Goal: Task Accomplishment & Management: Complete application form

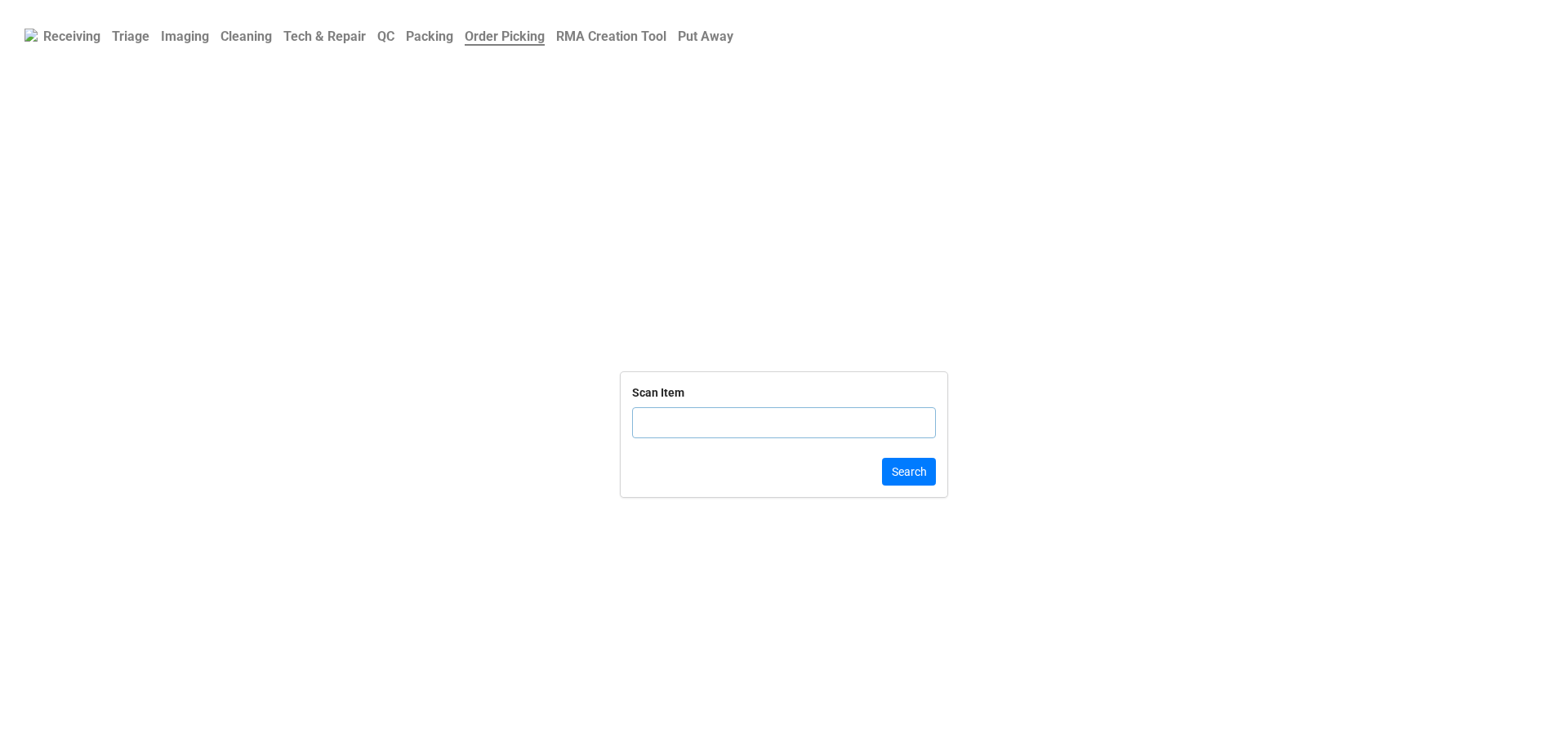
click at [702, 436] on input "text" at bounding box center [784, 423] width 304 height 31
click button "Search" at bounding box center [909, 472] width 54 height 28
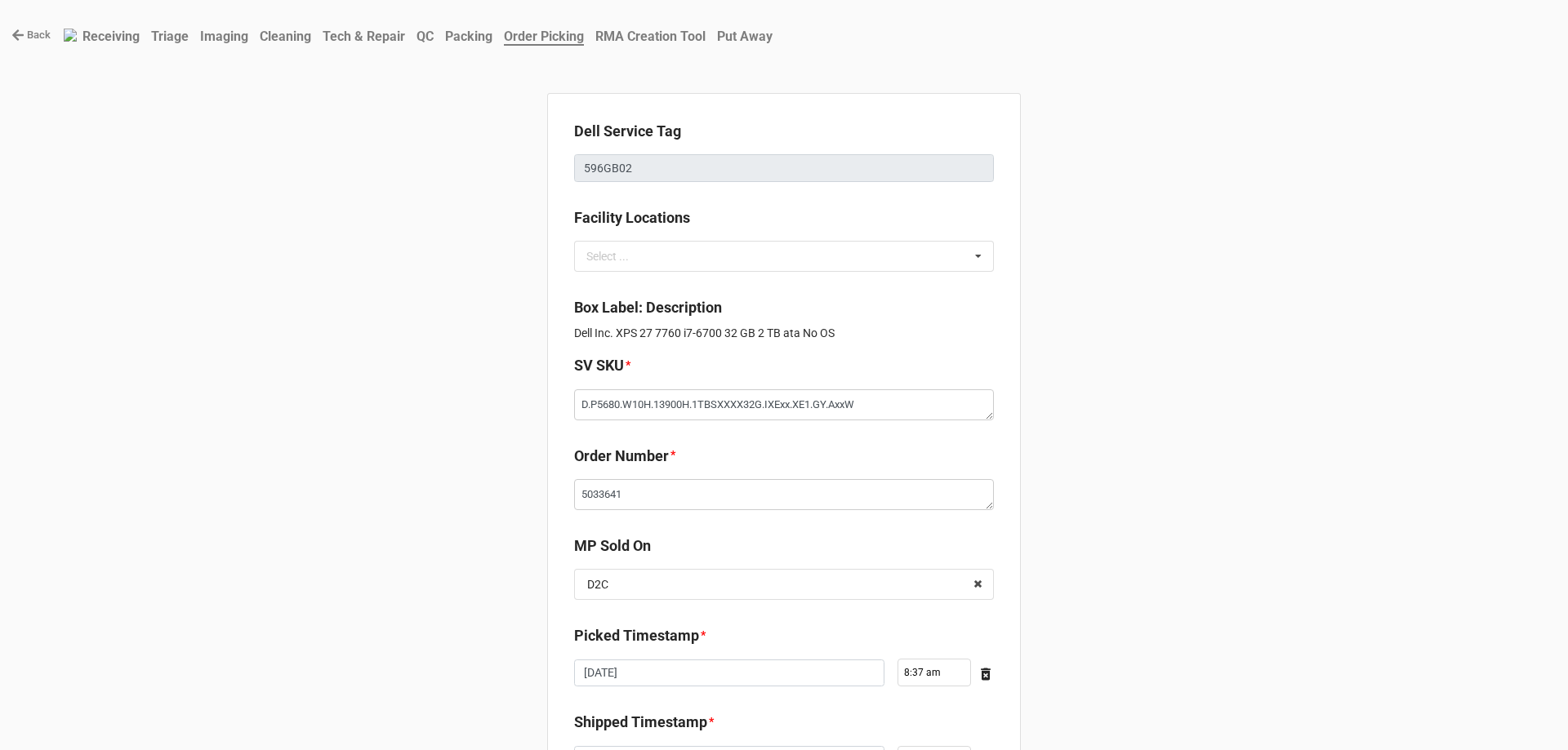
type textarea "x"
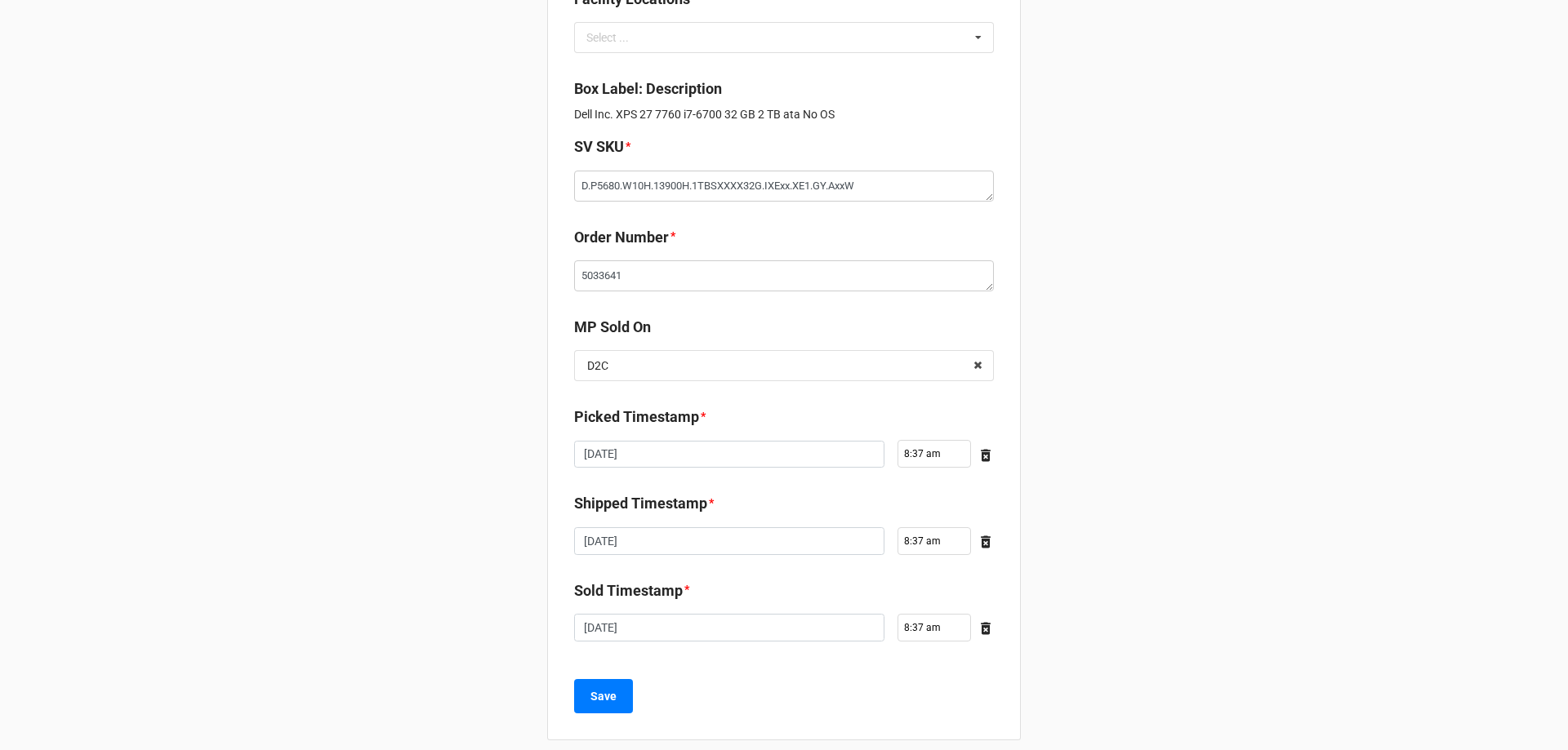
scroll to position [235, 0]
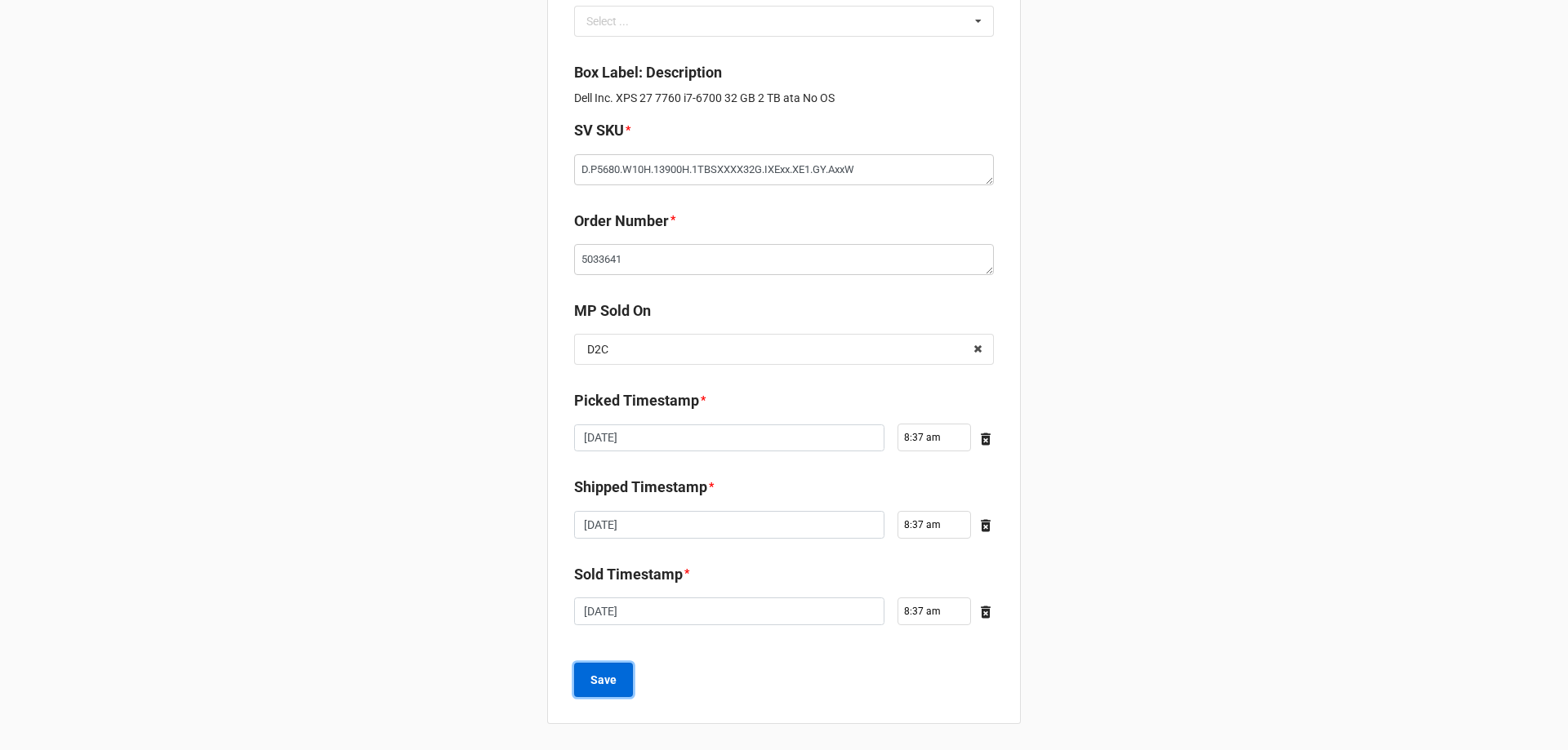
click at [611, 678] on b "Save" at bounding box center [603, 680] width 26 height 17
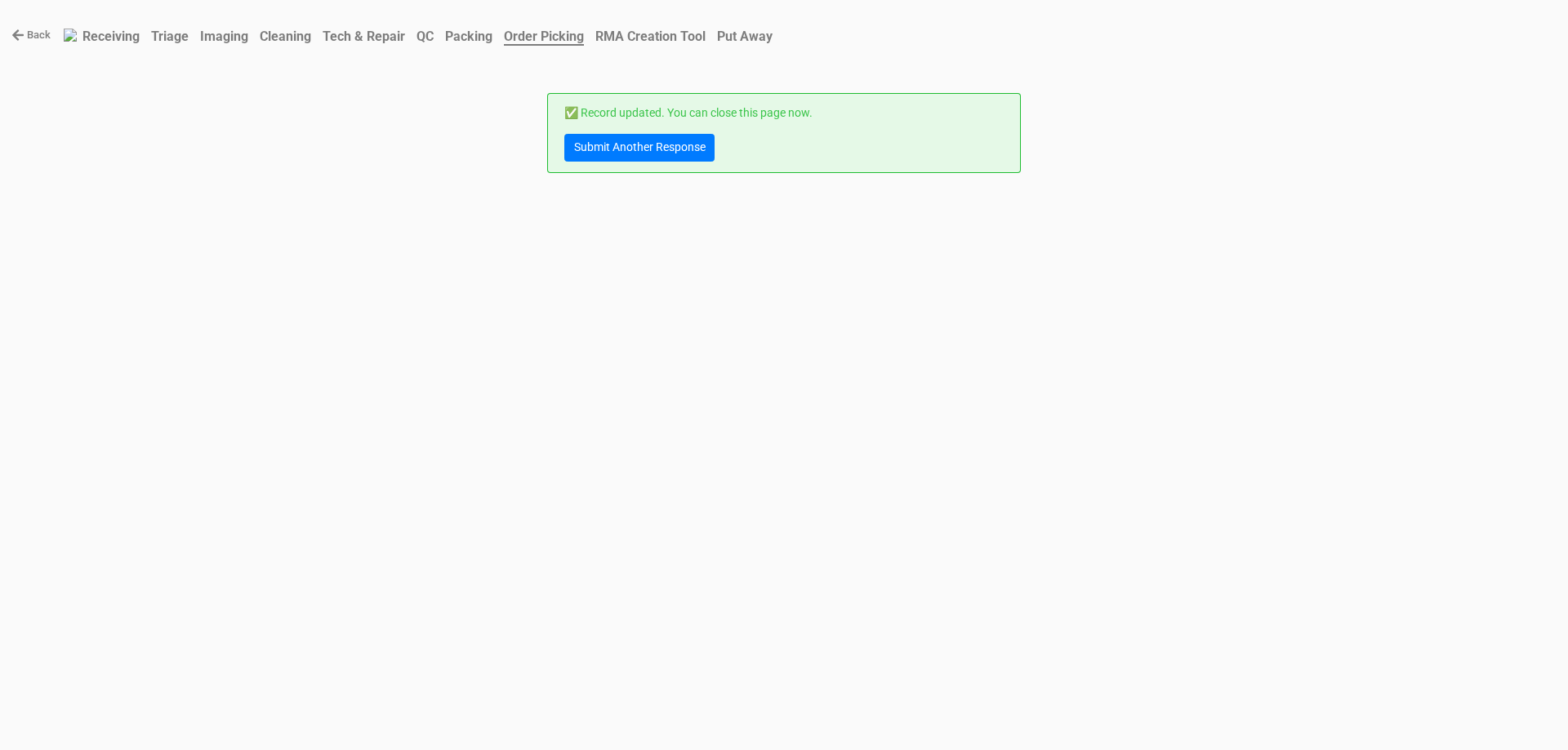
scroll to position [0, 0]
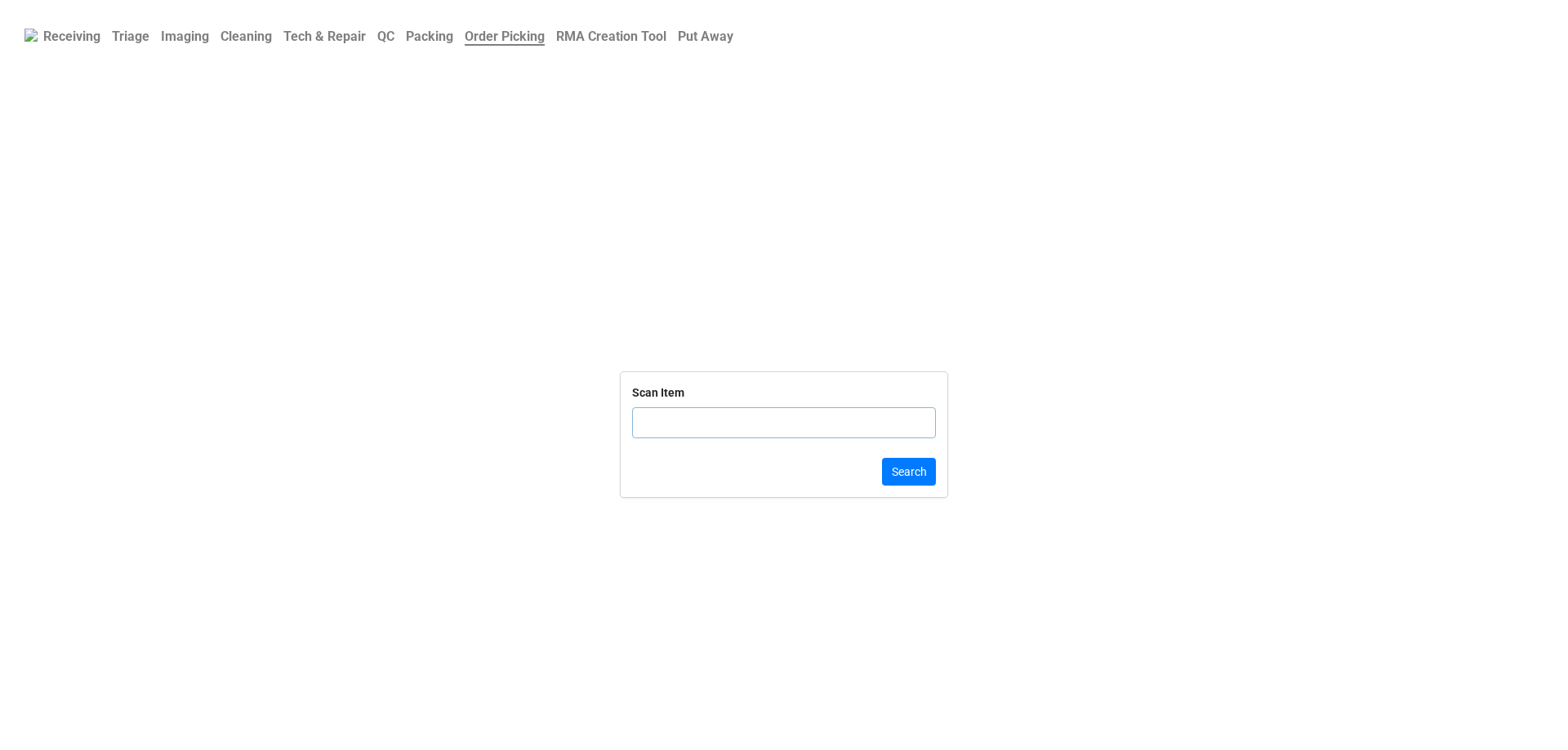
click at [703, 417] on input "text" at bounding box center [784, 423] width 304 height 31
drag, startPoint x: 705, startPoint y: 417, endPoint x: 1251, endPoint y: 602, distance: 576.5
click at [1289, 602] on form "Scan Item Search" at bounding box center [784, 434] width 1568 height 605
click at [667, 423] on input "text" at bounding box center [784, 423] width 304 height 31
click button "Search" at bounding box center [909, 472] width 54 height 28
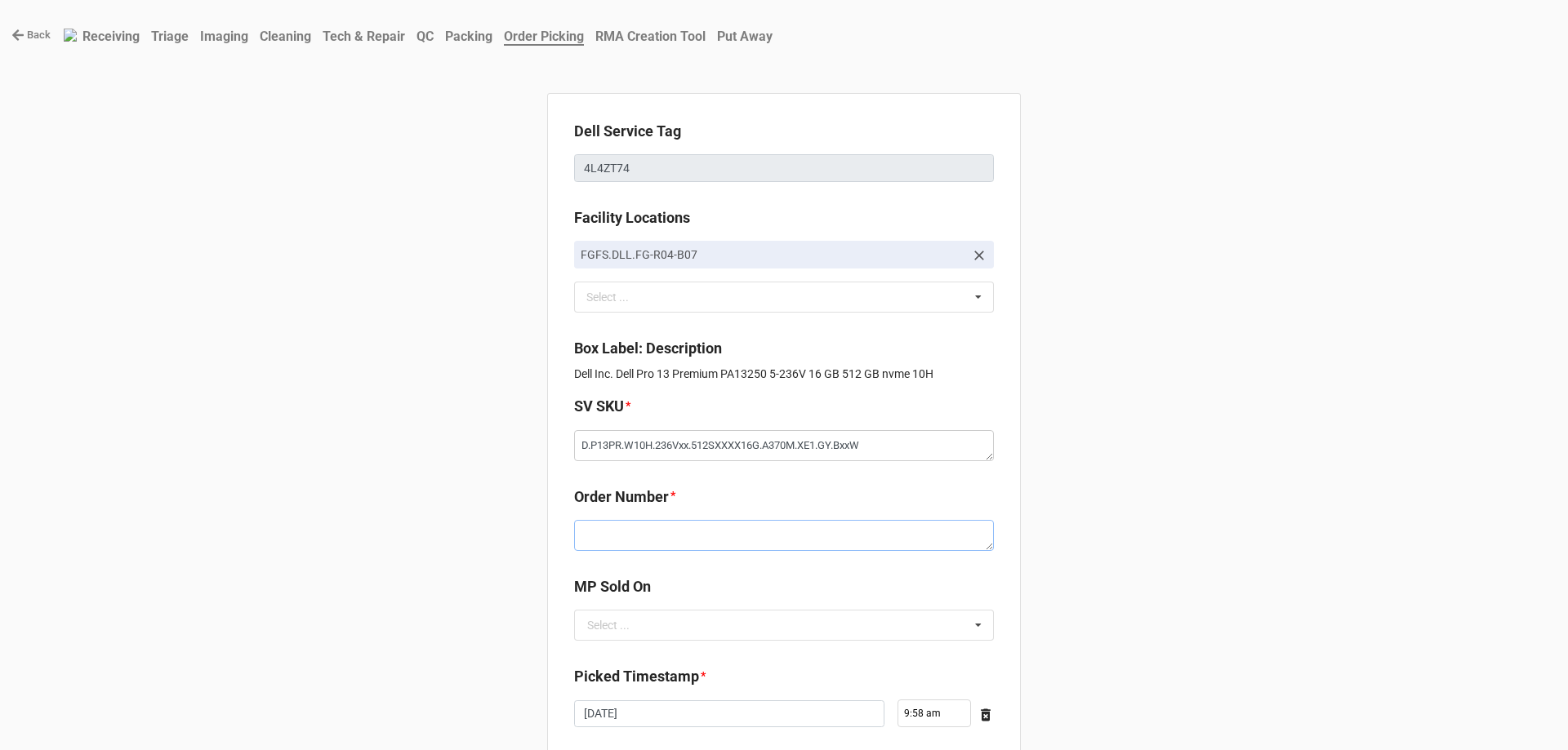
click at [736, 545] on textarea at bounding box center [784, 535] width 419 height 31
paste textarea "5033641"
type textarea "x"
type textarea "5033641"
click at [733, 628] on input "text" at bounding box center [784, 625] width 418 height 30
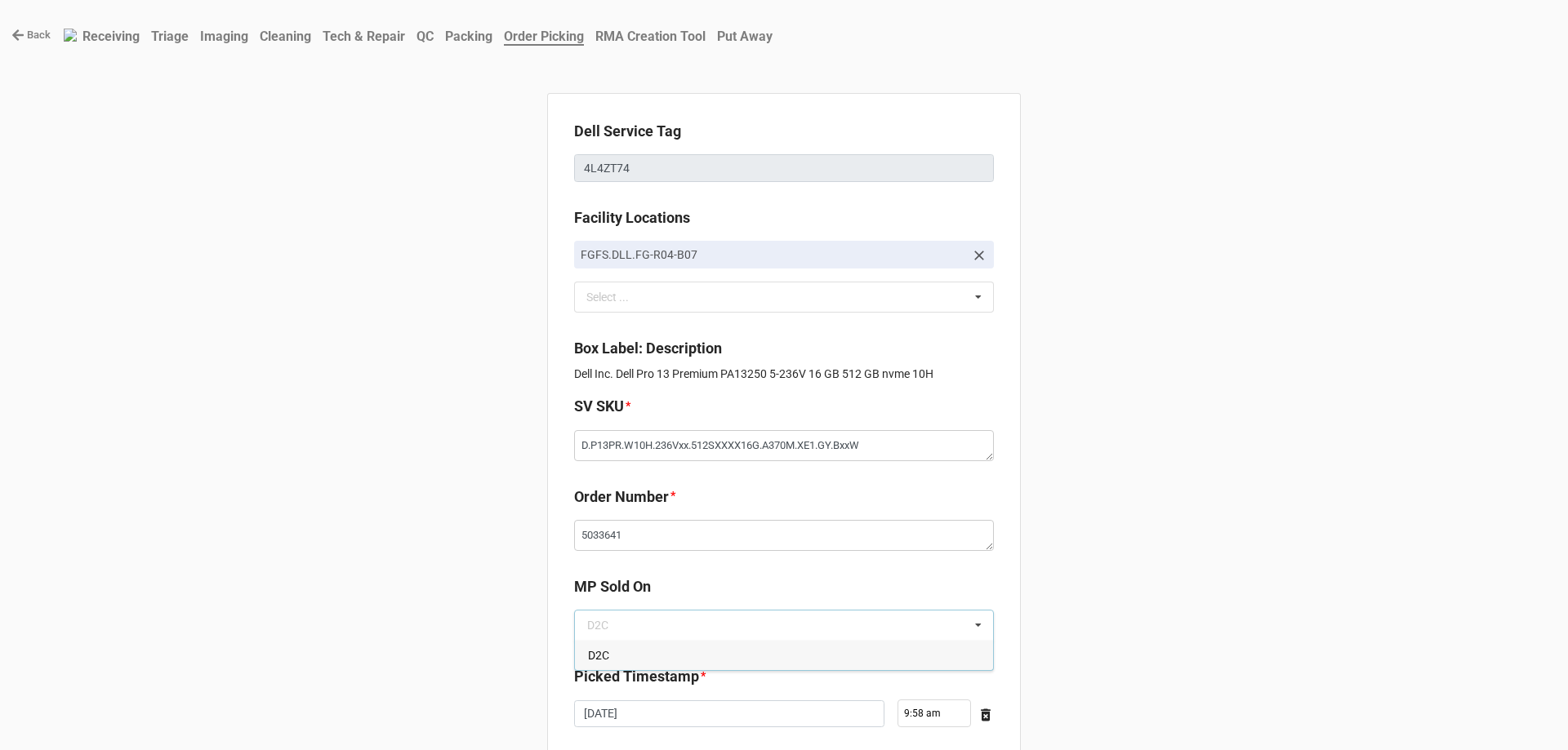
click at [734, 643] on div "D2C" at bounding box center [784, 654] width 418 height 30
type textarea "x"
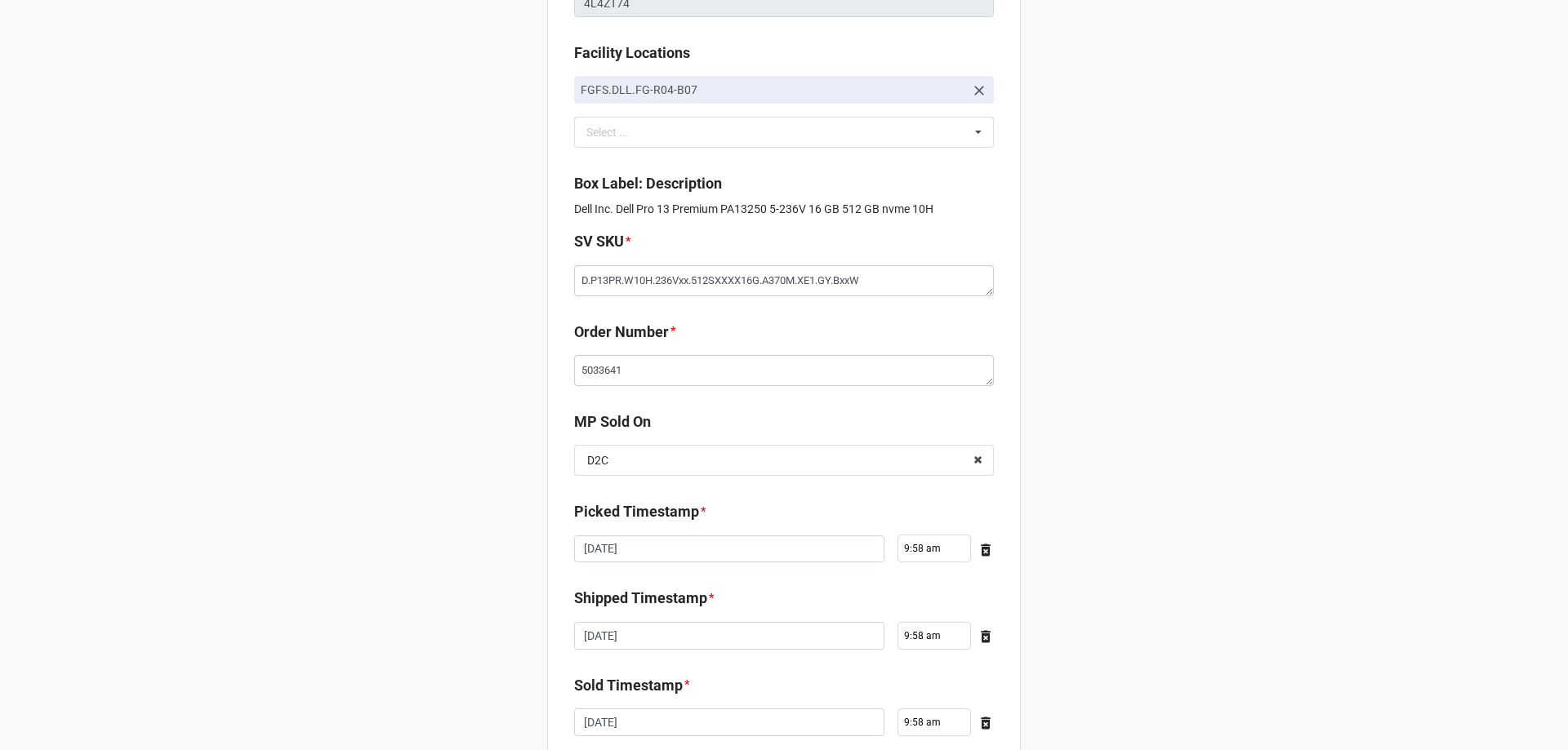
scroll to position [276, 0]
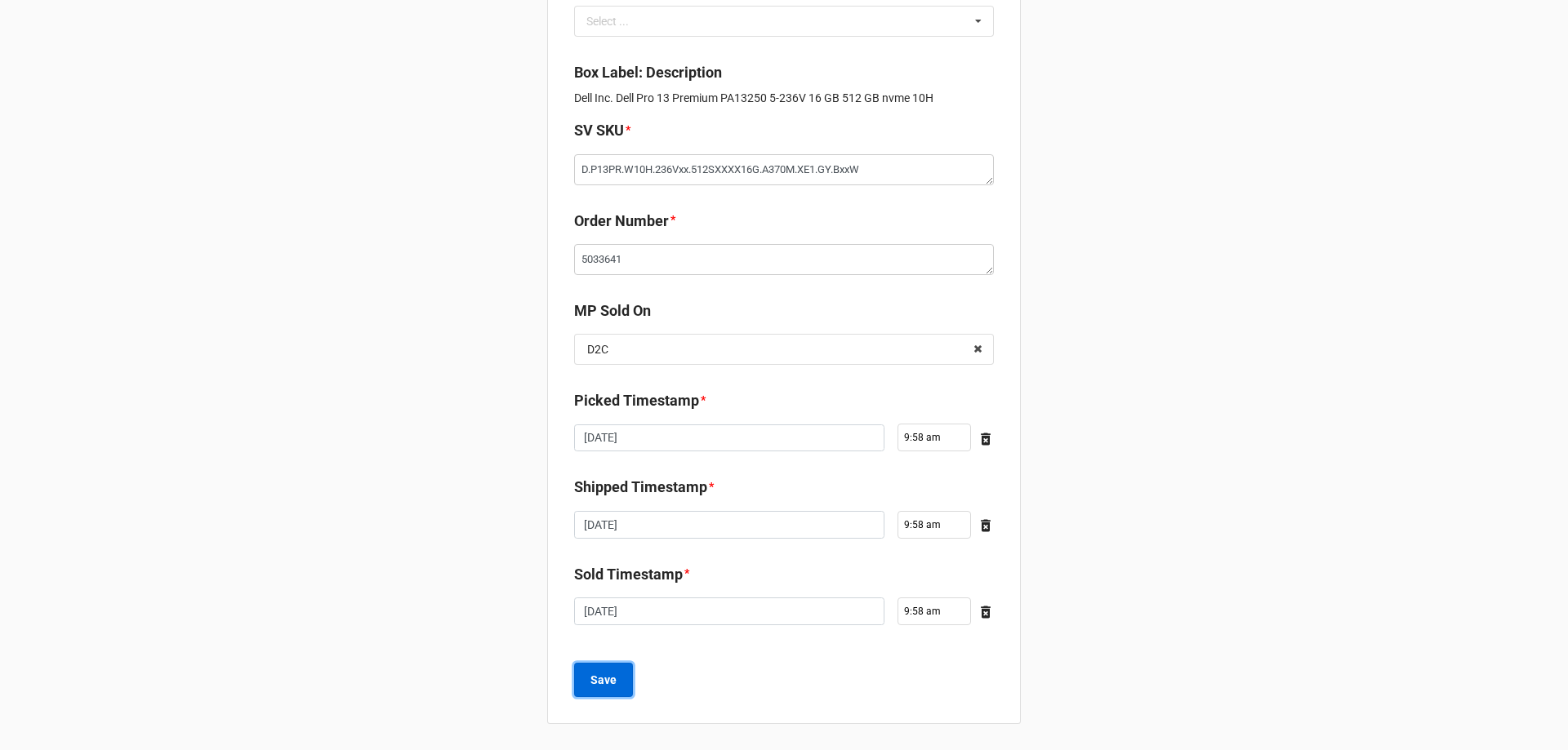
click at [574, 675] on button "Save" at bounding box center [603, 680] width 59 height 34
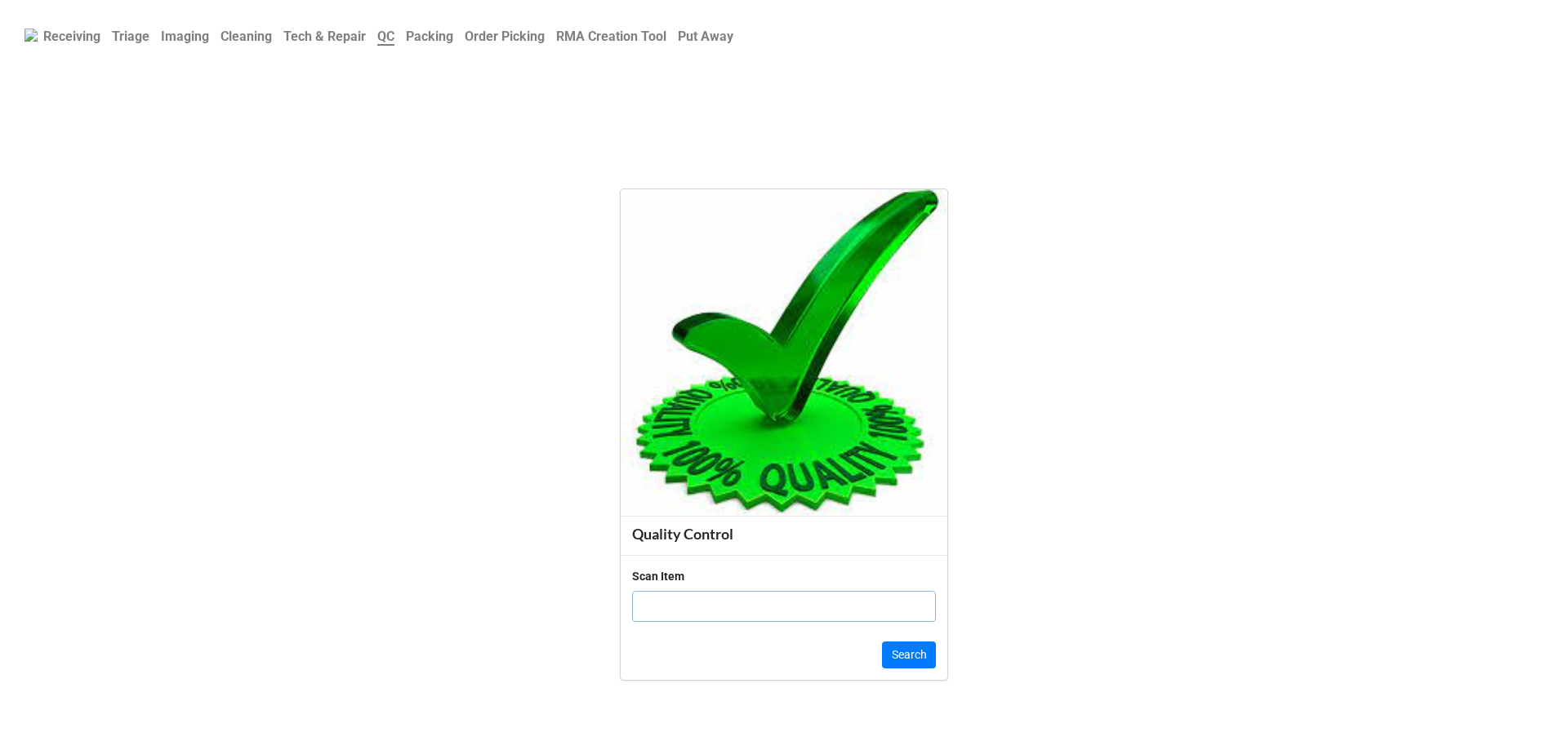
click at [813, 616] on input "text" at bounding box center [784, 606] width 304 height 31
click button "Search" at bounding box center [909, 655] width 54 height 28
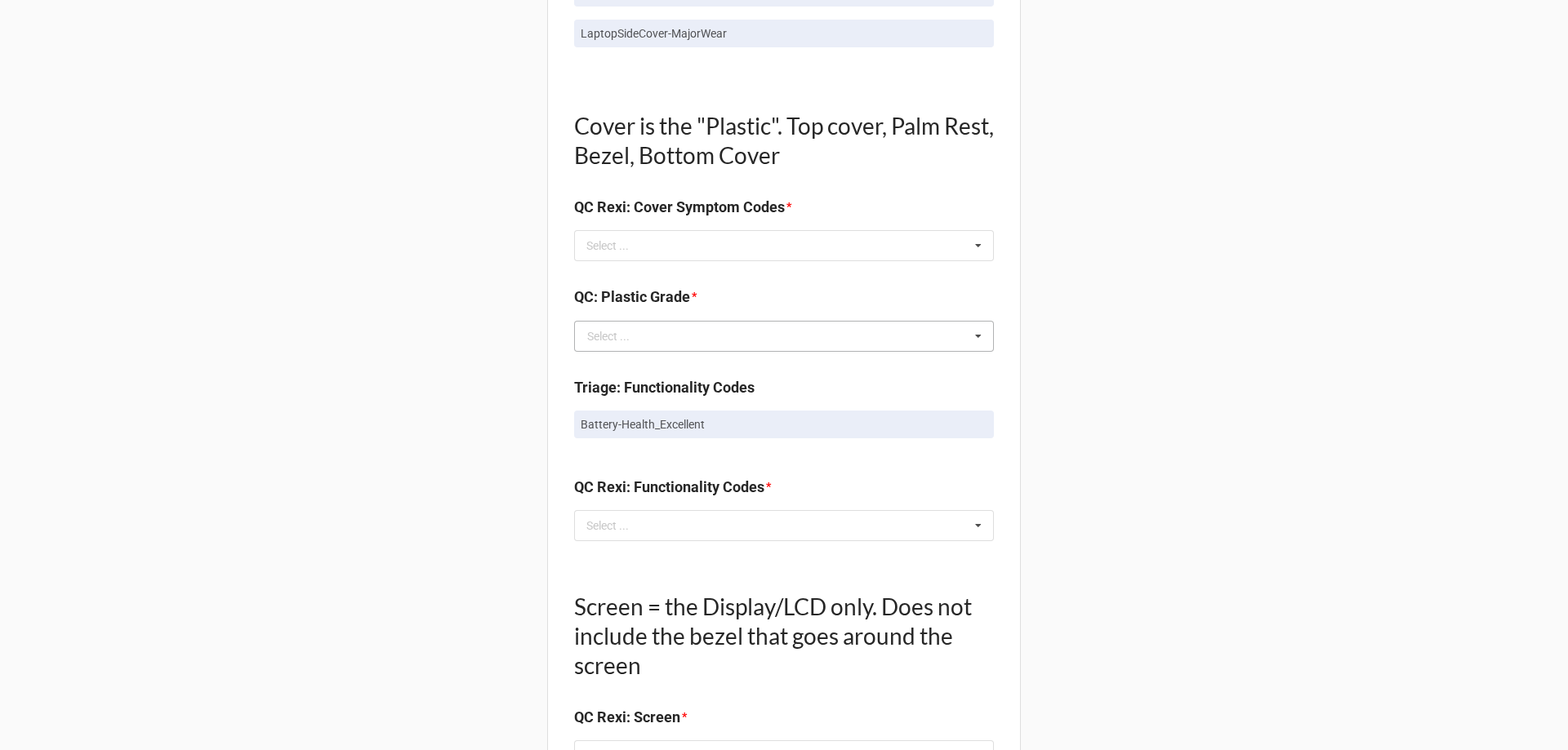
scroll to position [1306, 0]
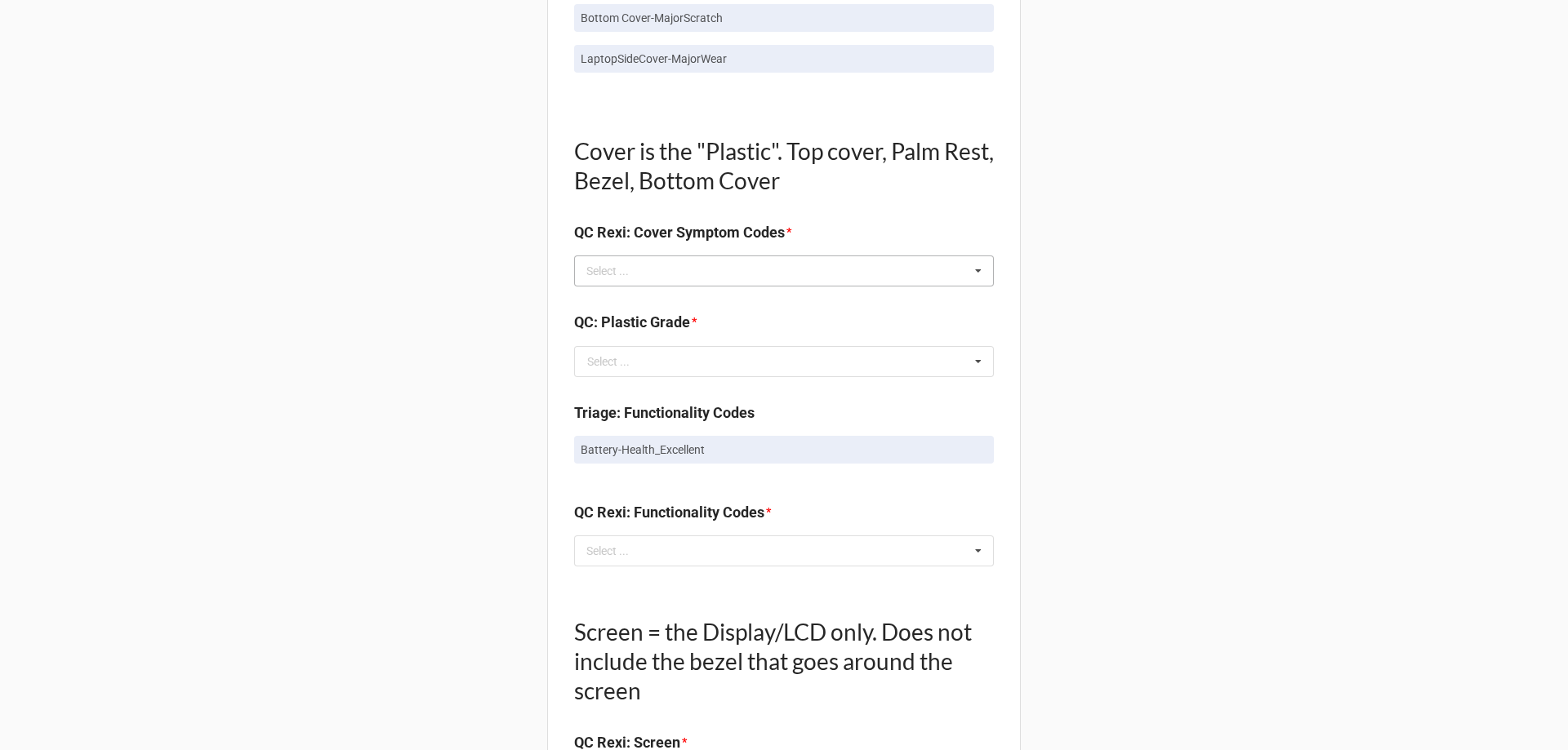
click at [782, 261] on div "Select ... No results found." at bounding box center [784, 271] width 419 height 31
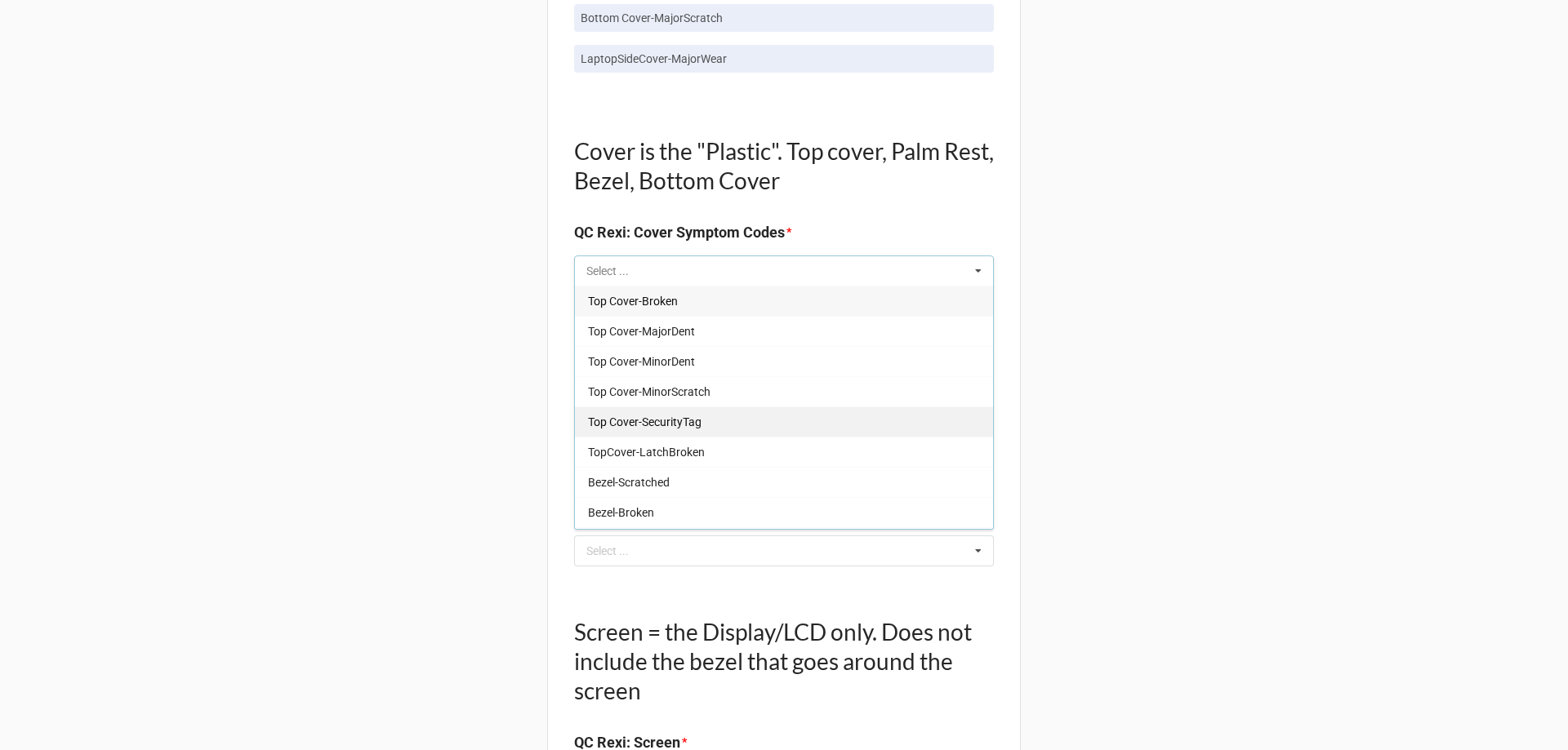
scroll to position [1061, 0]
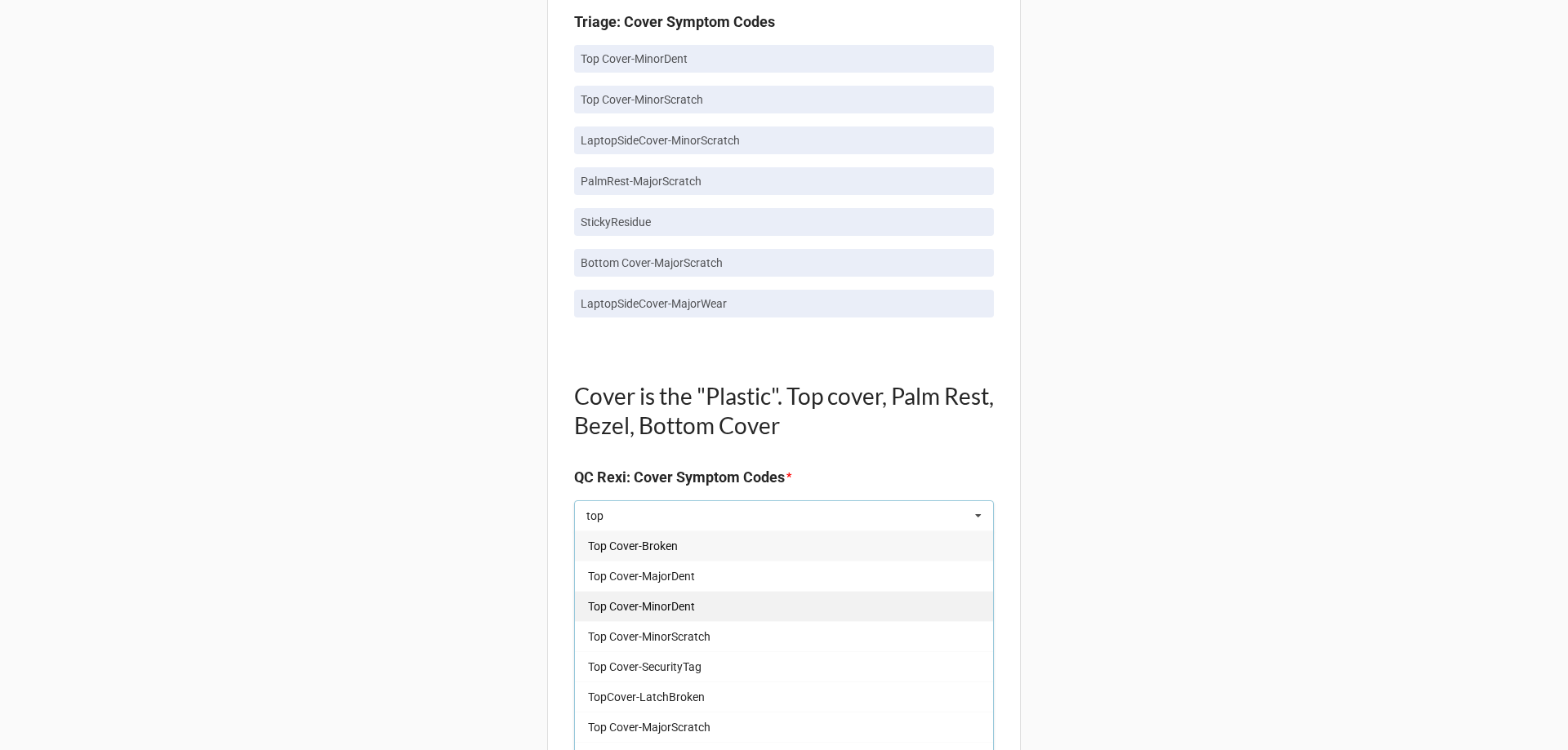
type input "top"
click at [791, 595] on div "Top Cover-MinorDent" at bounding box center [784, 605] width 418 height 30
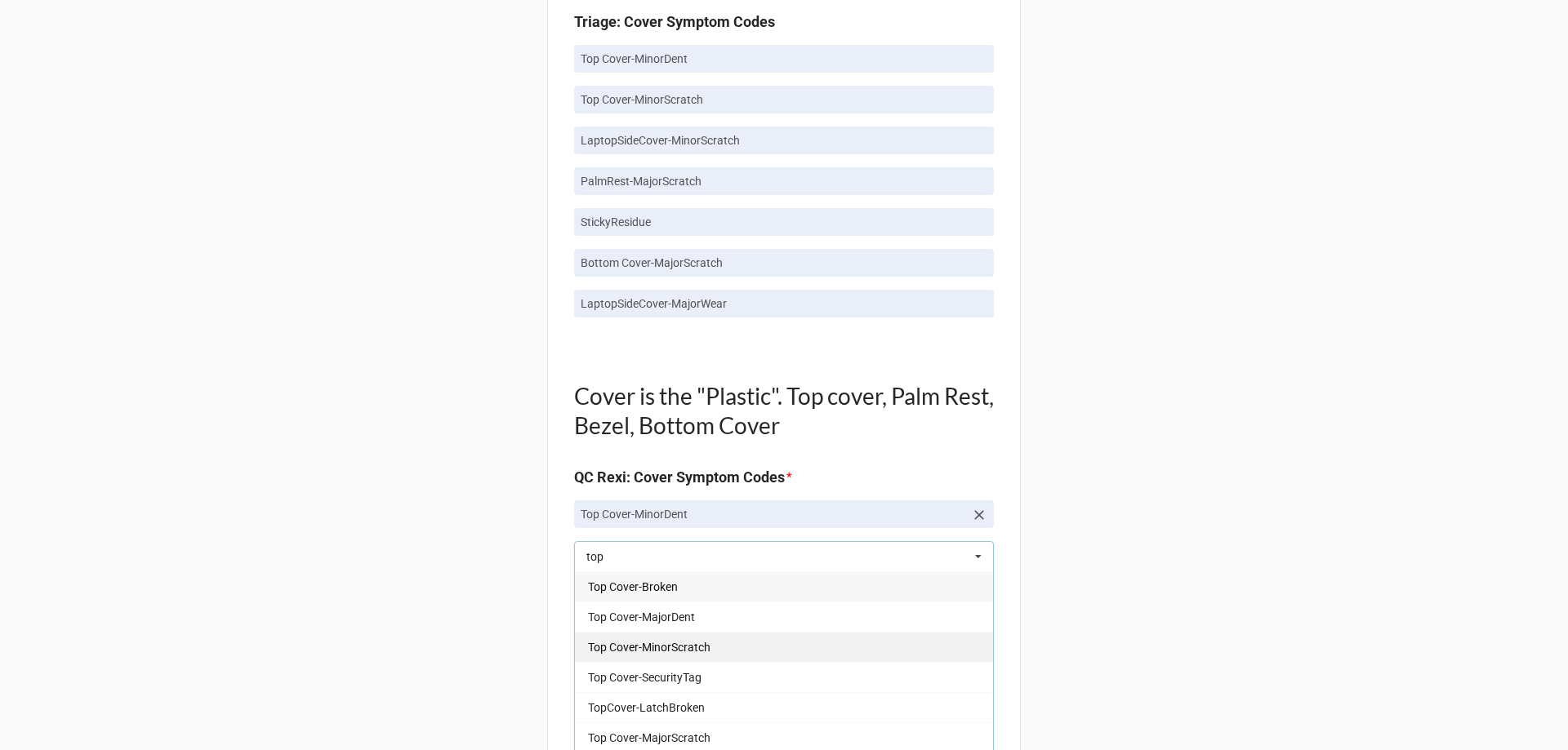
type input "top"
click at [717, 647] on div "Top Cover-MinorScratch" at bounding box center [784, 646] width 418 height 30
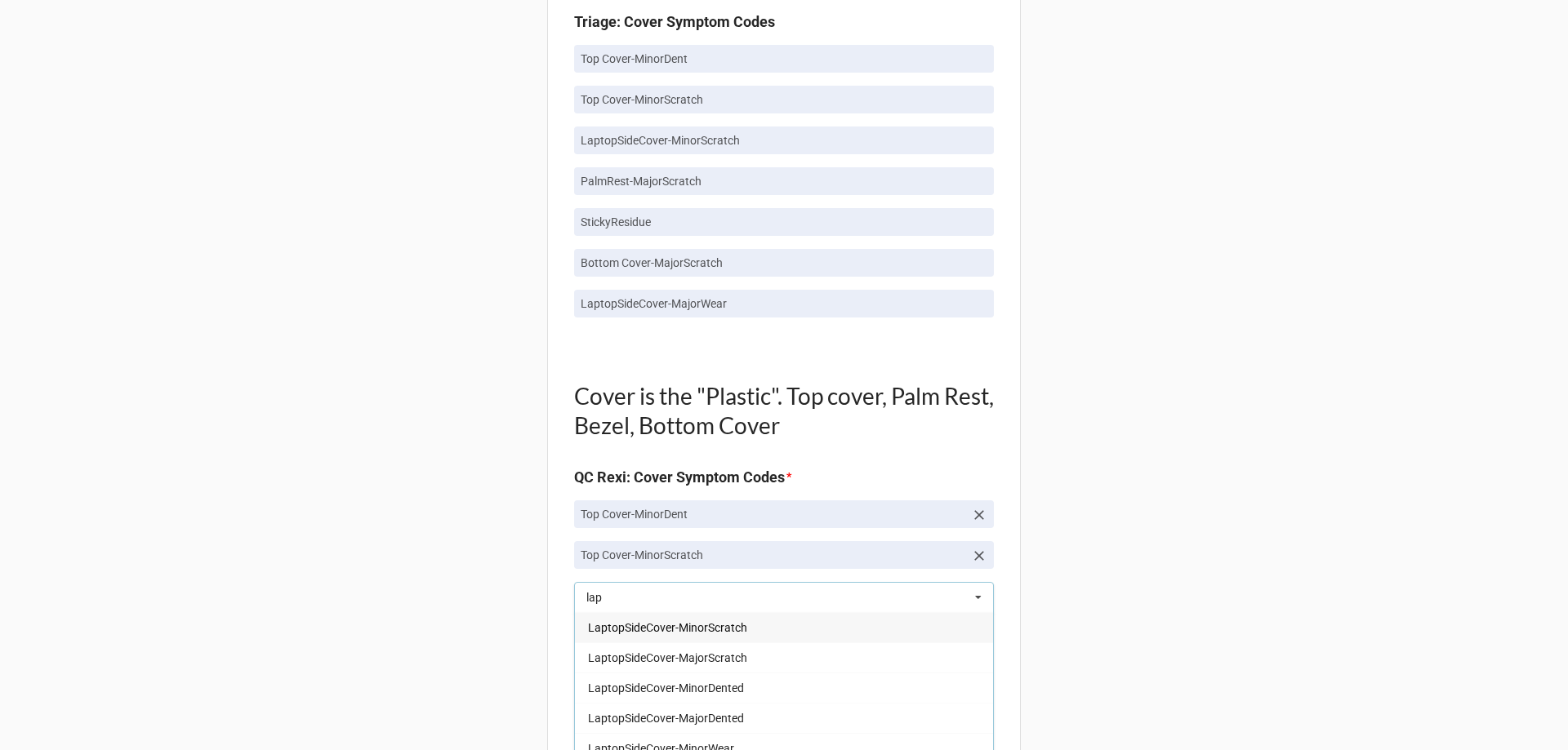
type input "lap"
click at [706, 635] on div "LaptopSideCover-MinorScratch" at bounding box center [784, 627] width 418 height 30
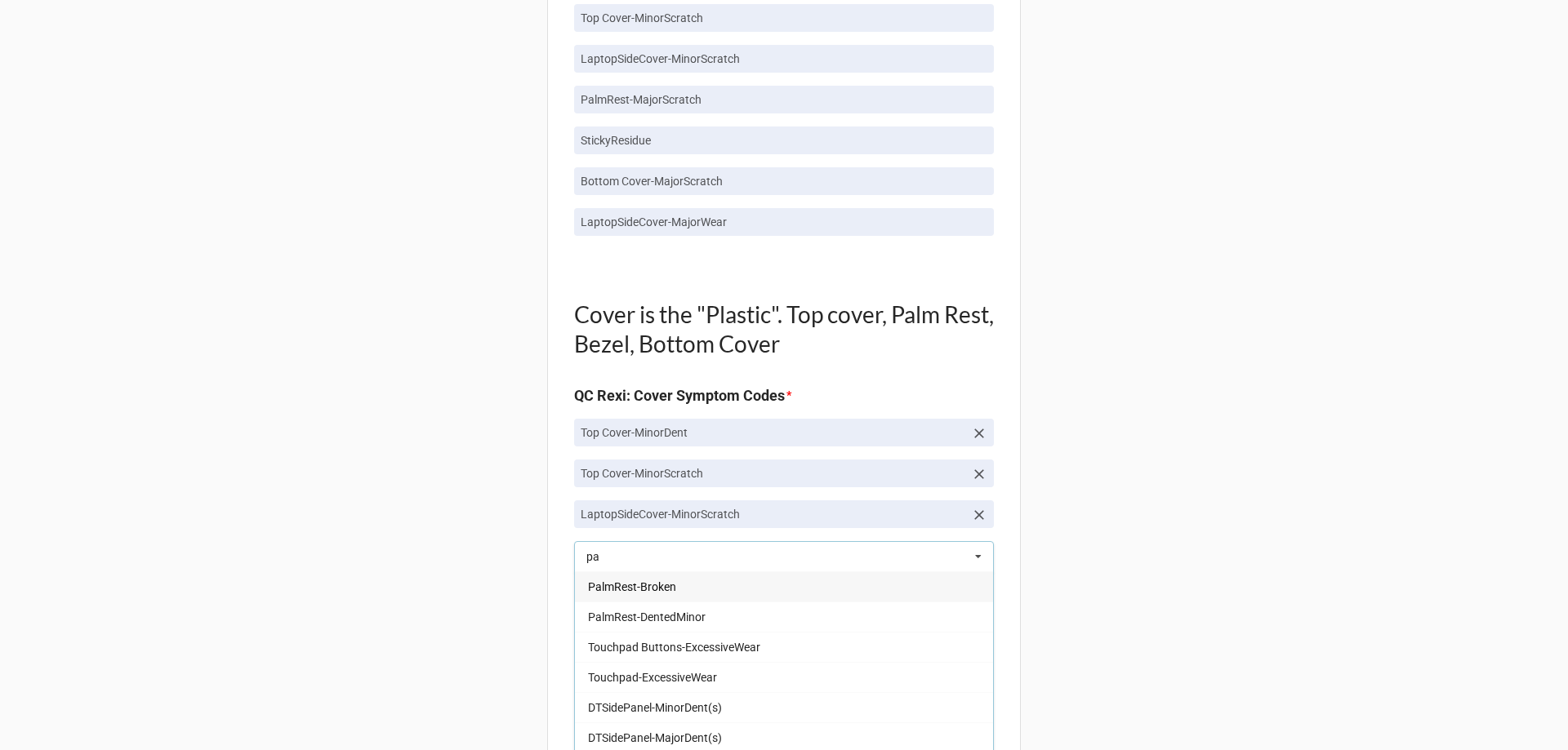
scroll to position [81, 0]
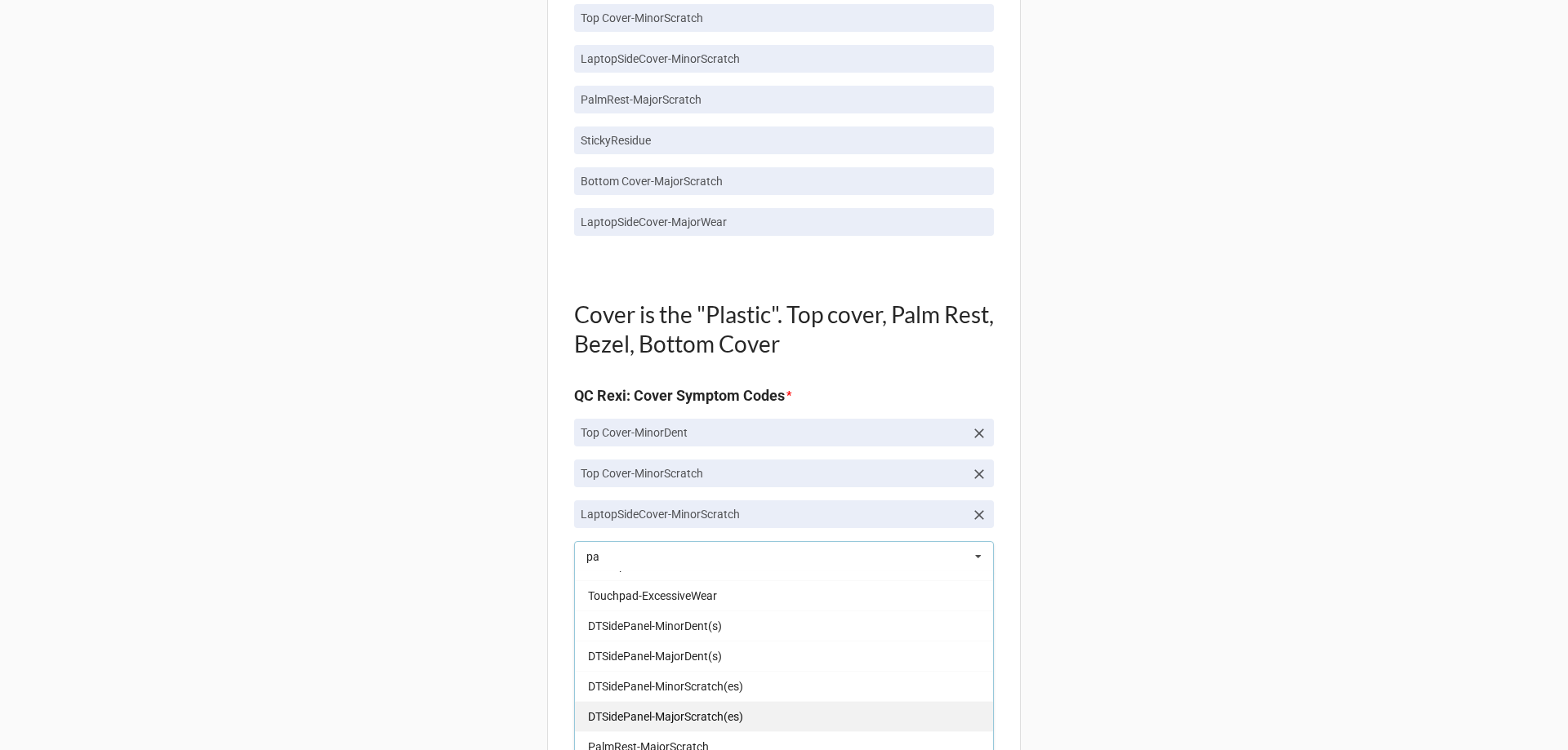
type input "pa"
click at [697, 706] on div "DTSidePanel-MajorScratch(es)" at bounding box center [784, 716] width 418 height 30
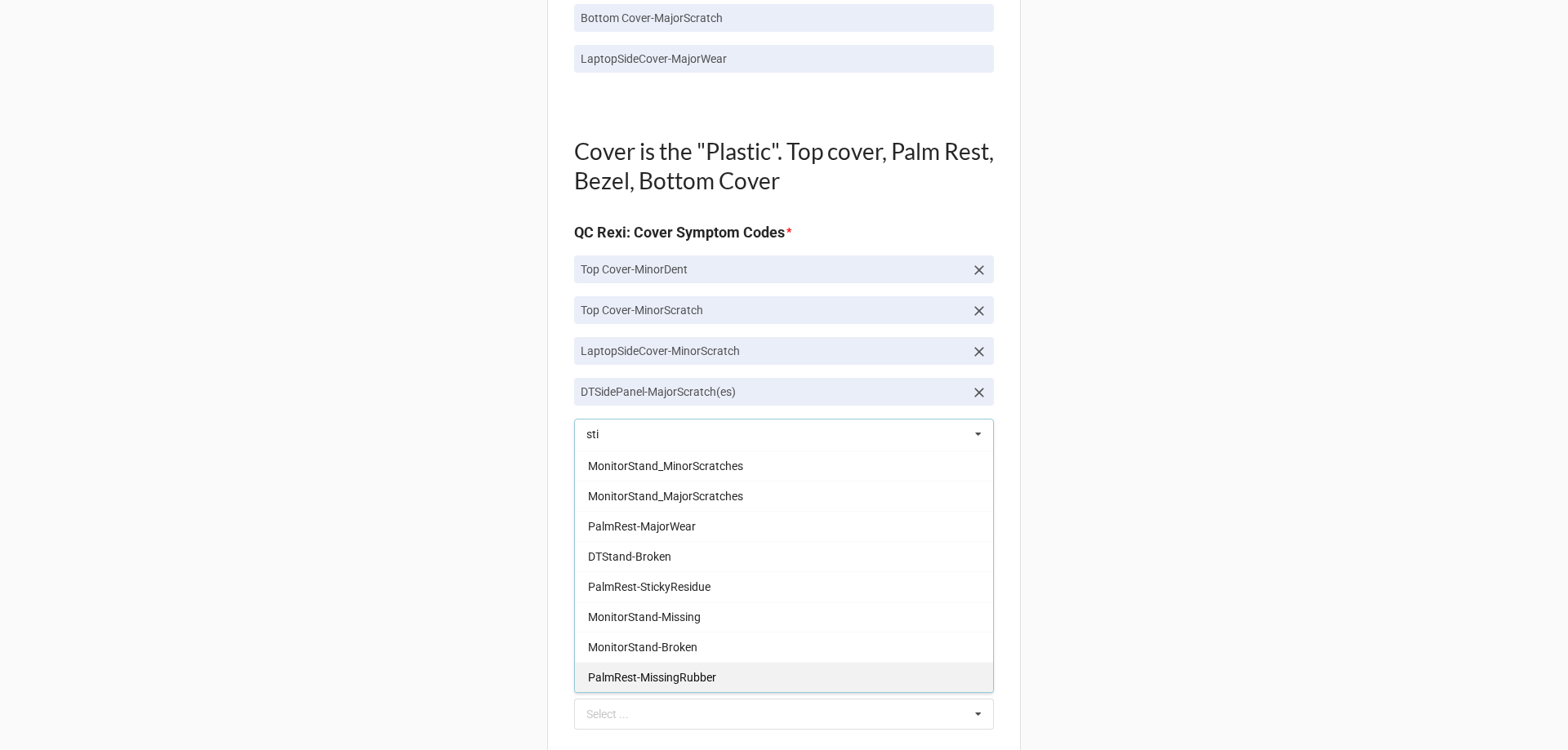
scroll to position [0, 0]
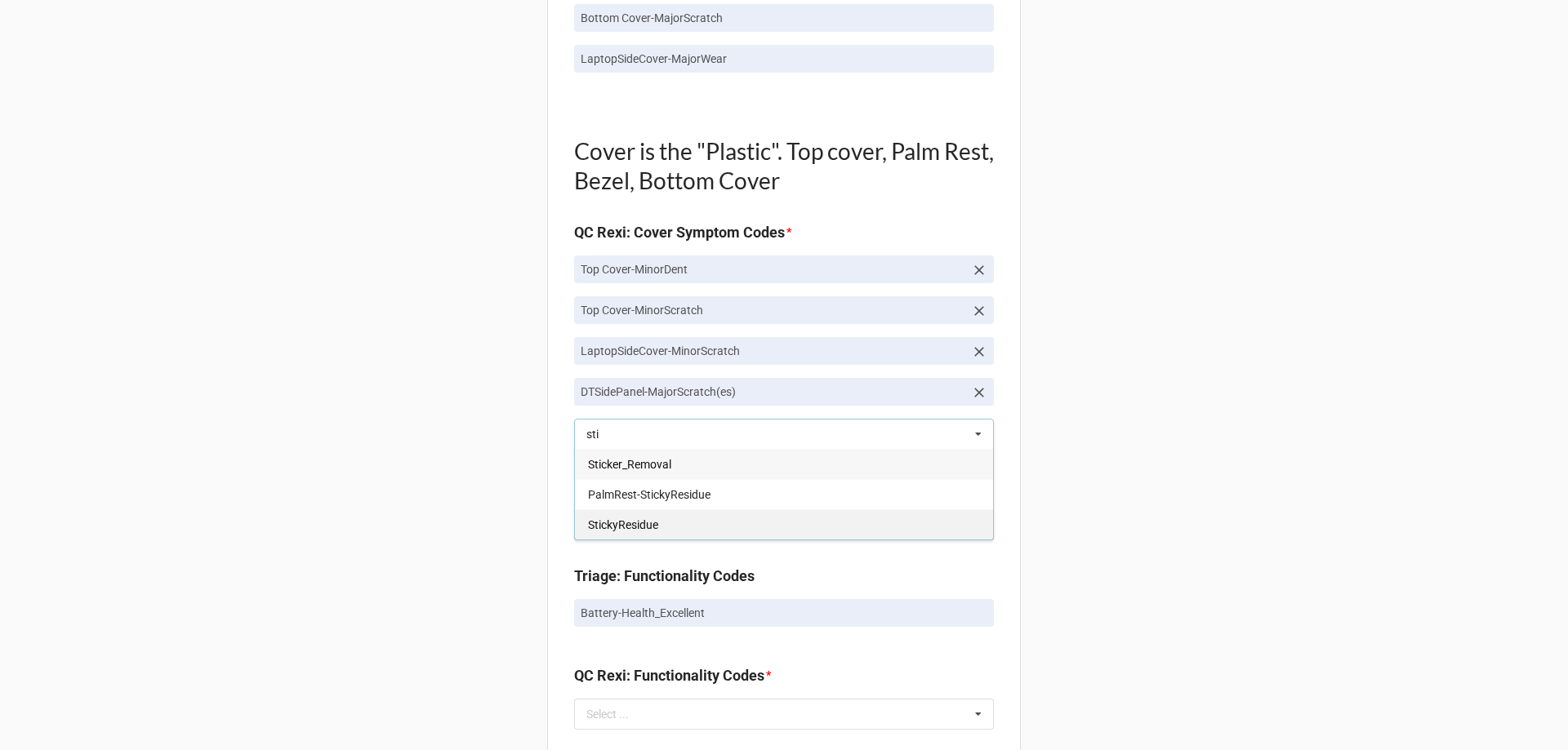
type input "sti"
click at [659, 527] on div "StickyResidue" at bounding box center [784, 524] width 418 height 30
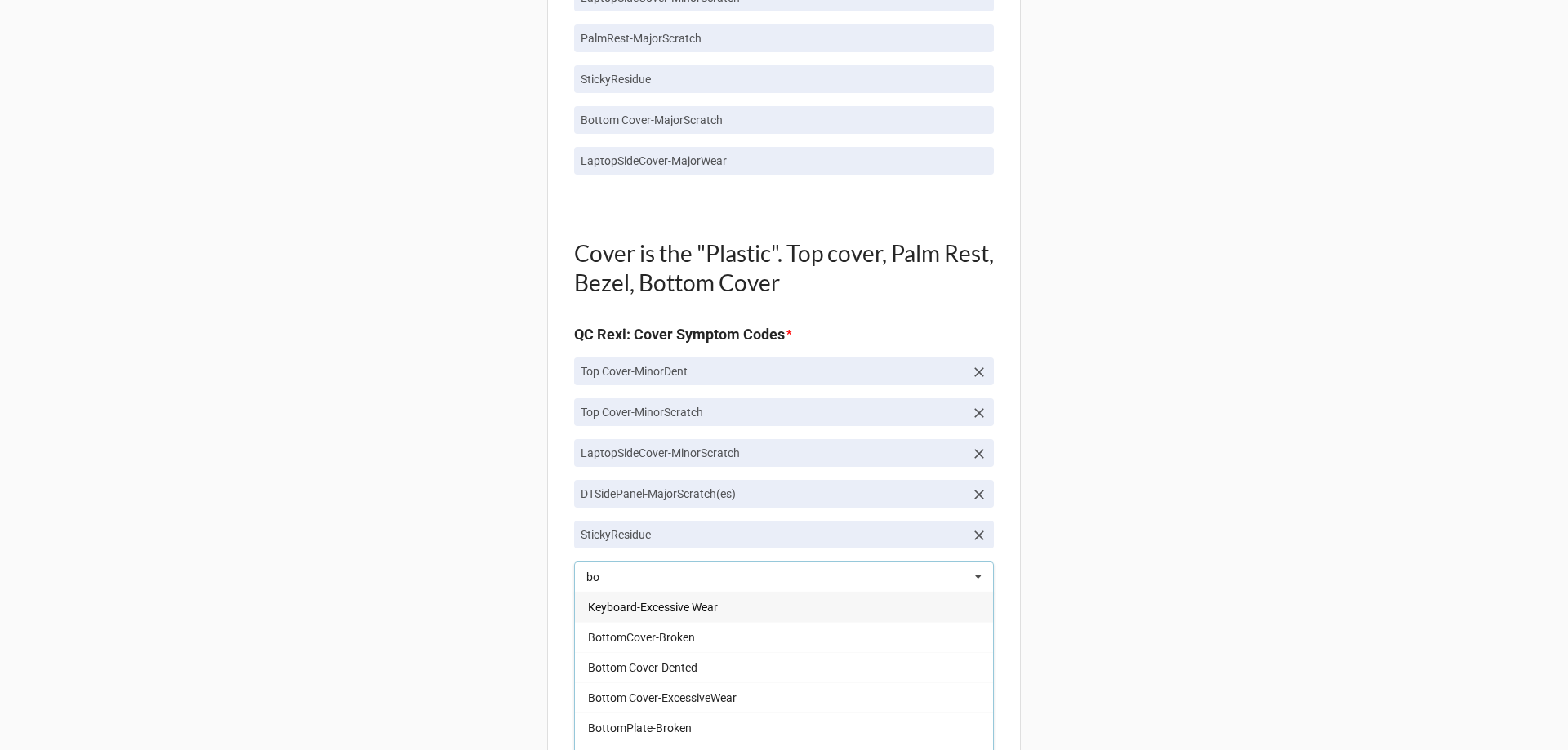
scroll to position [1306, 0]
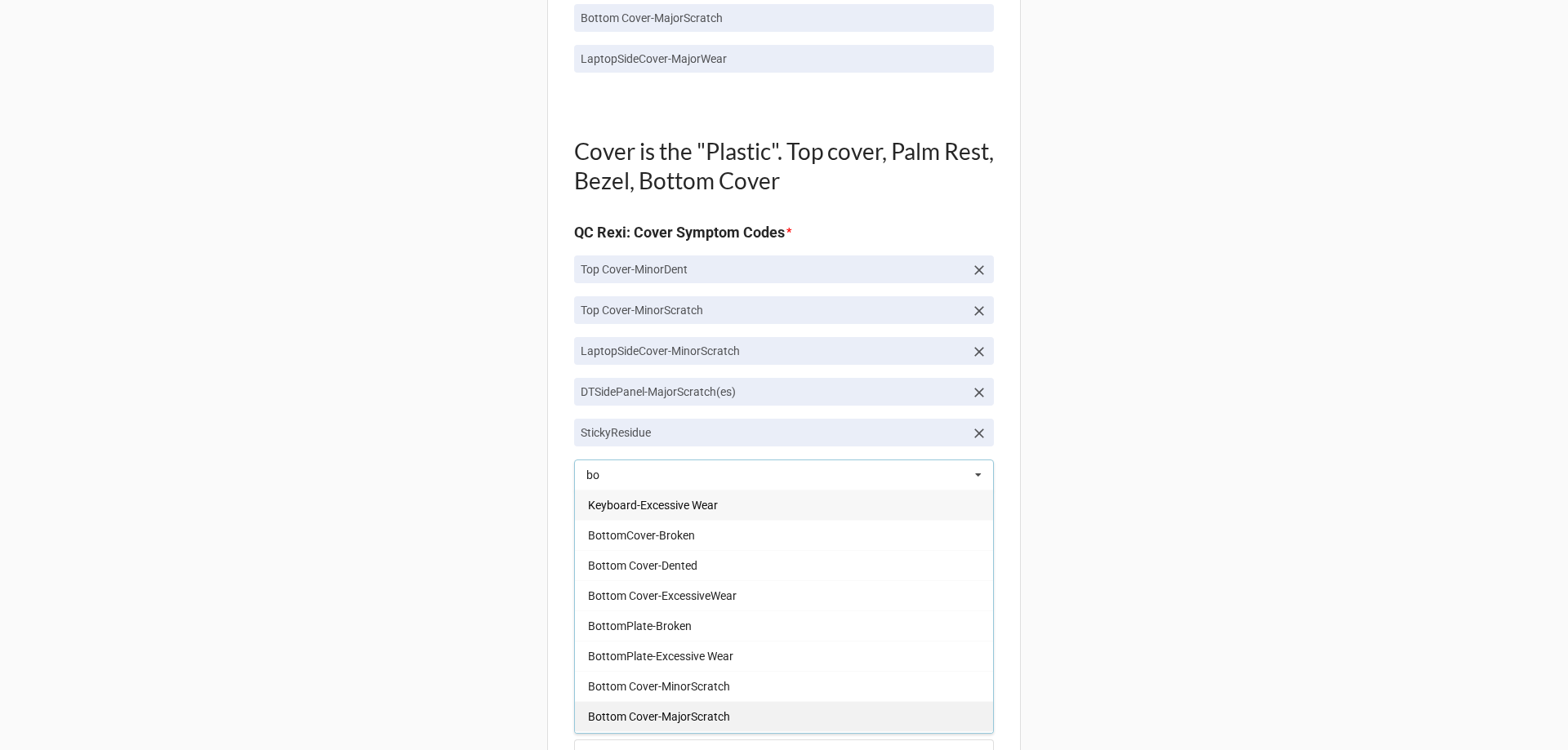
type input "bo"
click at [718, 708] on div "Bottom Cover-MajorScratch" at bounding box center [784, 716] width 418 height 30
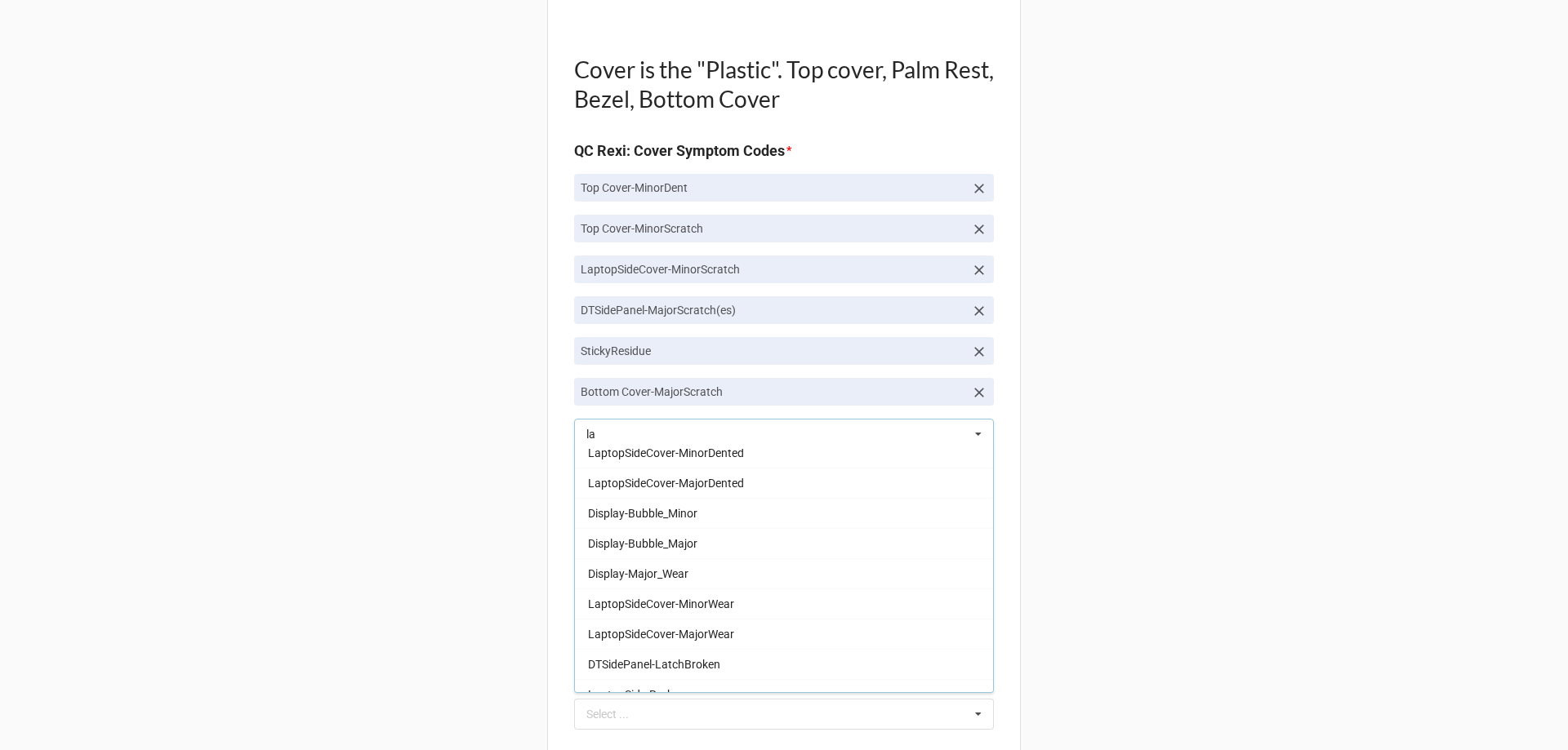
scroll to position [408, 0]
type input "la"
click at [701, 628] on span "LaptopSideCover-MajorWear" at bounding box center [661, 630] width 146 height 13
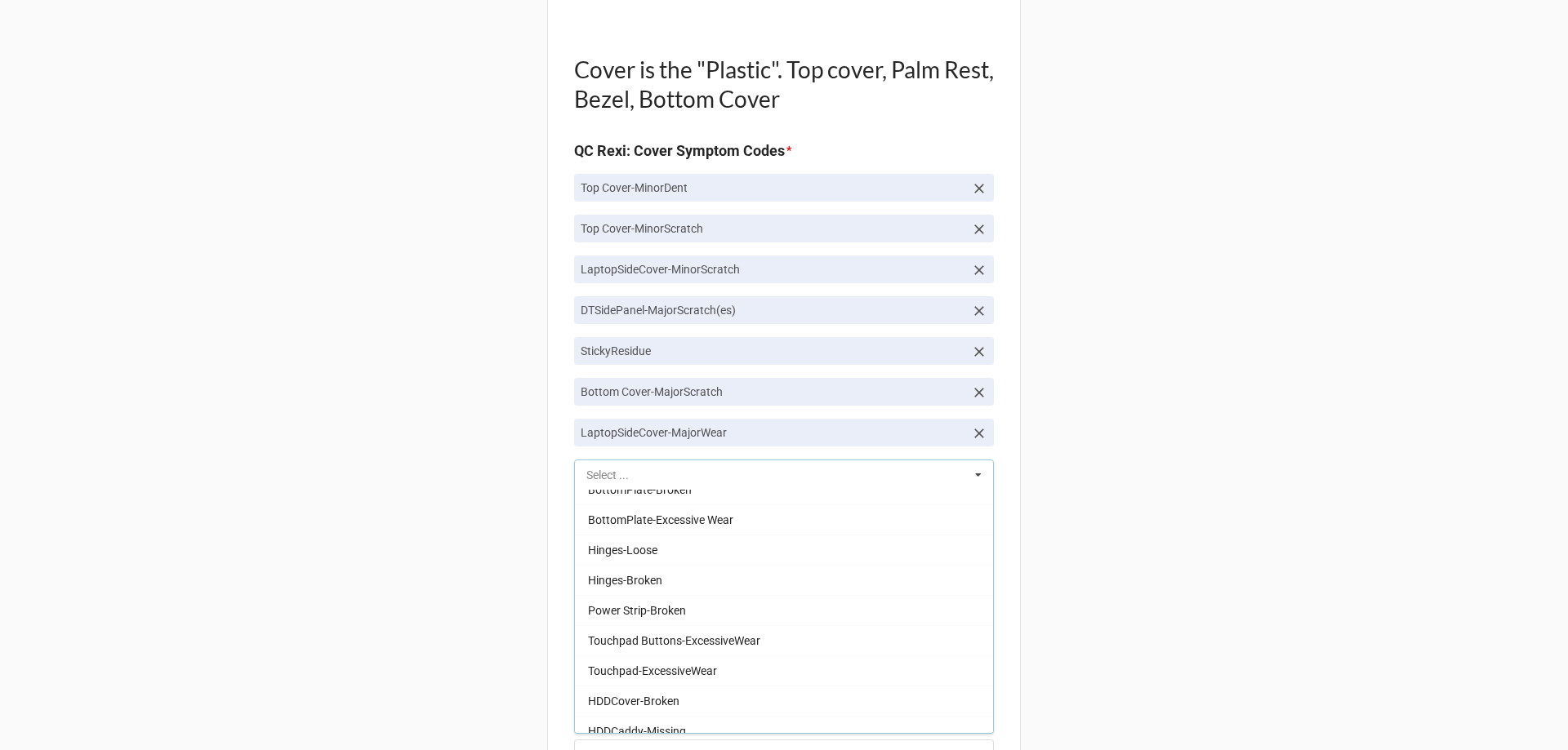
scroll to position [1435, 0]
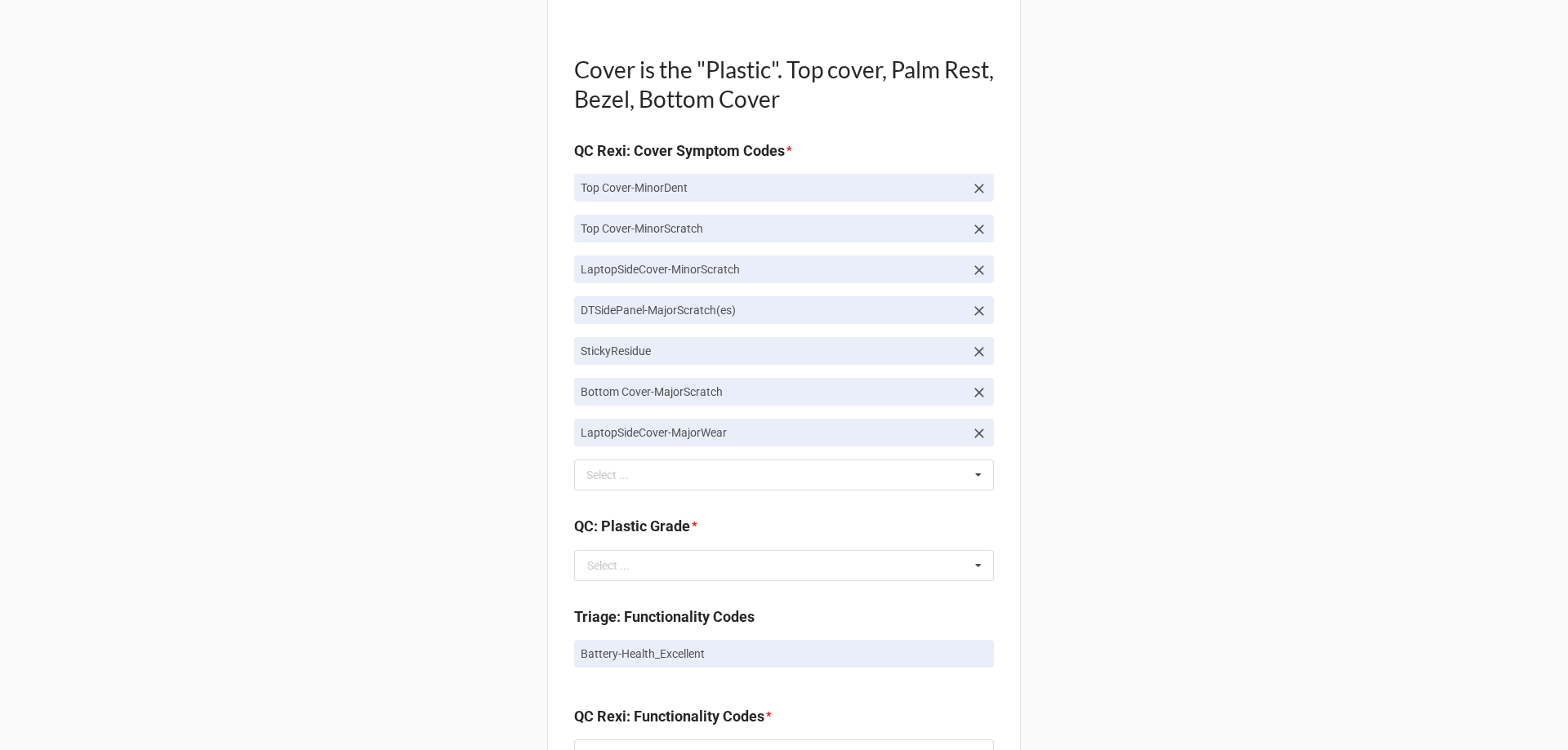
click at [420, 500] on div "Back Receiving Triage Imaging Cleaning Tech & Repair QC Packing Order Picking R…" at bounding box center [784, 272] width 1568 height 3320
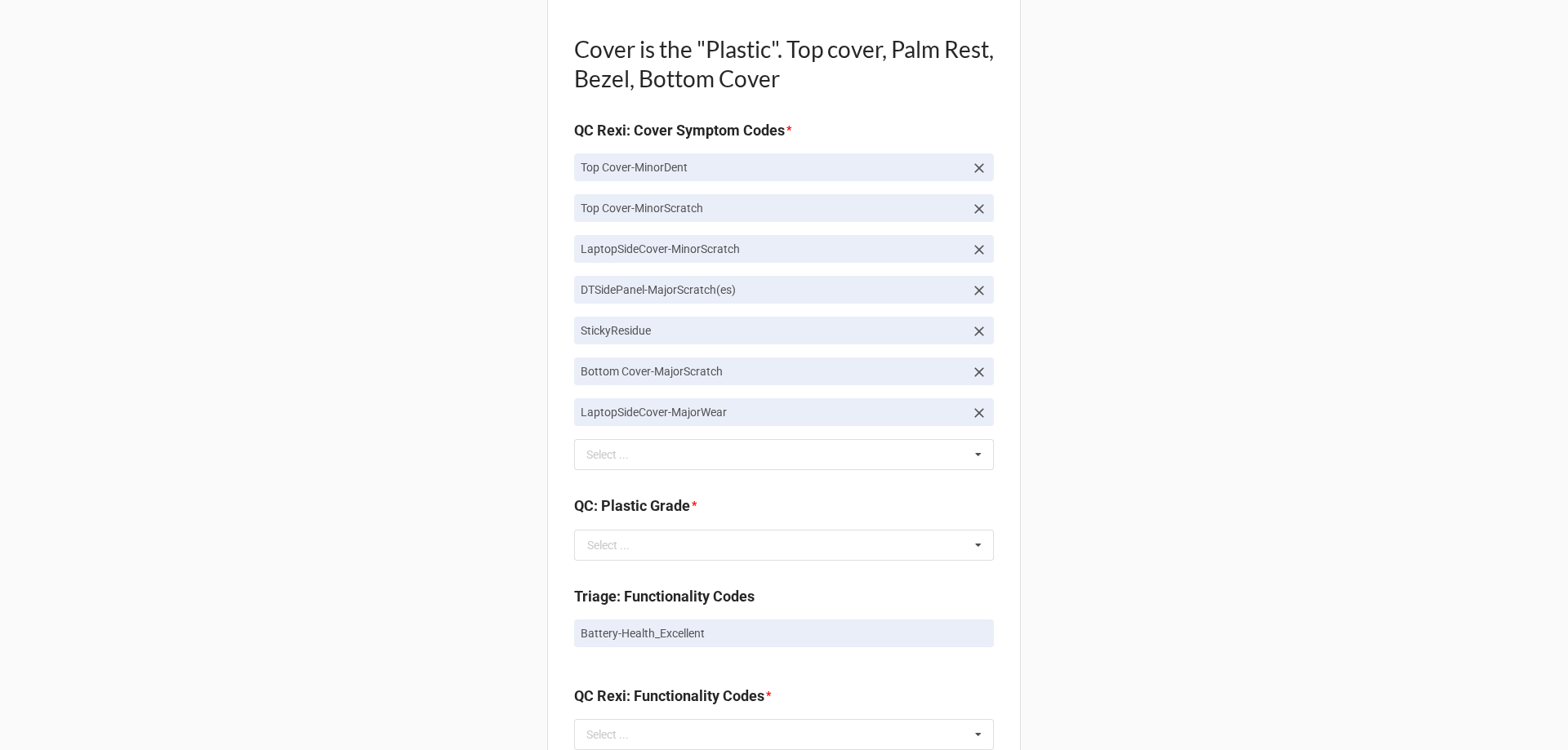
scroll to position [1551, 0]
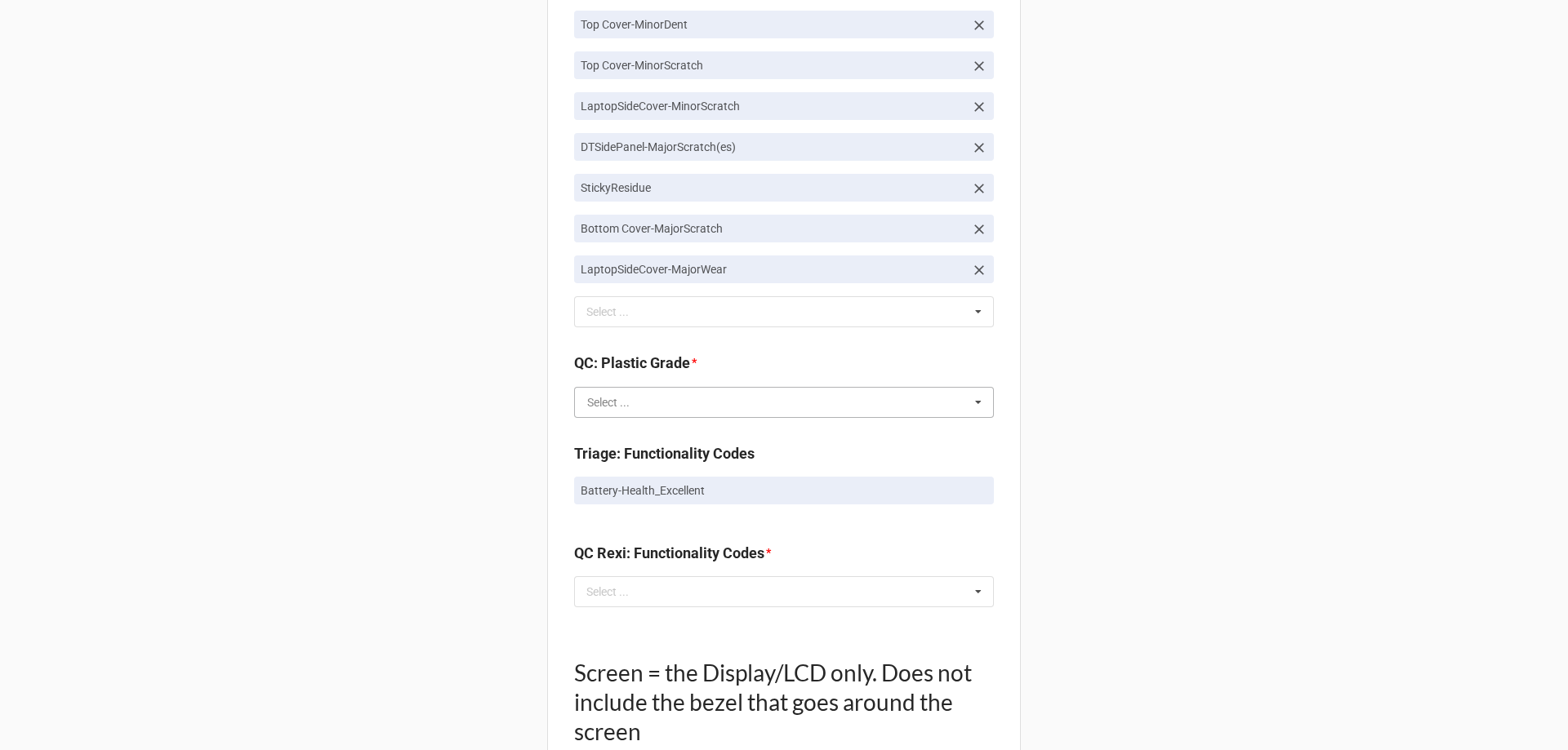
click at [724, 401] on input "text" at bounding box center [784, 402] width 418 height 30
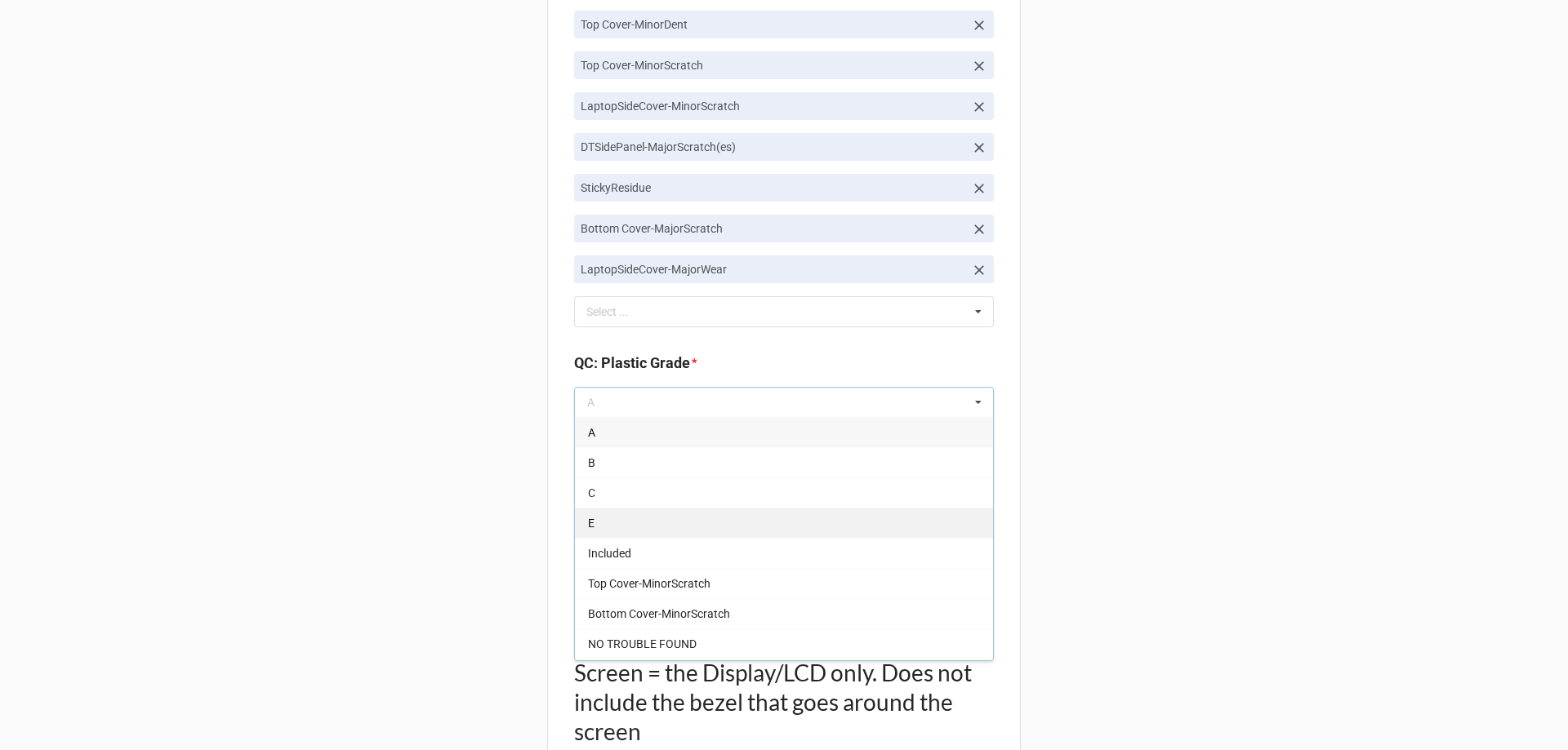
click at [675, 516] on div "E" at bounding box center [784, 522] width 418 height 30
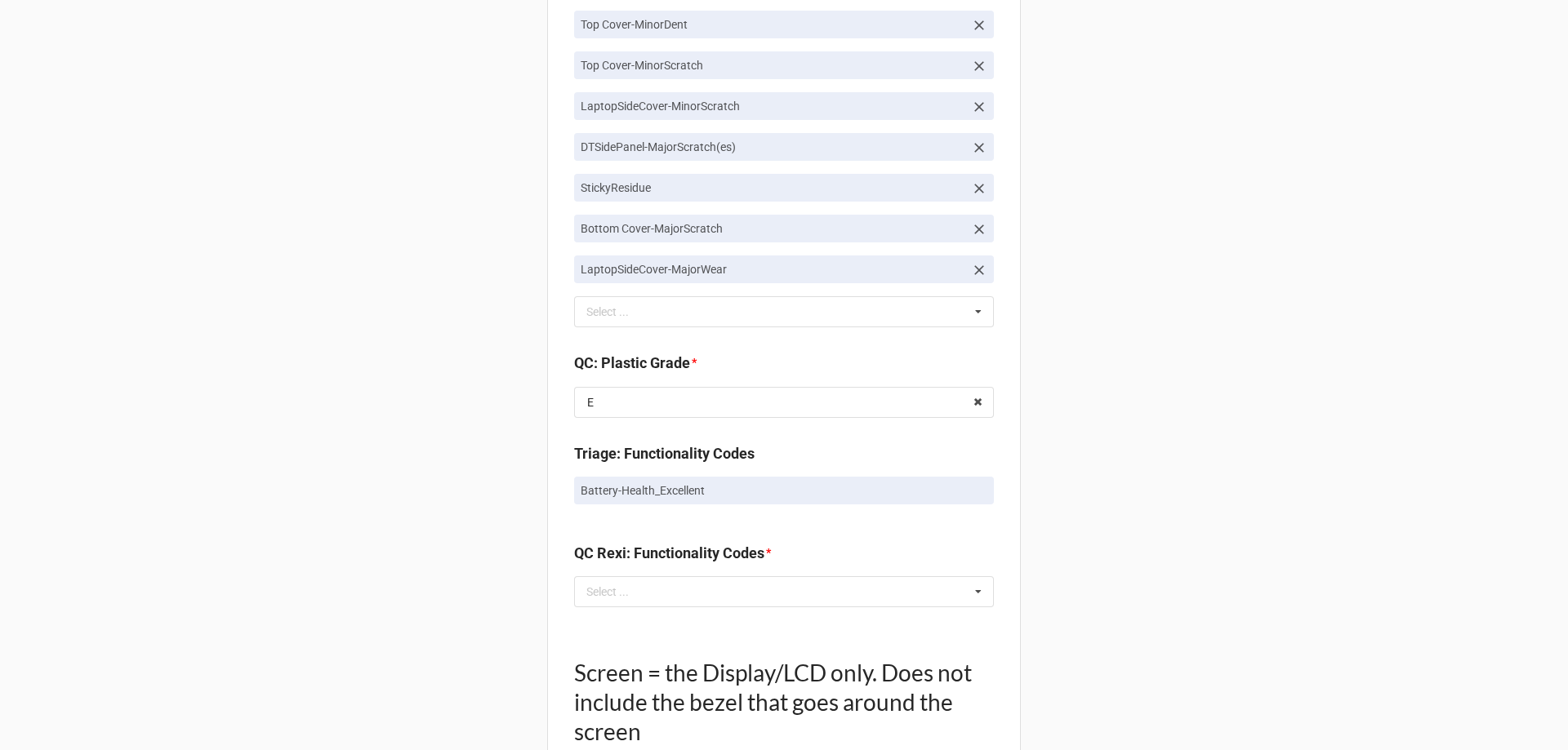
scroll to position [1633, 0]
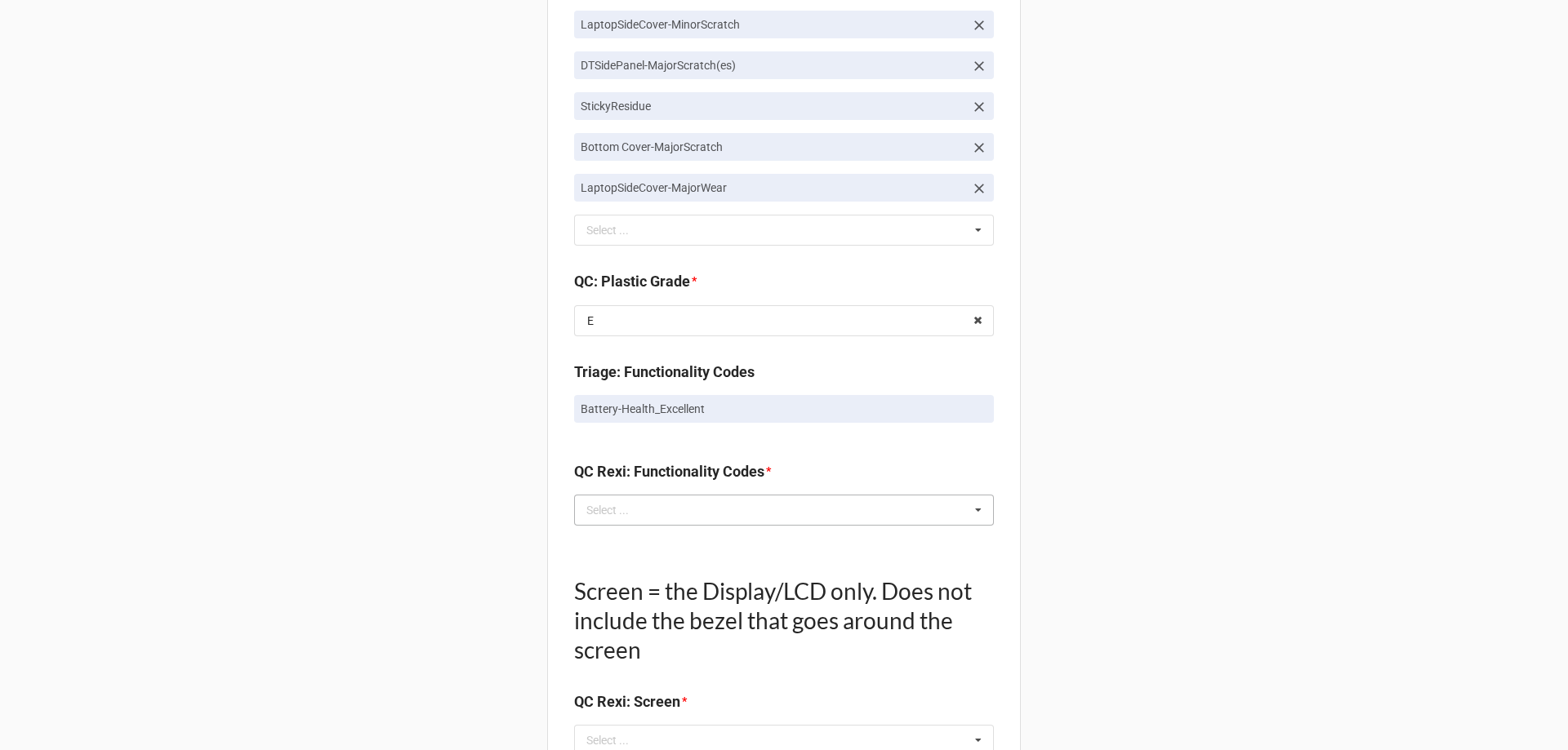
click at [673, 498] on div "Select ... No results found." at bounding box center [784, 510] width 419 height 31
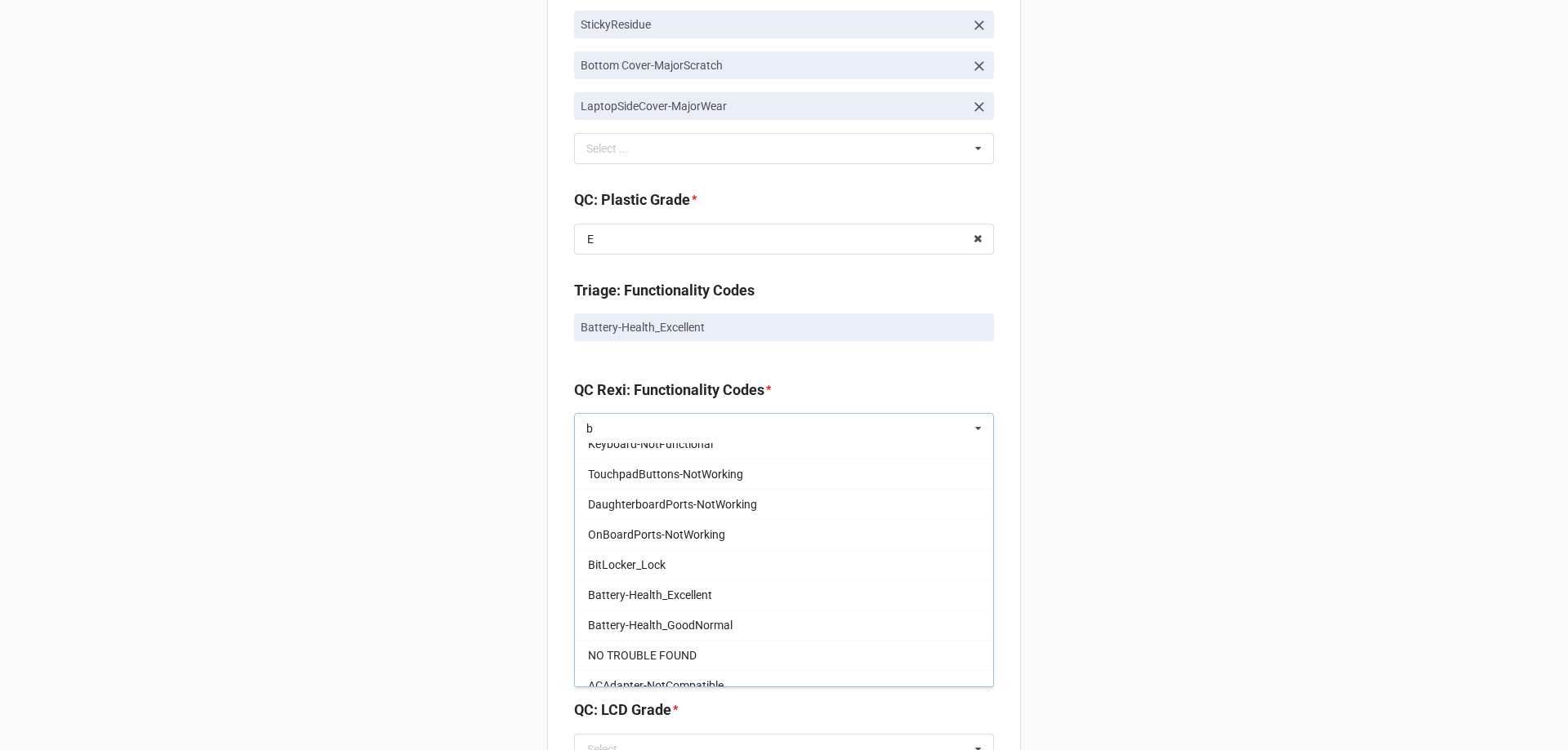
scroll to position [408, 0]
type input "b"
click at [661, 588] on span "Battery-Health_Excellent" at bounding box center [649, 594] width 124 height 13
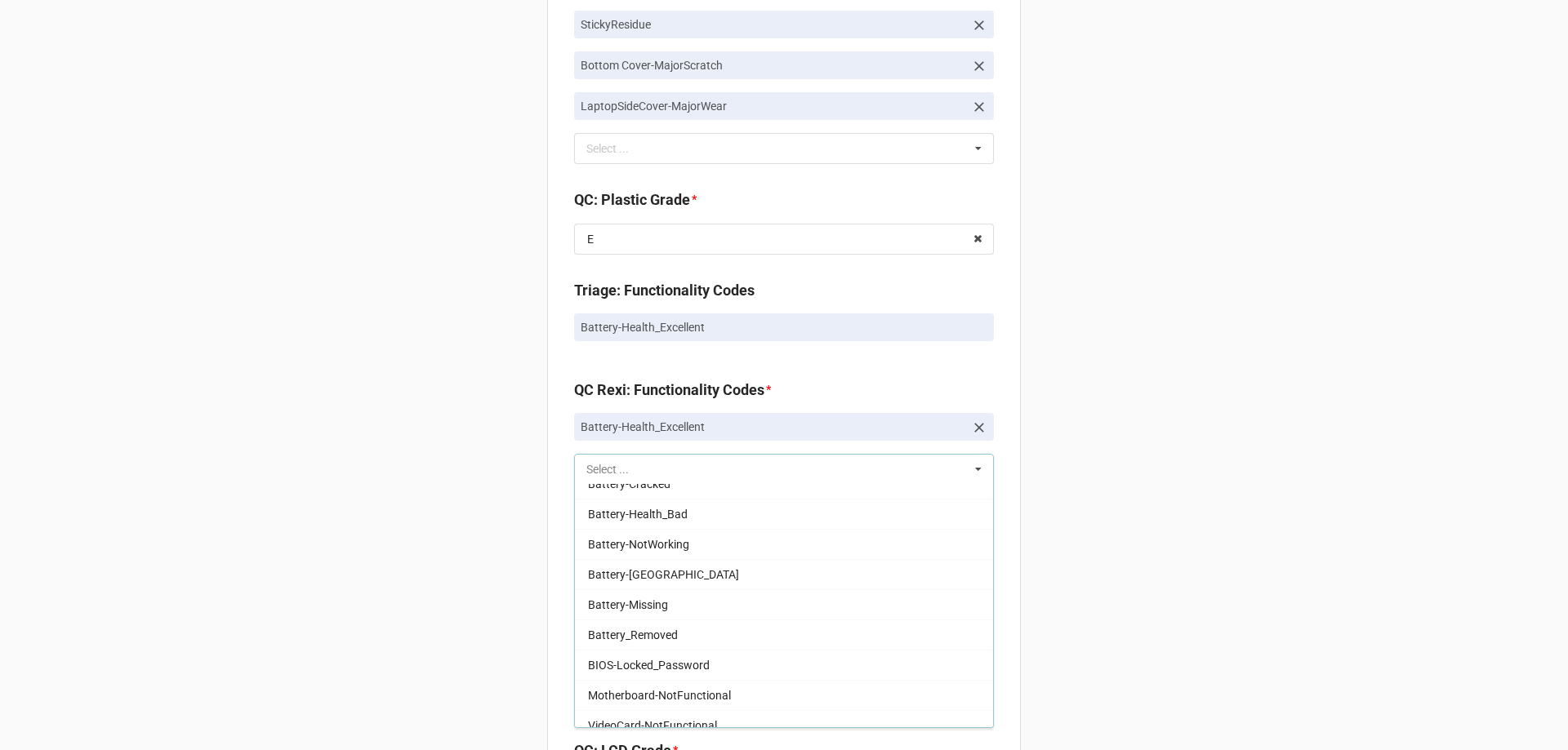
scroll to position [771, 0]
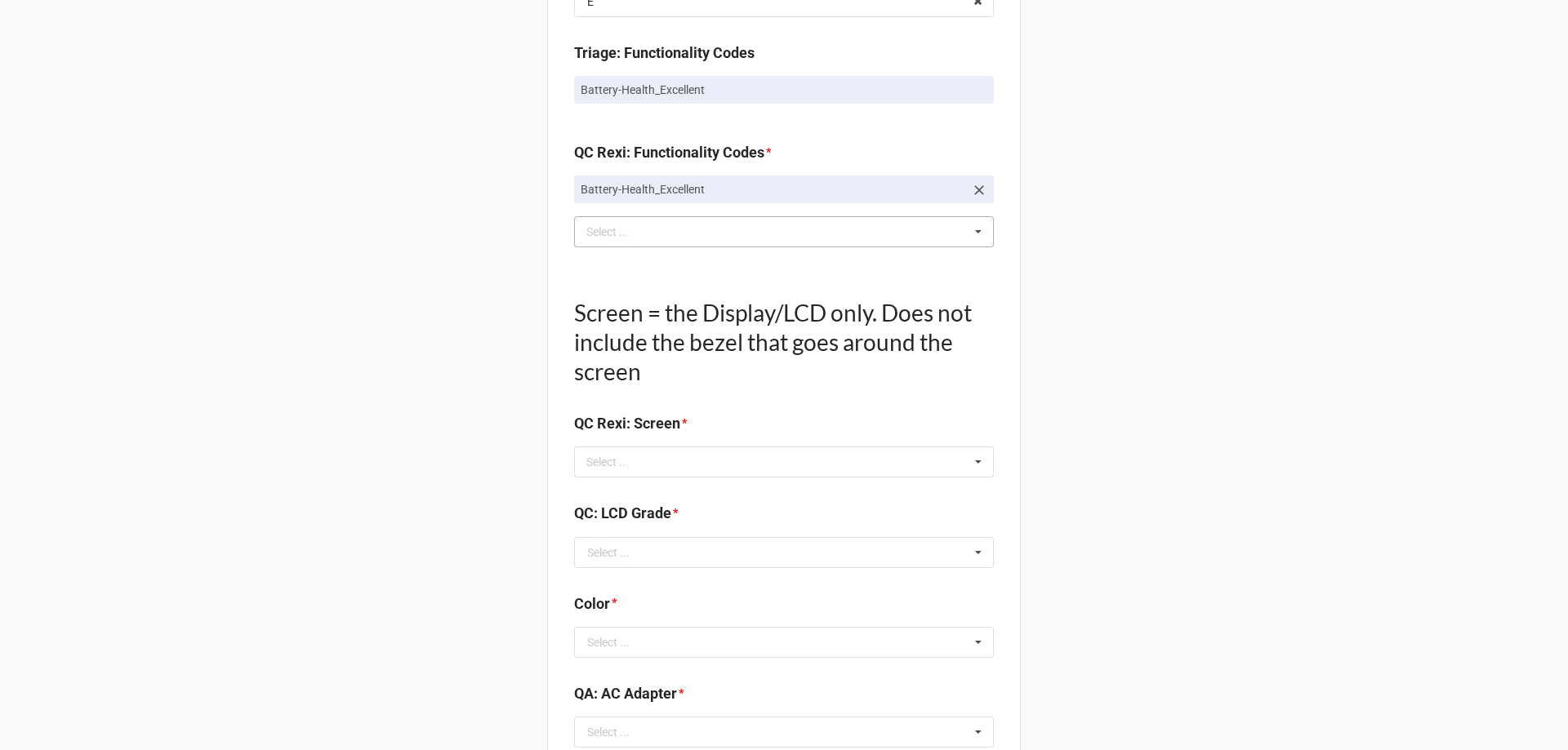
scroll to position [1959, 0]
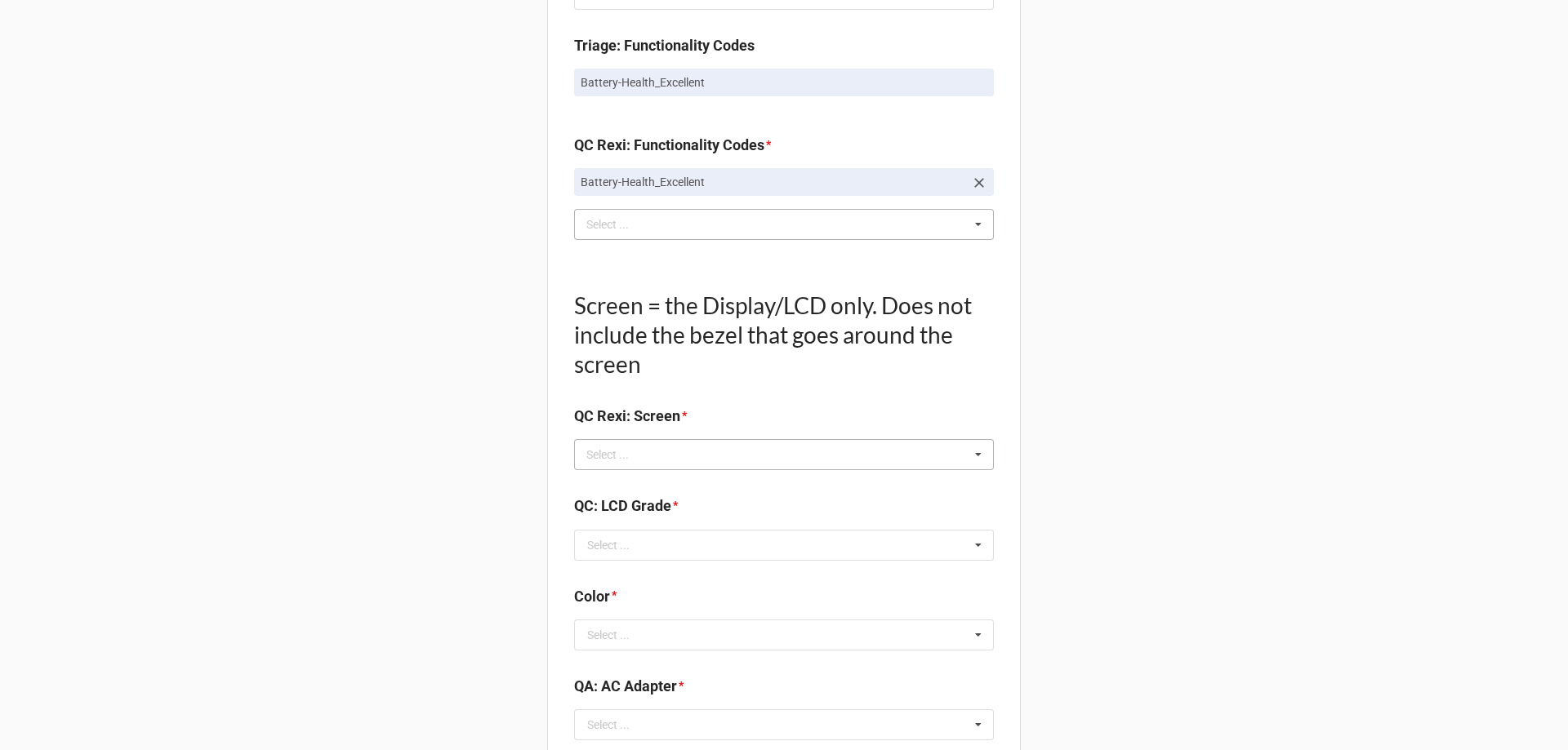
click at [624, 450] on div "Select ..." at bounding box center [617, 455] width 70 height 19
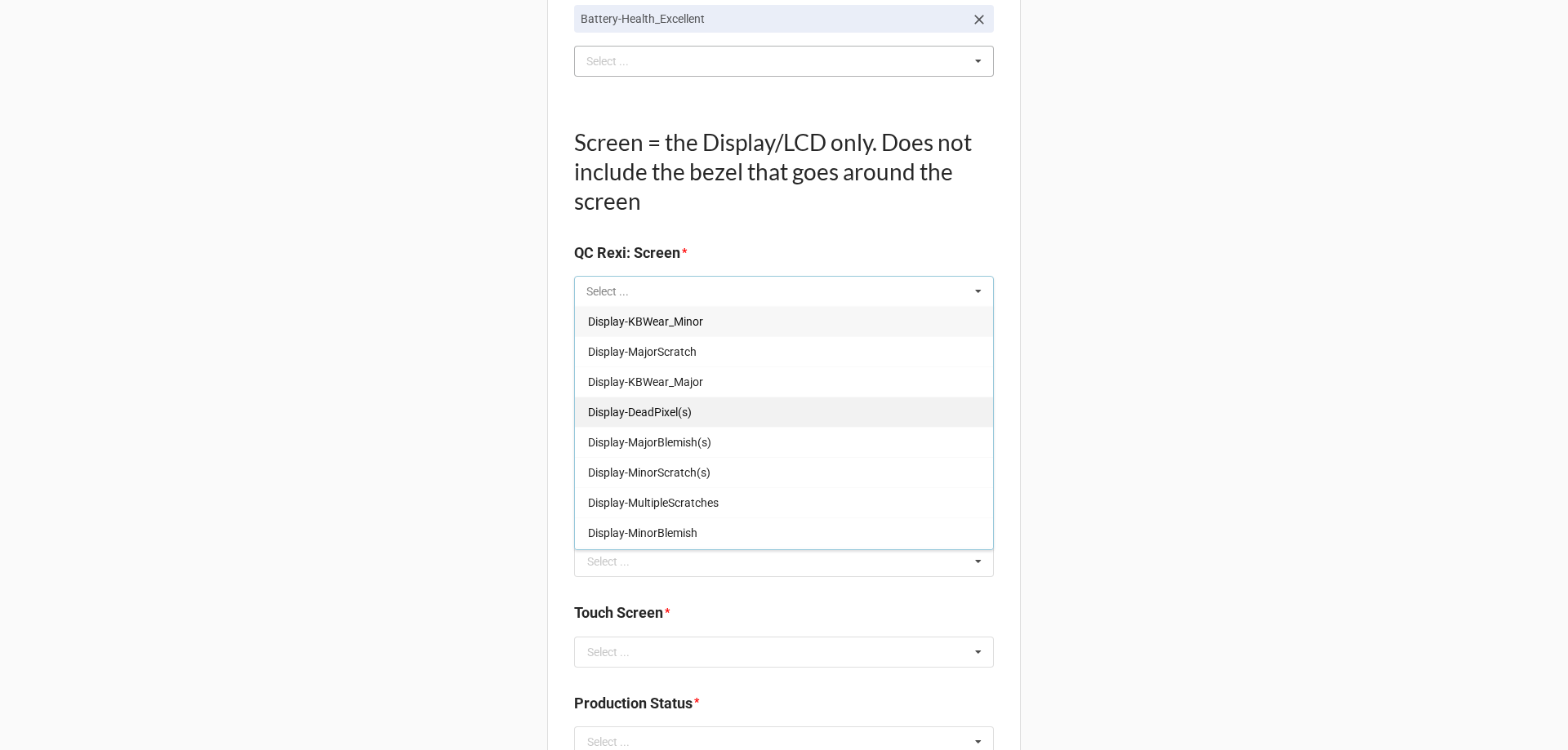
scroll to position [2204, 0]
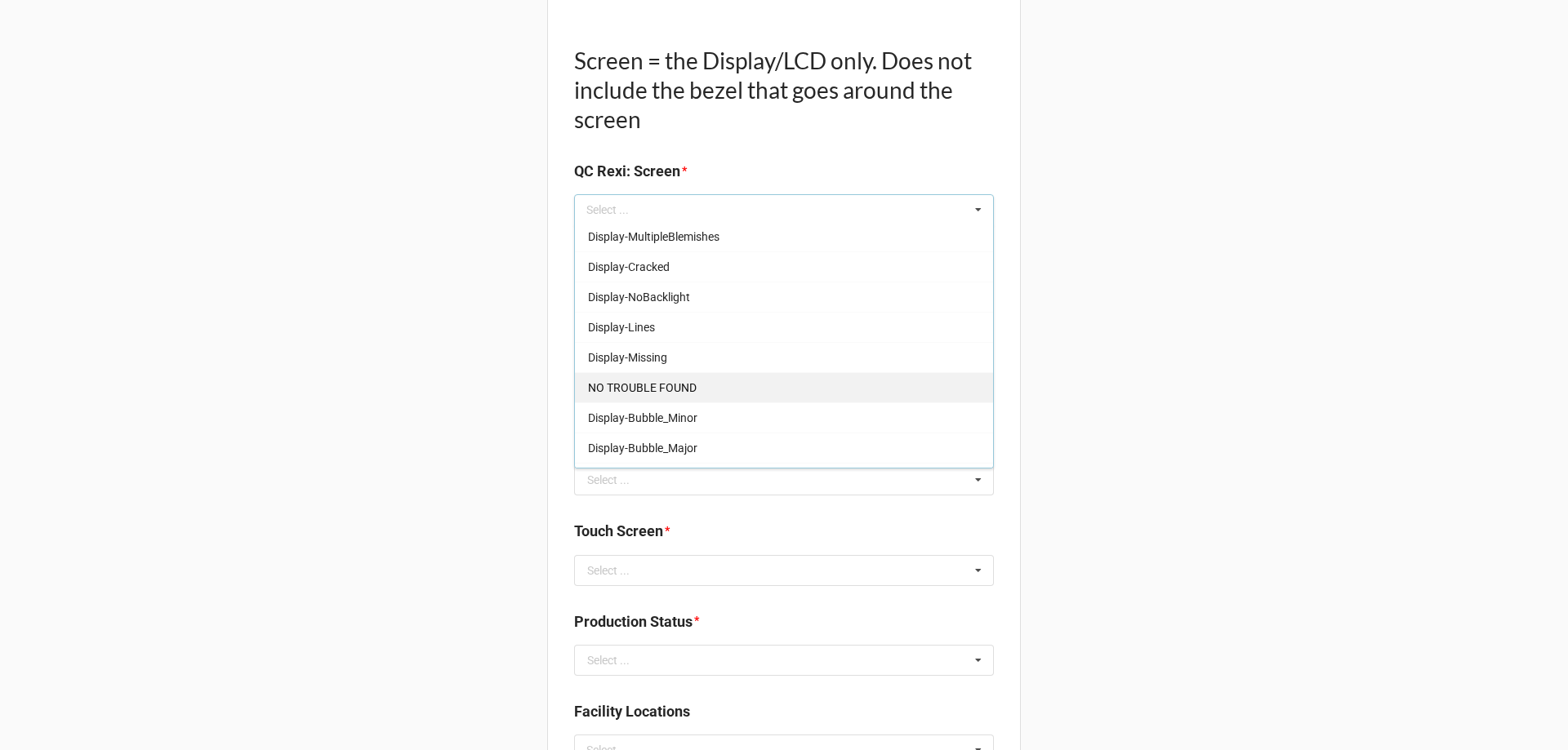
click at [681, 384] on span "NO TROUBLE FOUND" at bounding box center [642, 388] width 108 height 13
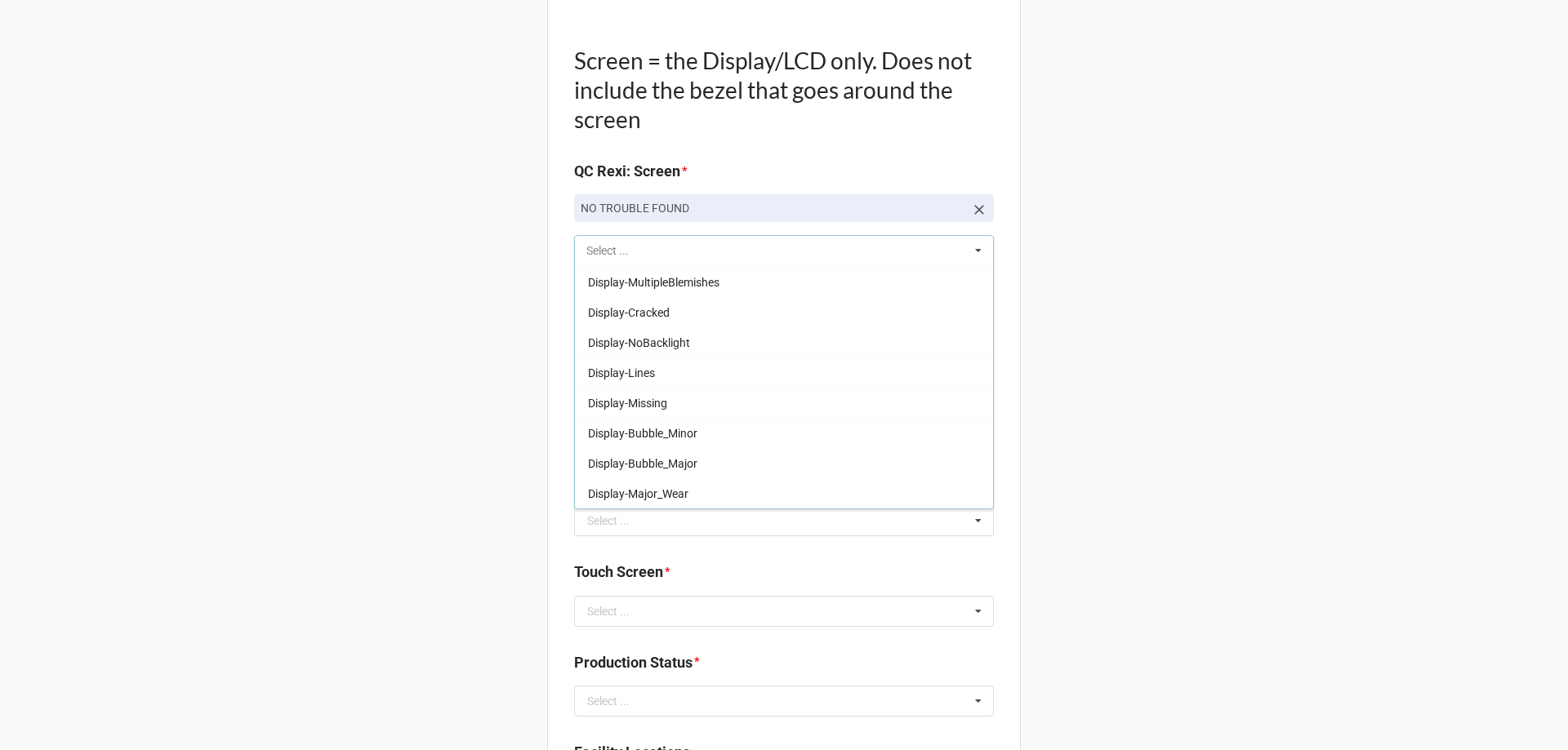
scroll to position [240, 0]
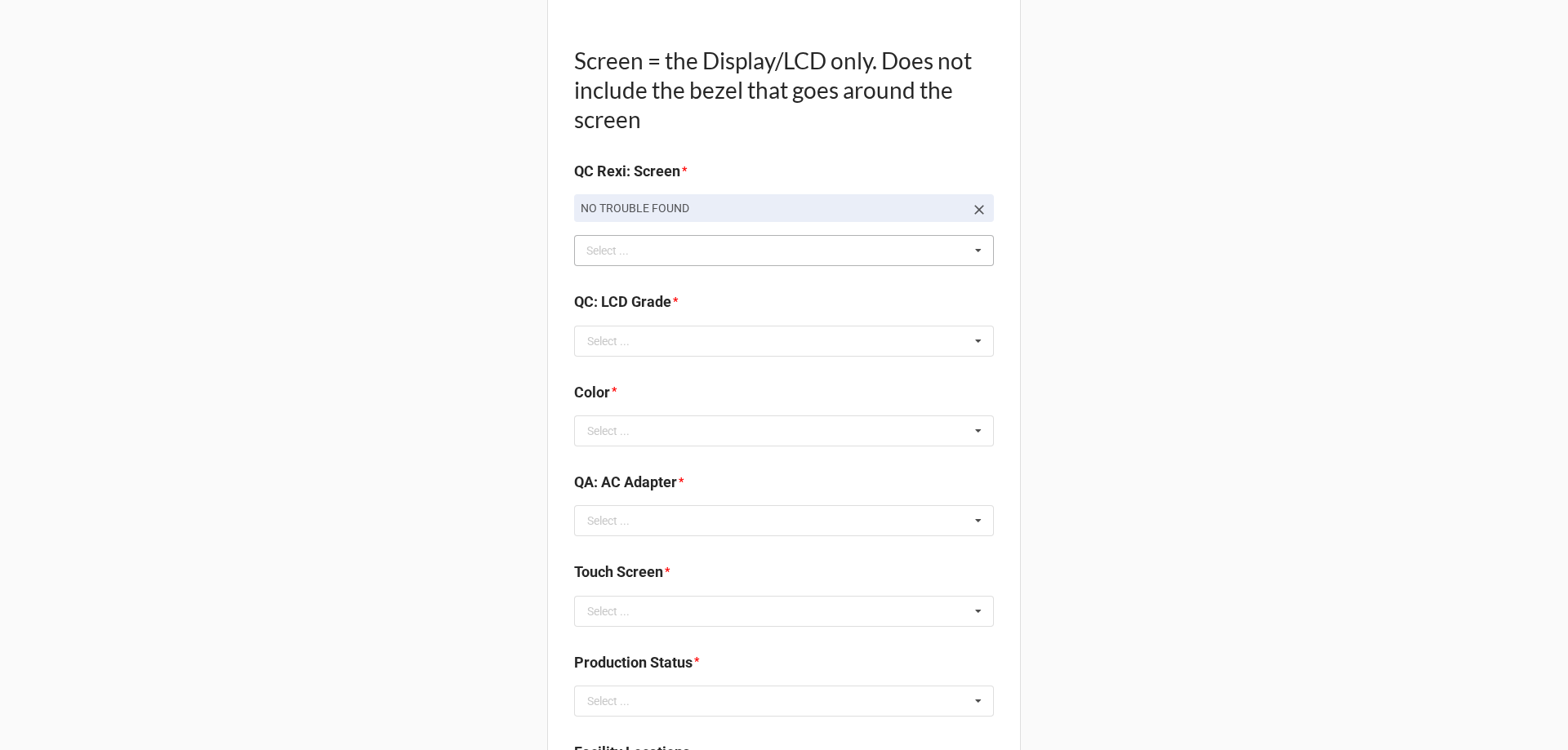
click at [632, 313] on label "QC: LCD Grade" at bounding box center [623, 302] width 98 height 23
click at [630, 329] on input "text" at bounding box center [784, 341] width 418 height 30
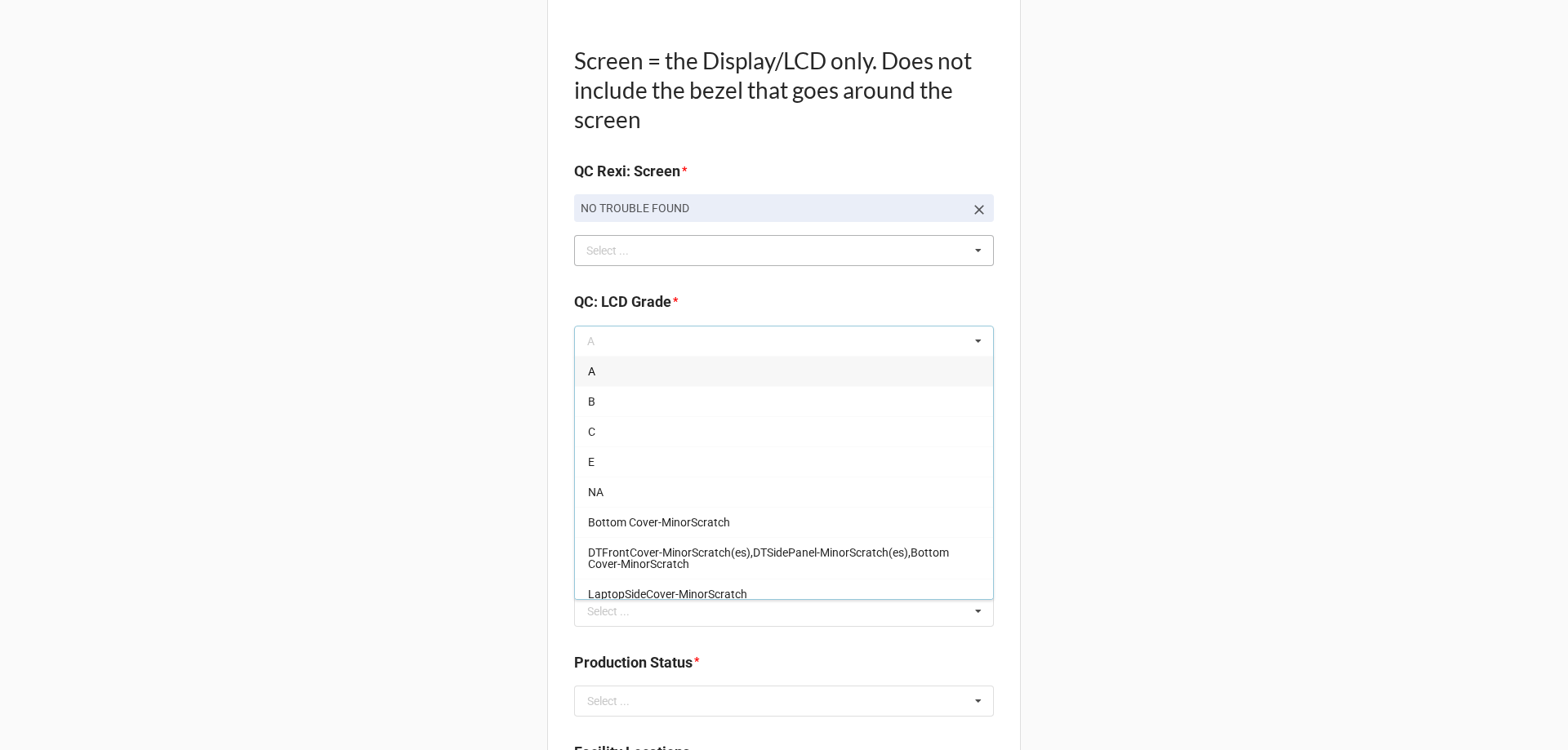
click at [631, 385] on div "A" at bounding box center [784, 370] width 418 height 30
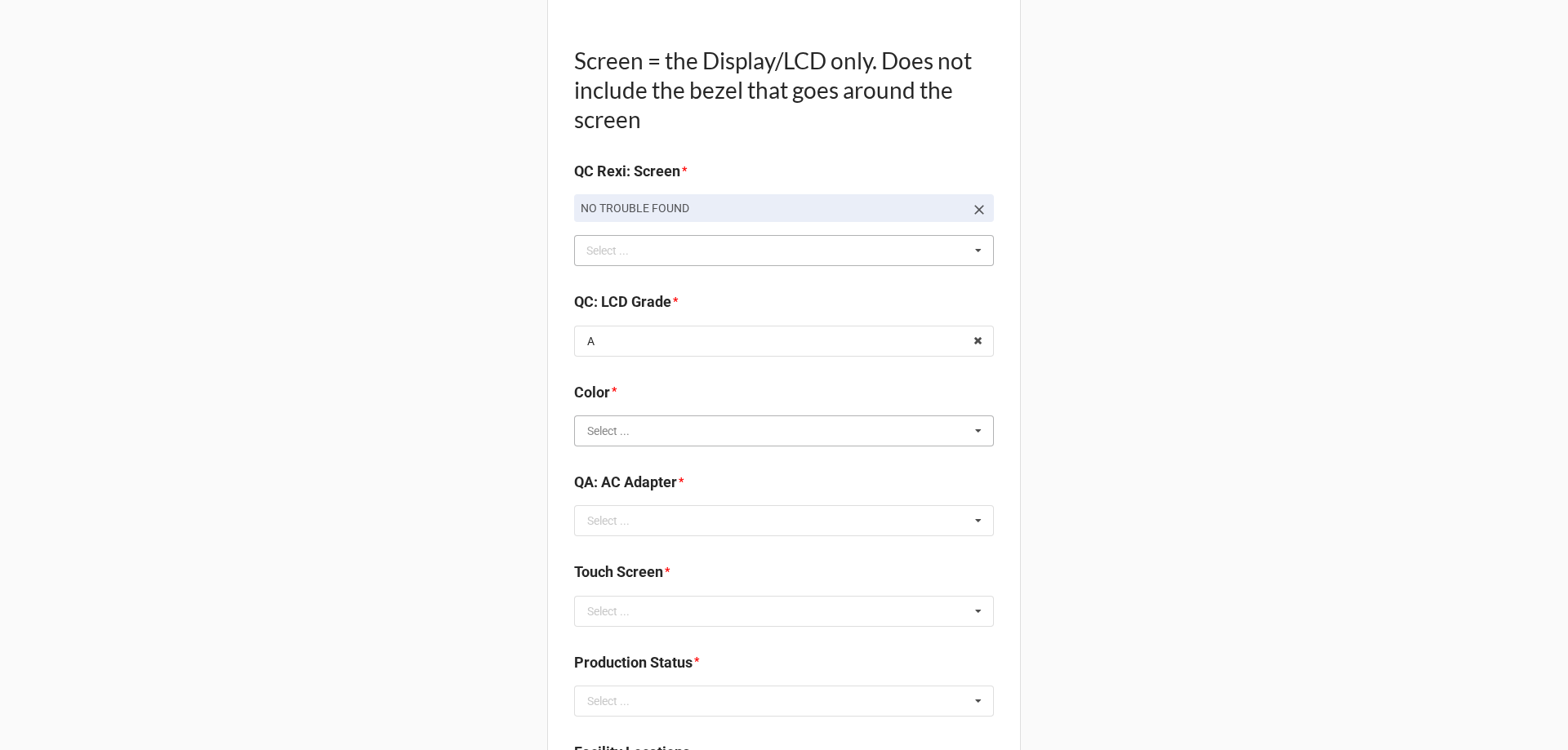
click at [653, 437] on input "text" at bounding box center [784, 431] width 418 height 30
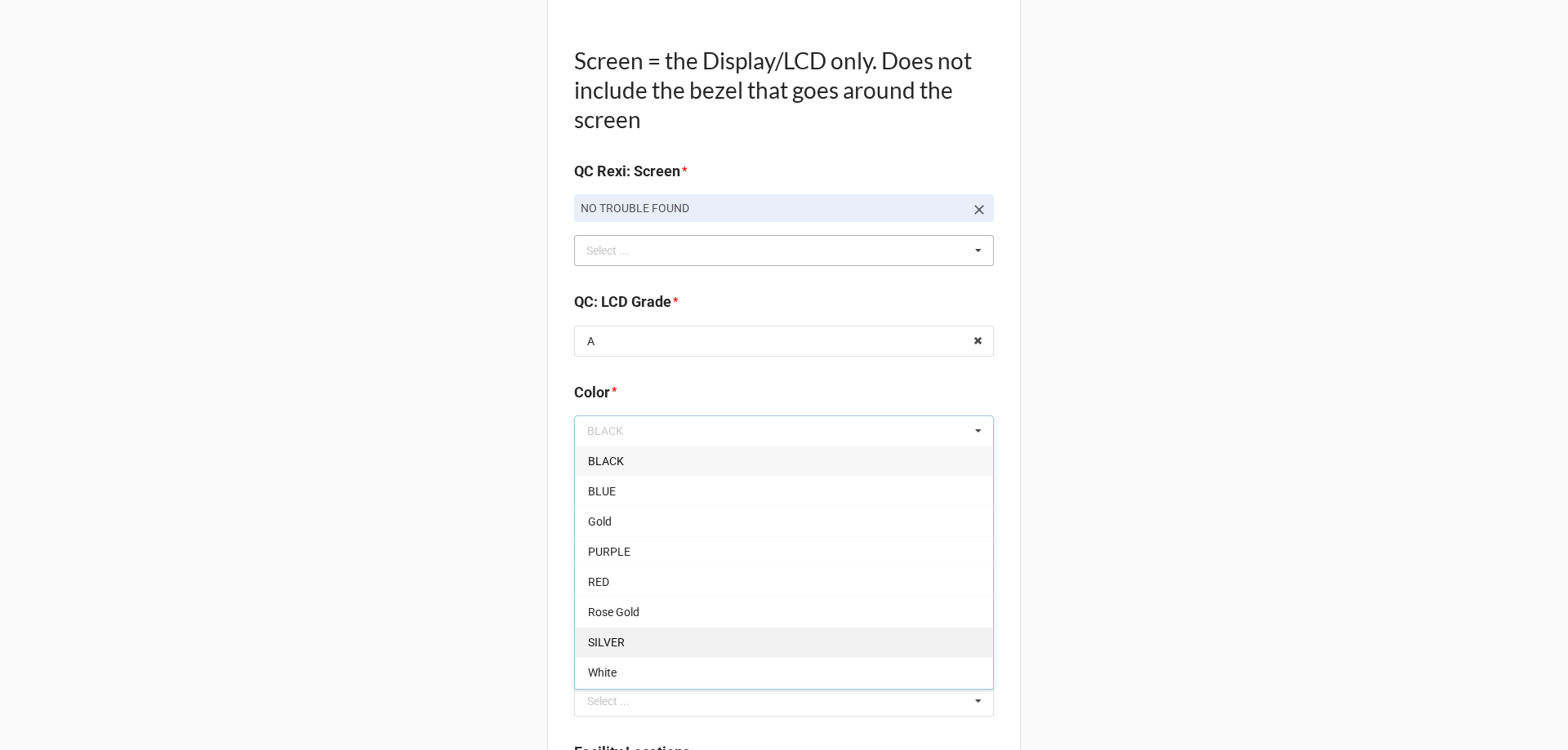
click at [630, 647] on div "SILVER" at bounding box center [784, 642] width 418 height 30
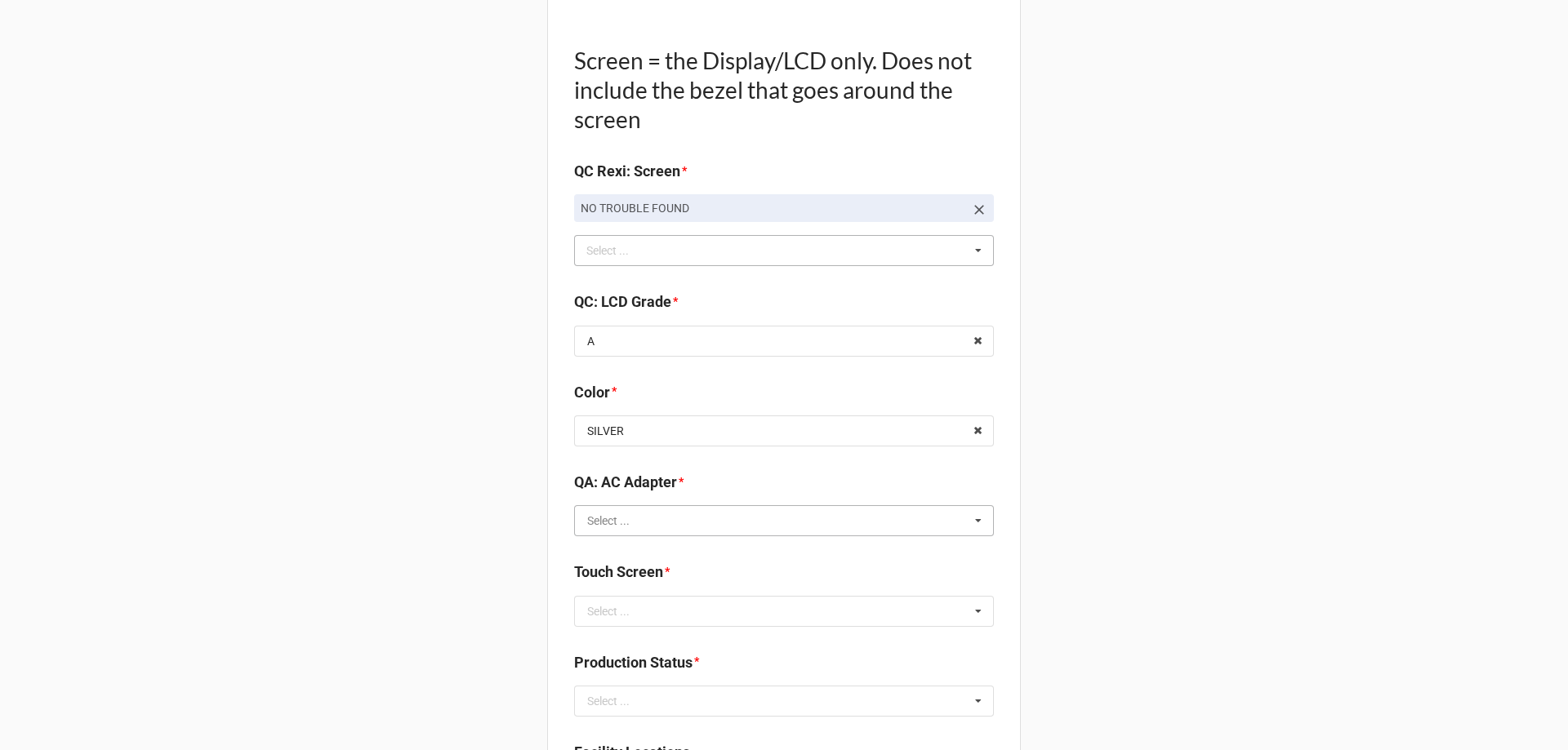
click at [656, 523] on input "text" at bounding box center [784, 520] width 418 height 30
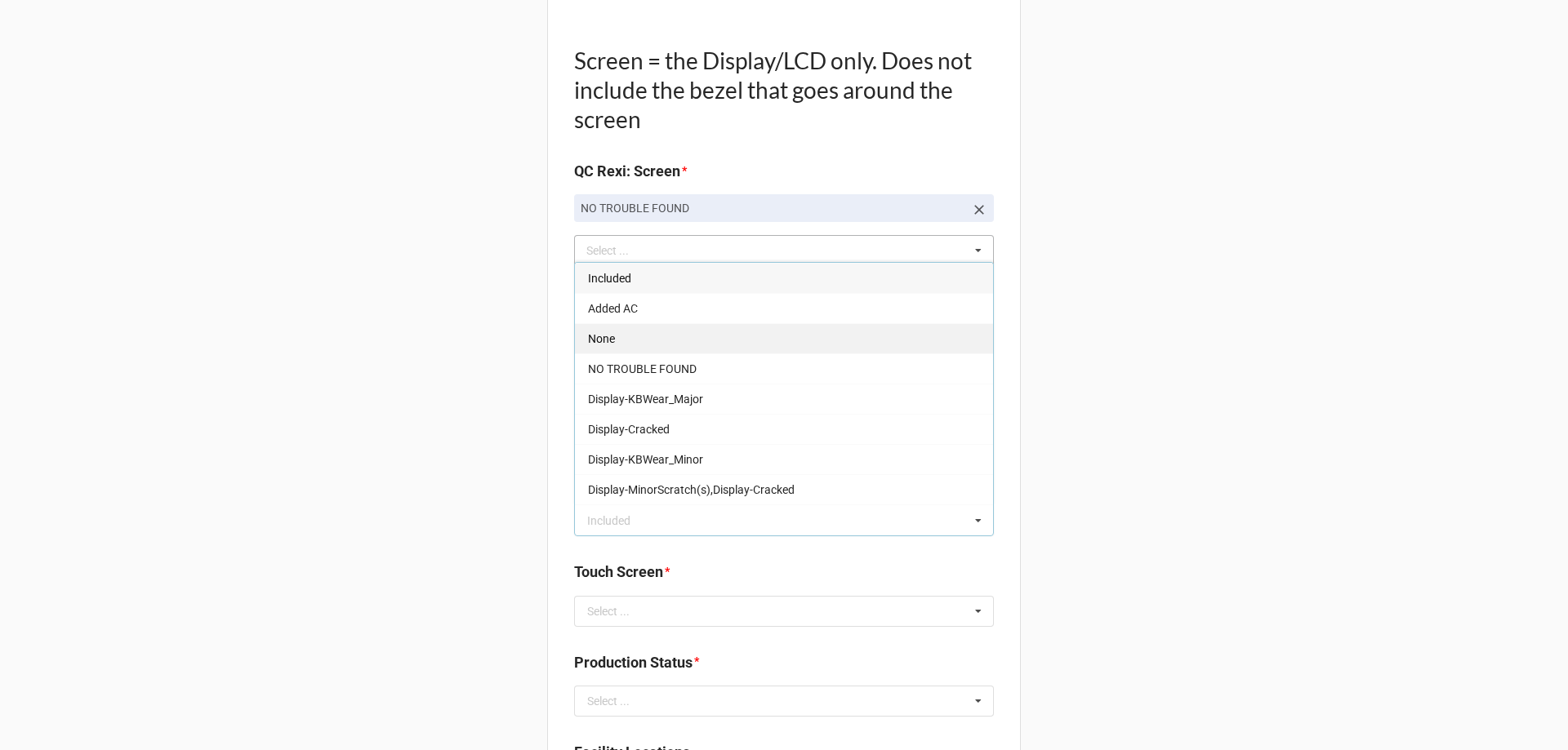
click at [656, 349] on div "None" at bounding box center [784, 338] width 418 height 30
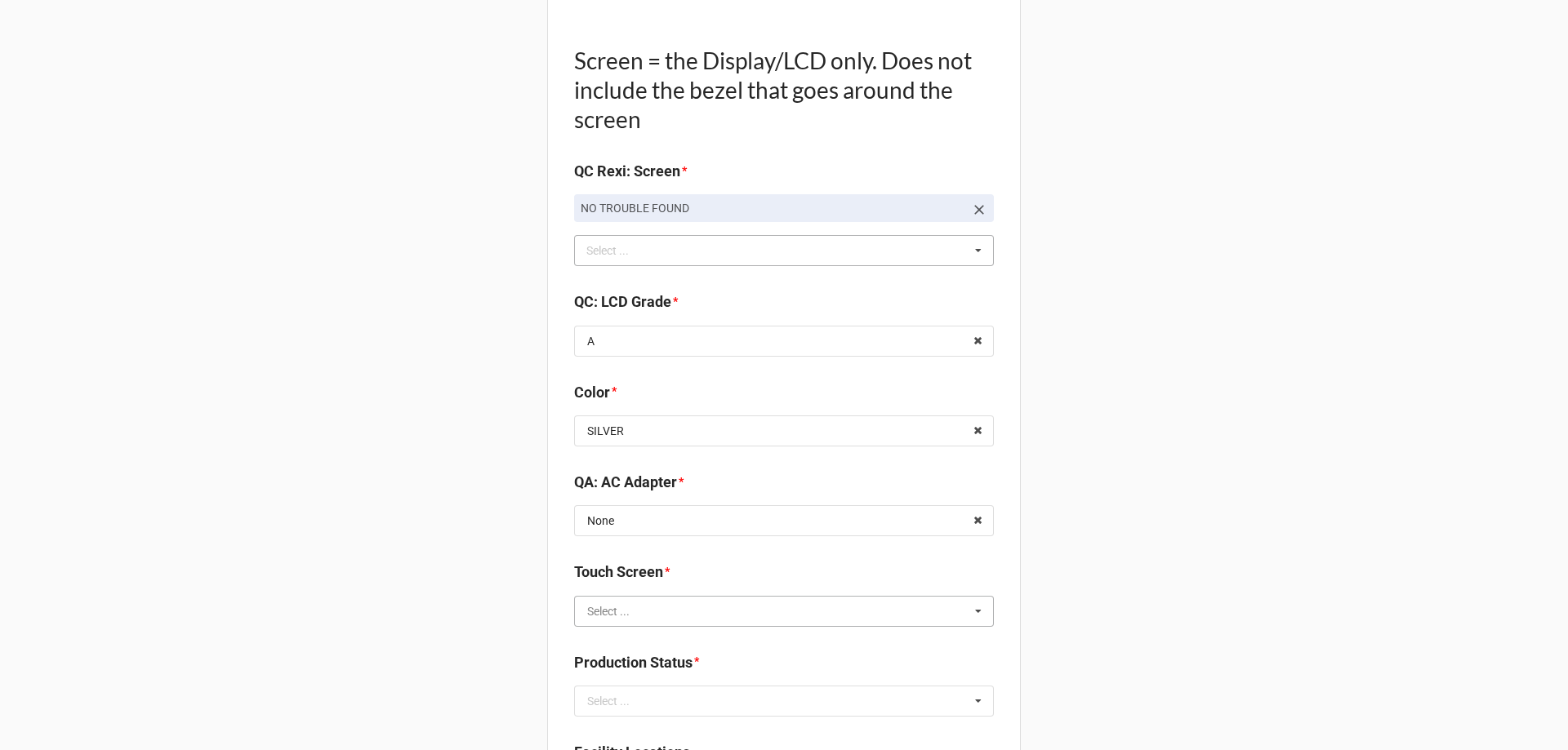
click at [765, 610] on input "text" at bounding box center [784, 611] width 418 height 30
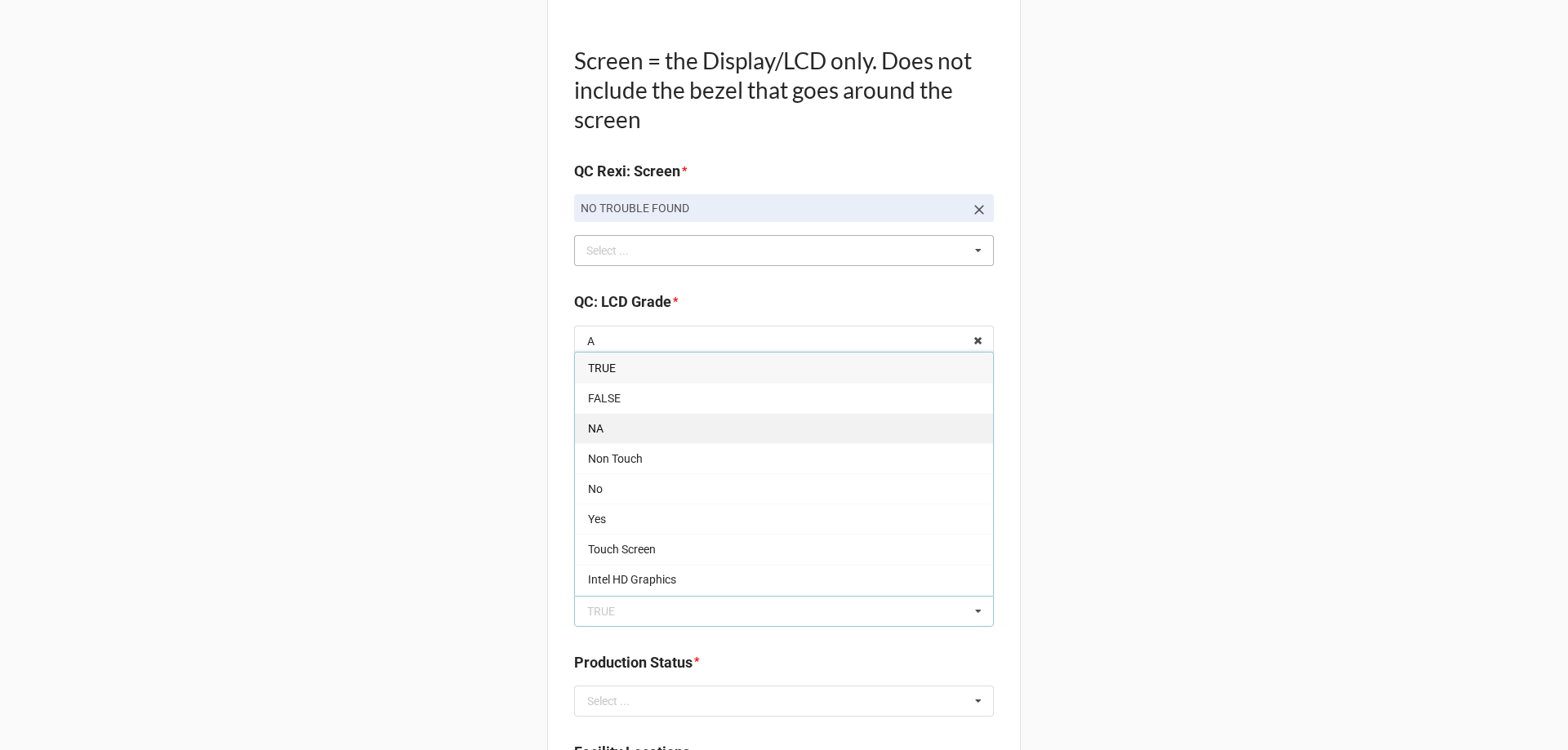
click at [631, 428] on div "NA" at bounding box center [784, 427] width 418 height 30
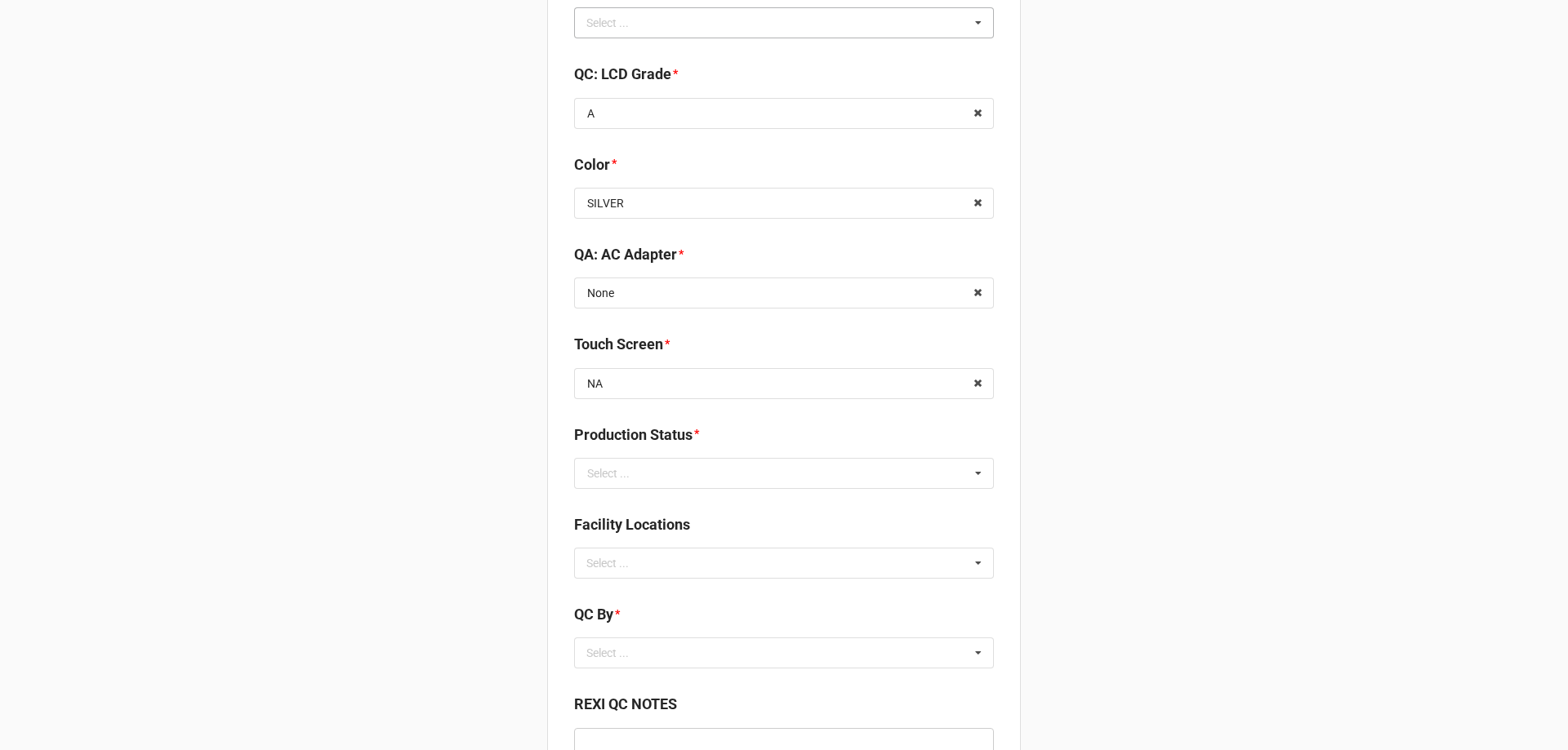
scroll to position [2449, 0]
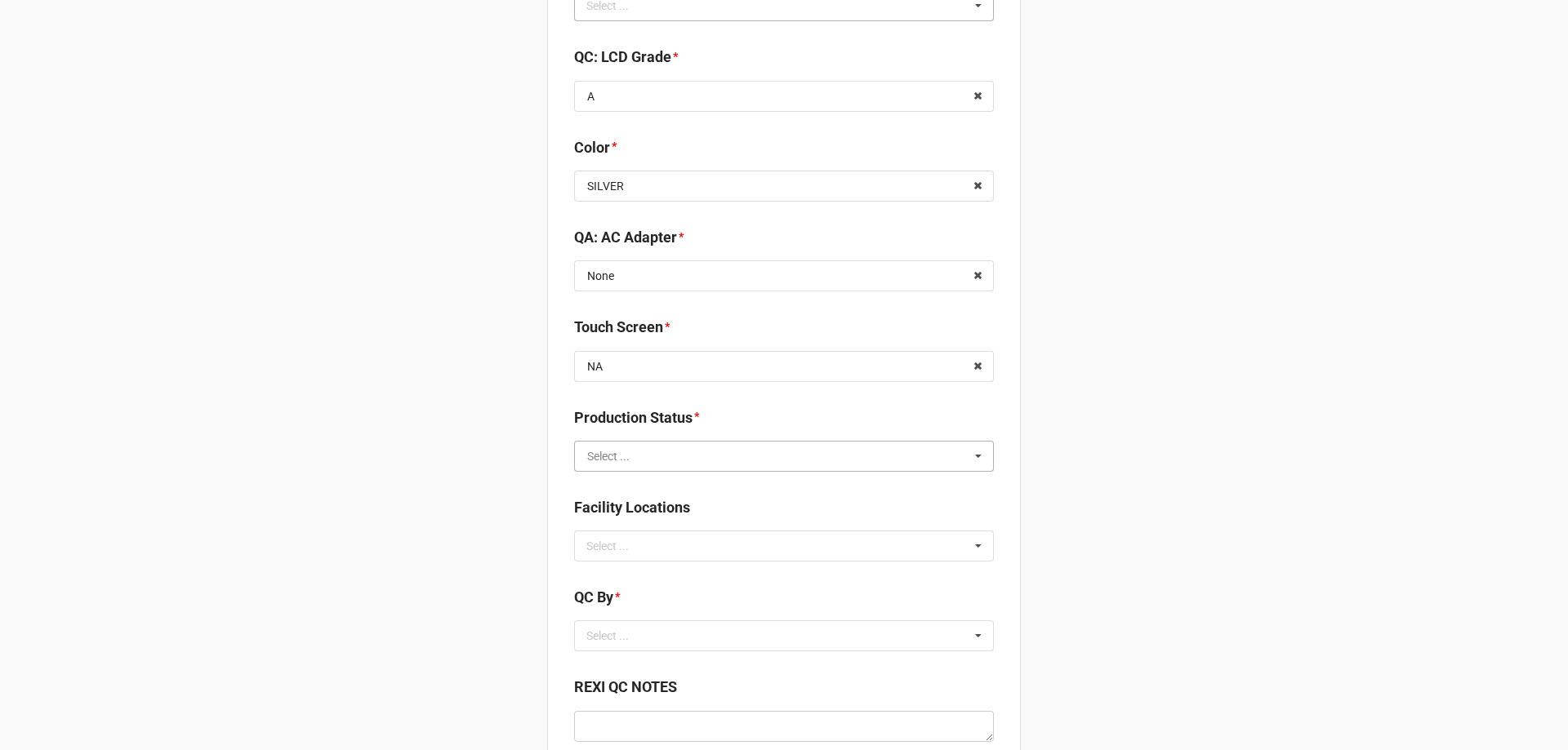
click at [695, 452] on input "text" at bounding box center [784, 456] width 418 height 30
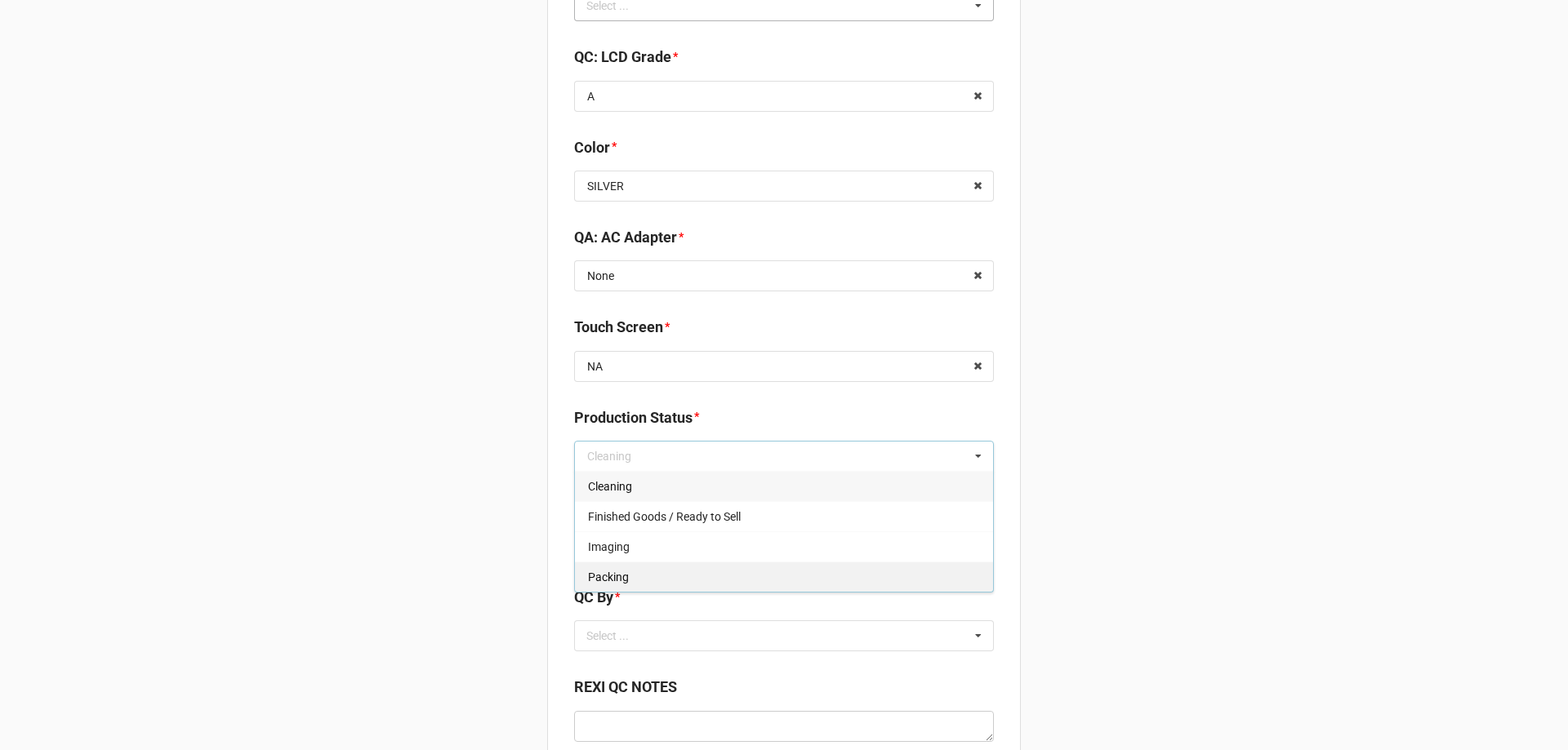
click at [689, 579] on div "Packing" at bounding box center [784, 577] width 418 height 30
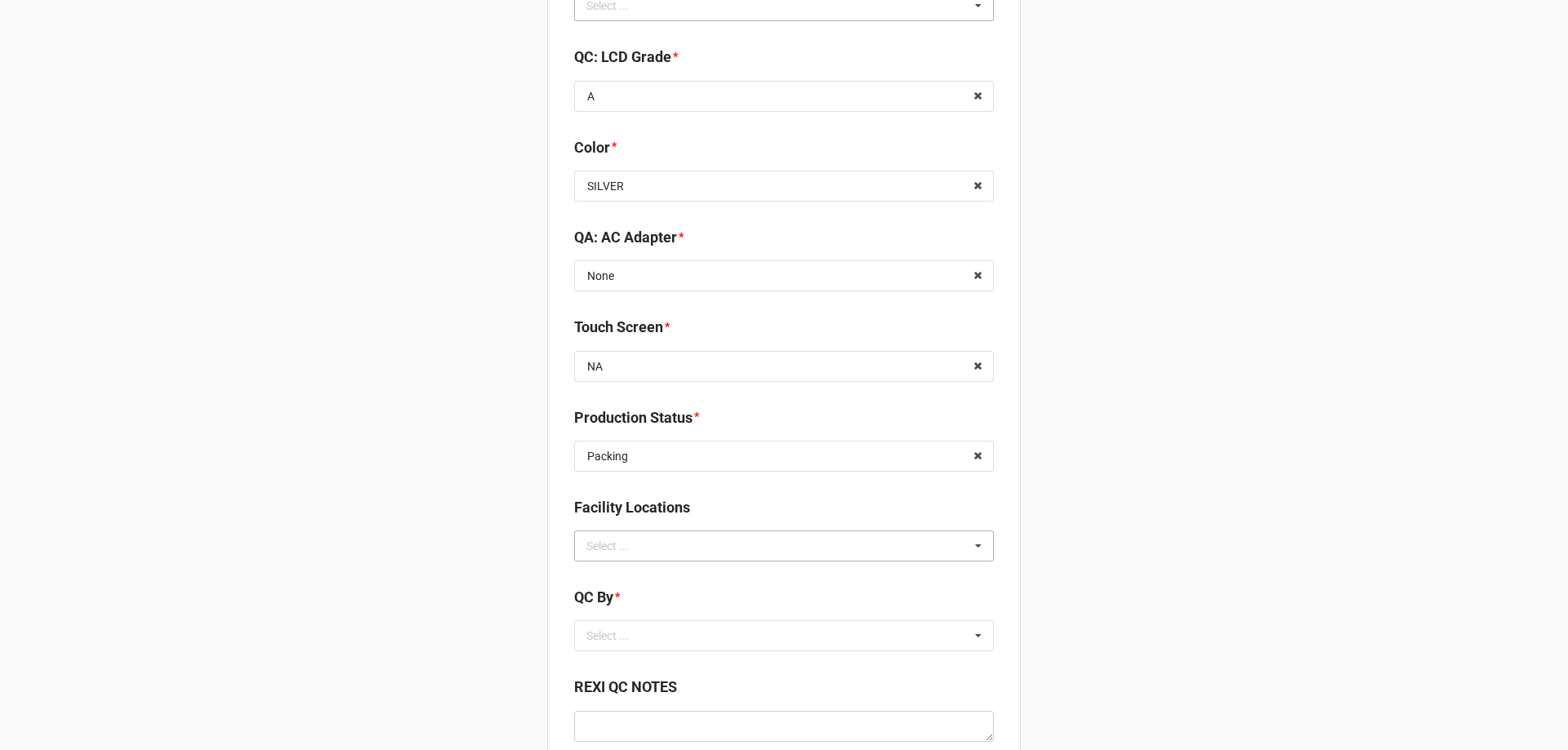
click at [654, 544] on div "Select ... No results found." at bounding box center [784, 546] width 419 height 31
type input "re"
click at [667, 579] on span "RECV.DLL.PROCESSING" at bounding box center [649, 577] width 123 height 13
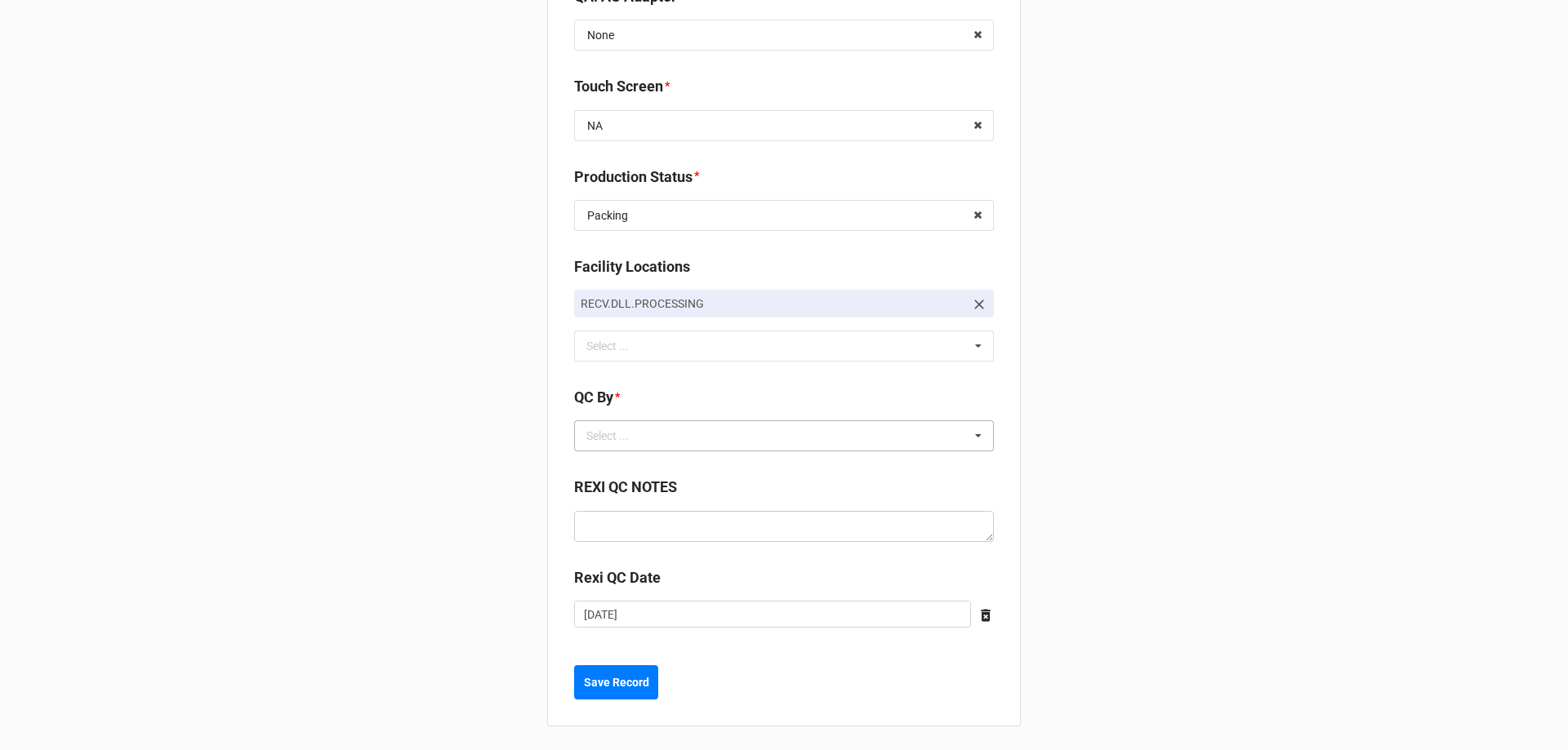
scroll to position [2692, 0]
click at [648, 447] on div "Select ... No results found." at bounding box center [784, 434] width 419 height 31
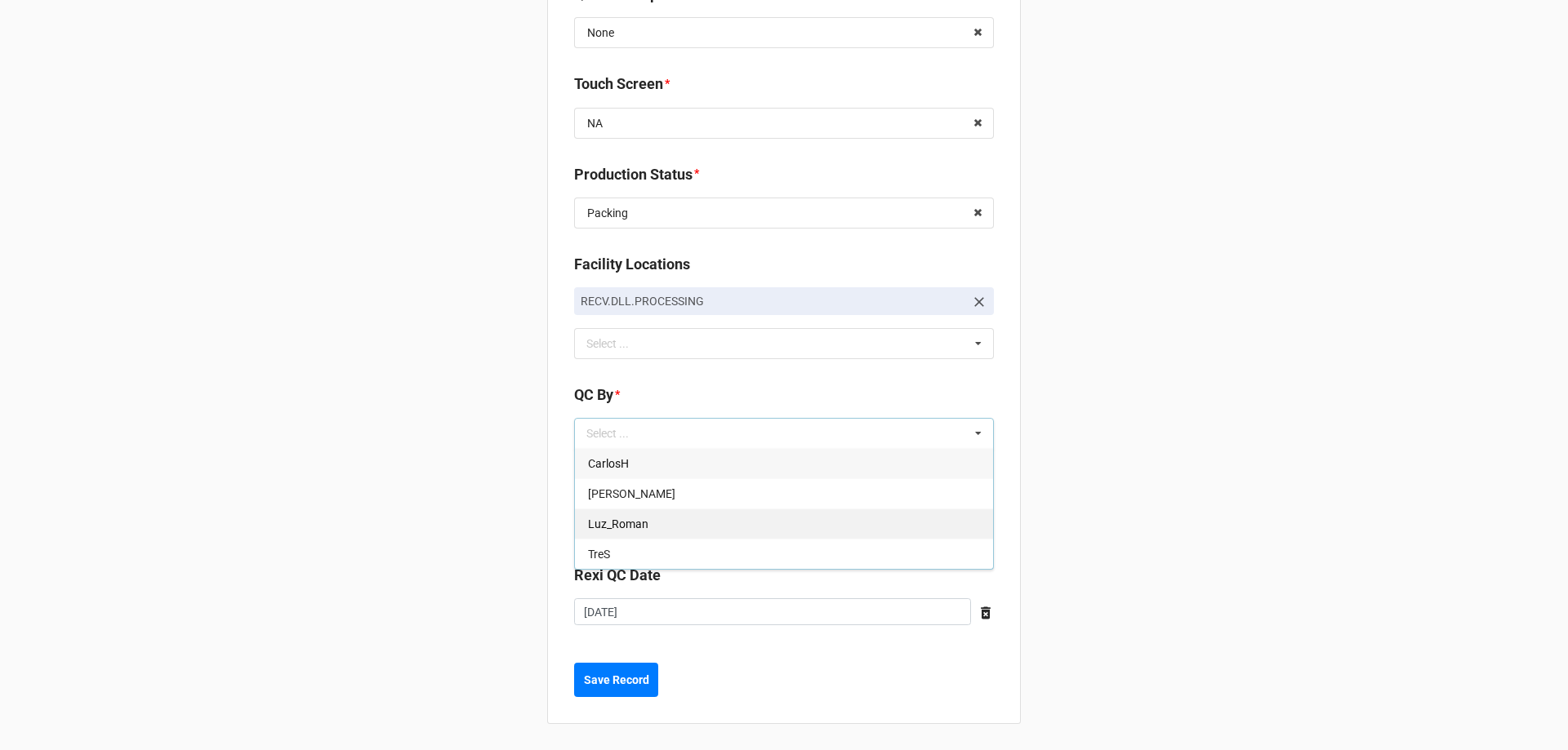
click at [639, 553] on div "TreS" at bounding box center [784, 553] width 418 height 30
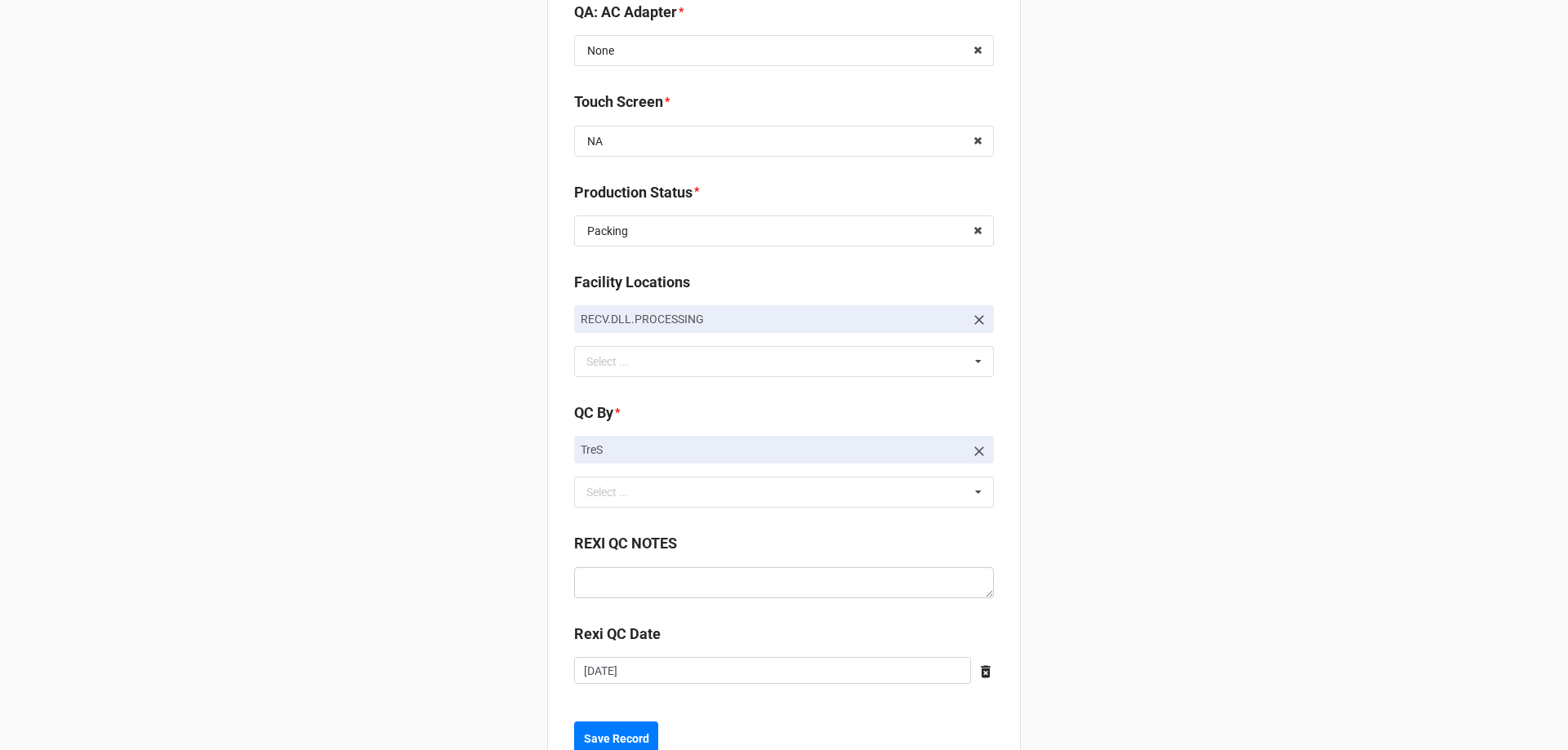
scroll to position [2733, 0]
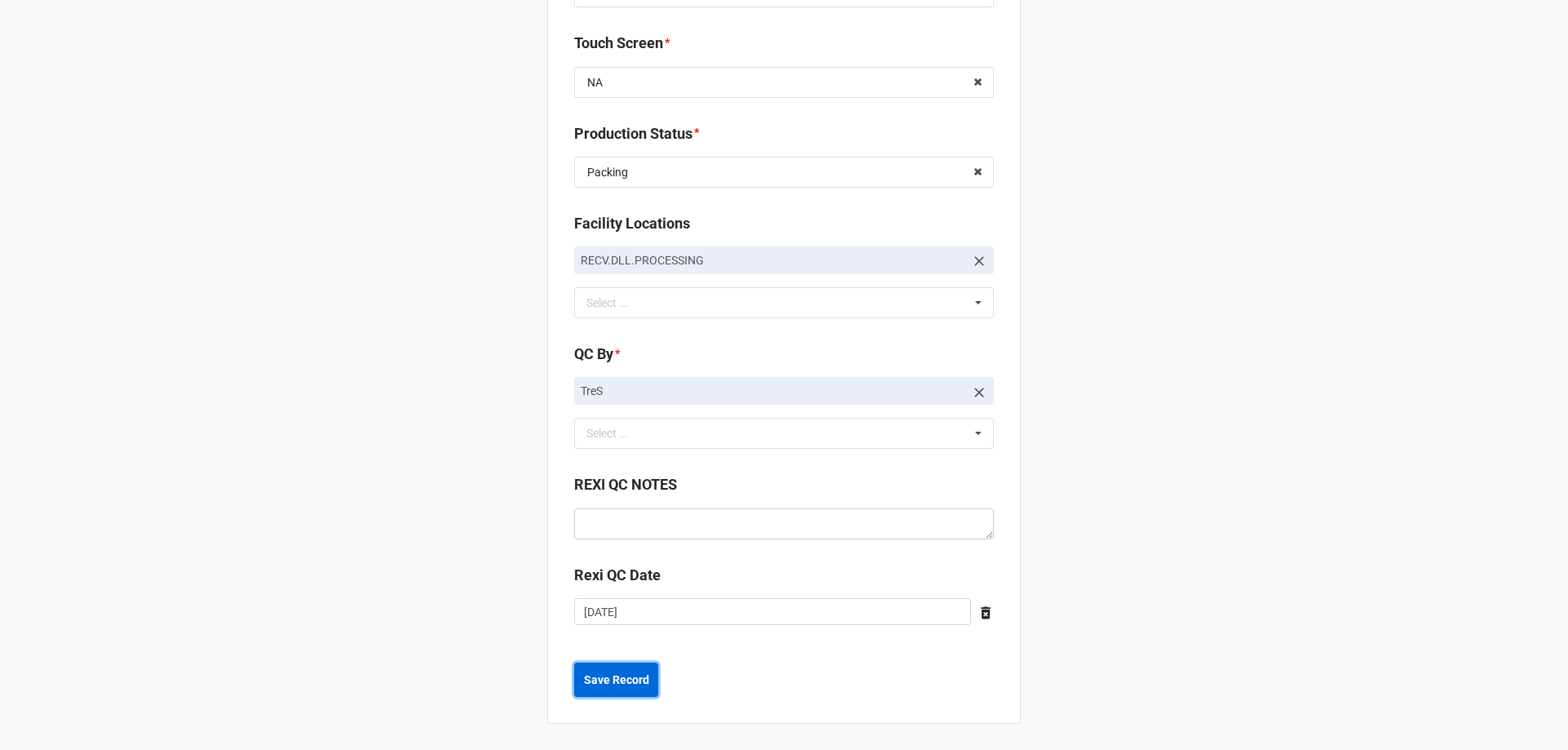
click at [625, 692] on button "Save Record" at bounding box center [615, 680] width 84 height 34
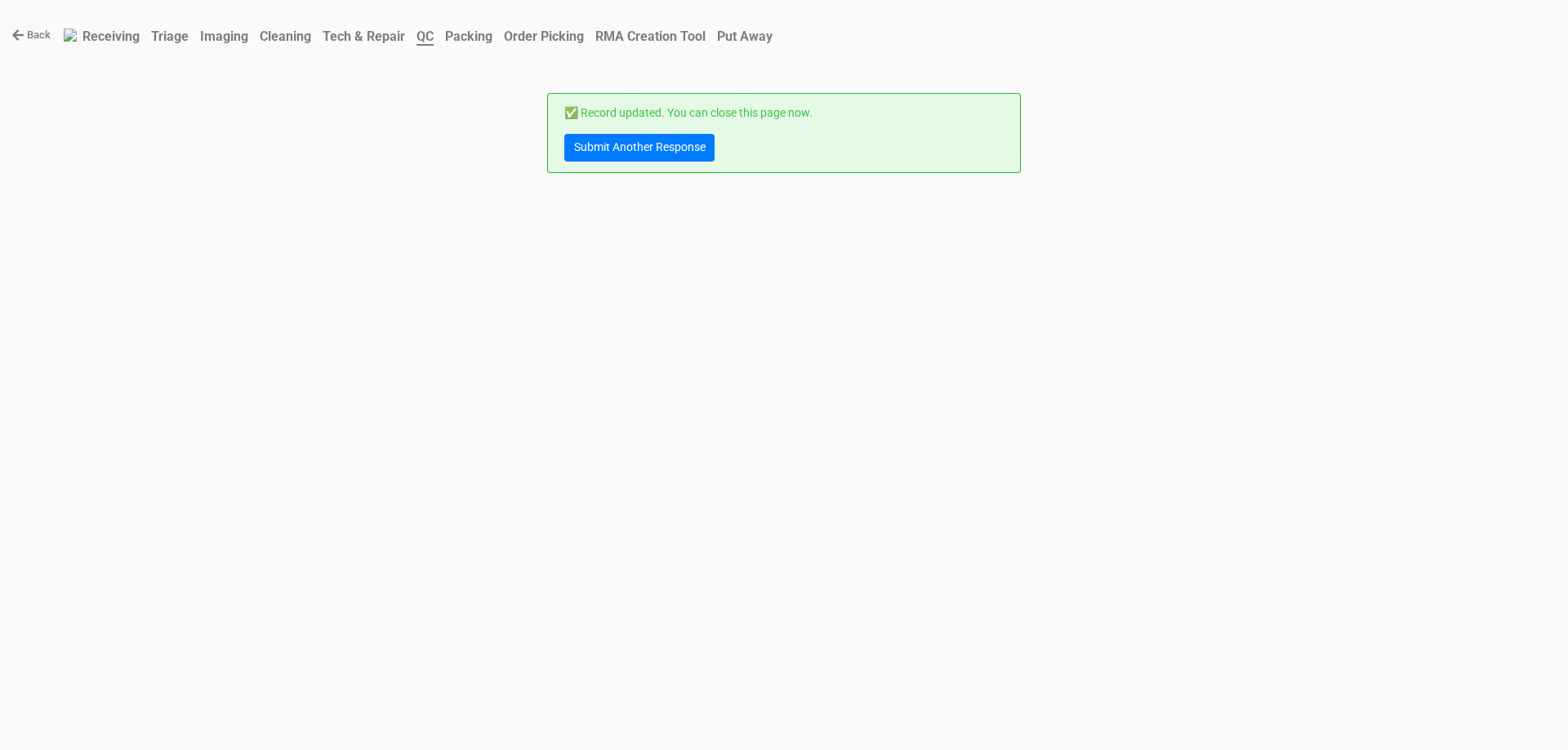
scroll to position [0, 0]
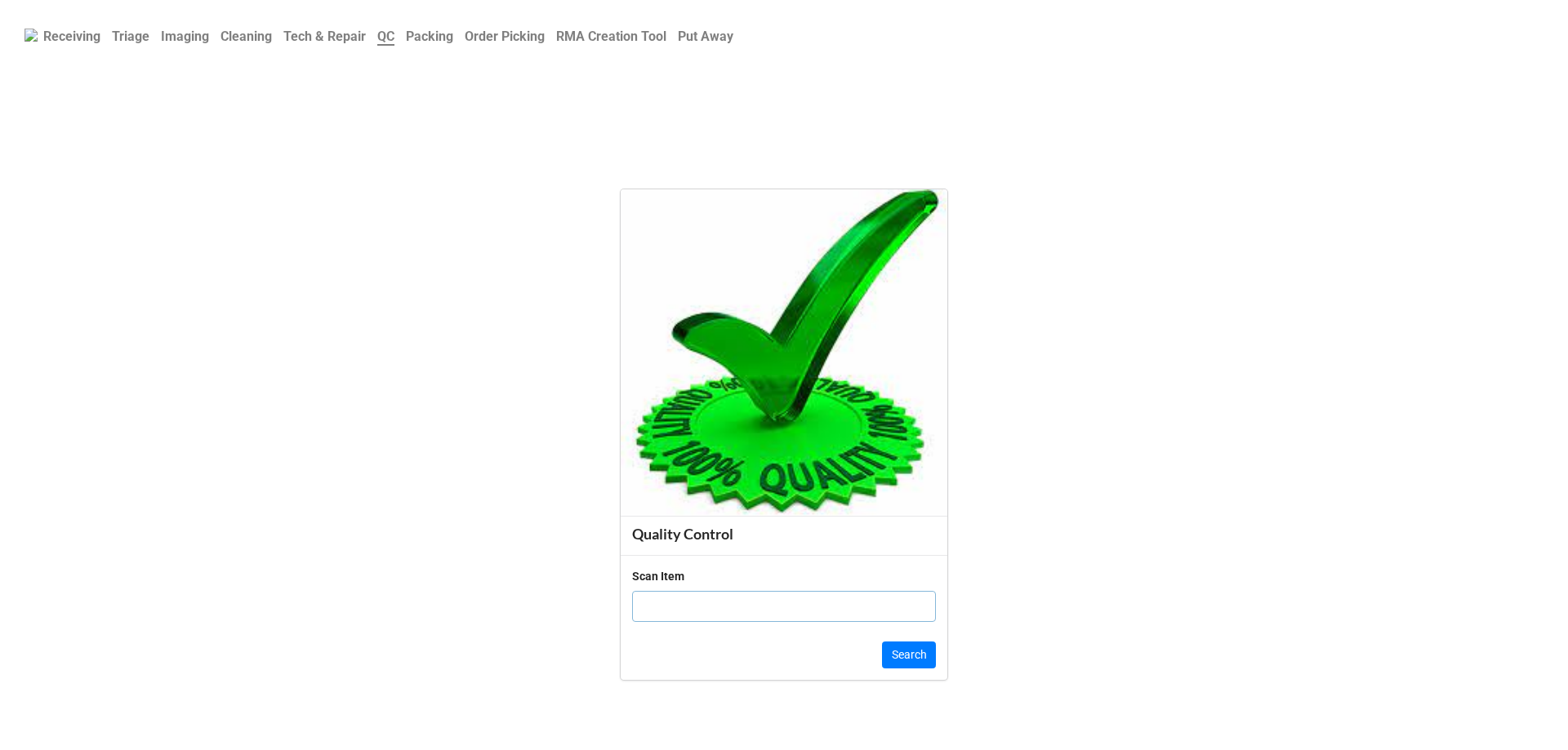
click at [64, 36] on b "Receiving" at bounding box center [71, 36] width 57 height 15
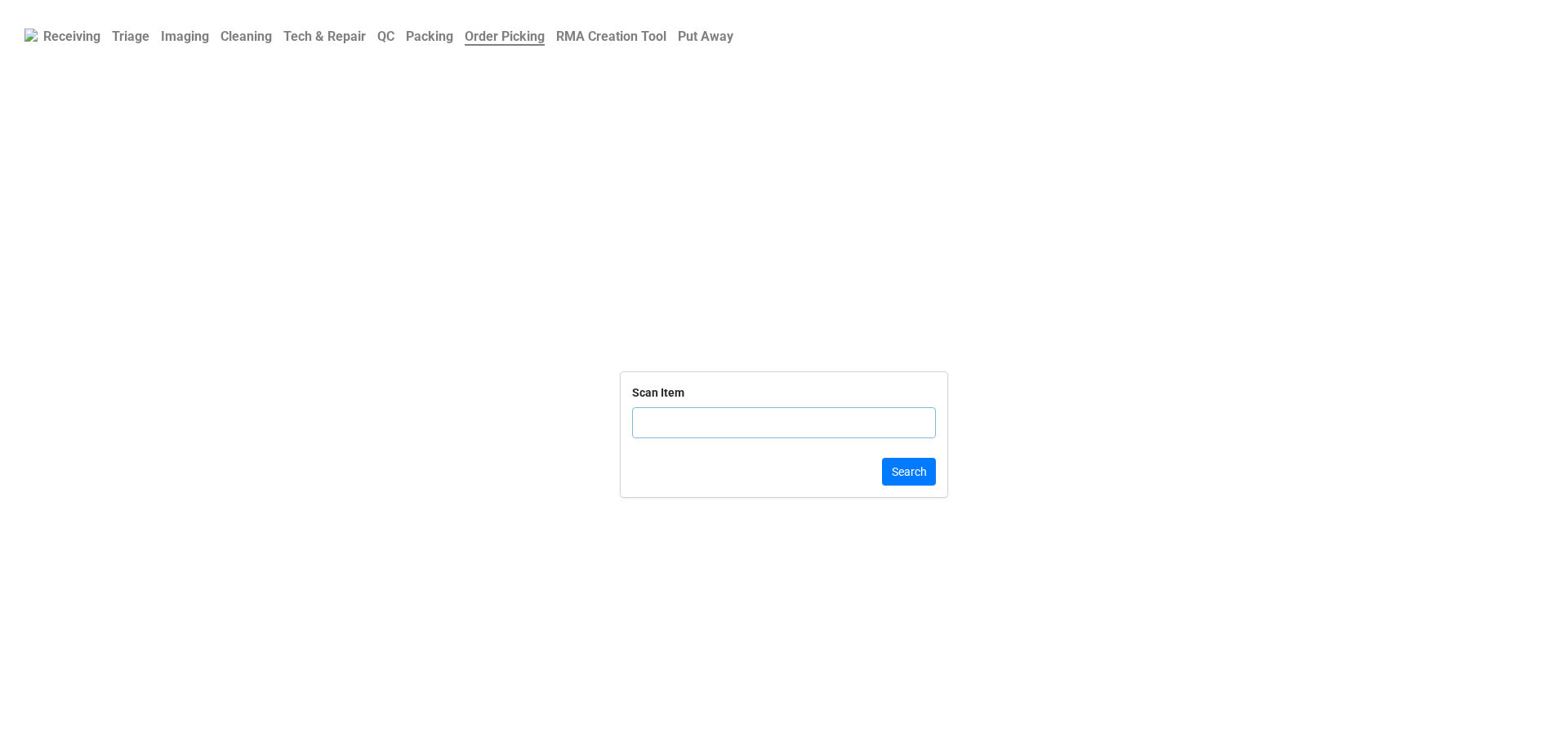
click at [106, 34] on link "Receiving" at bounding box center [72, 36] width 69 height 32
click at [695, 420] on input "text" at bounding box center [784, 423] width 304 height 31
type input "[)>01"
click button "Submit" at bounding box center [908, 472] width 55 height 28
click at [692, 415] on input "text" at bounding box center [784, 415] width 304 height 31
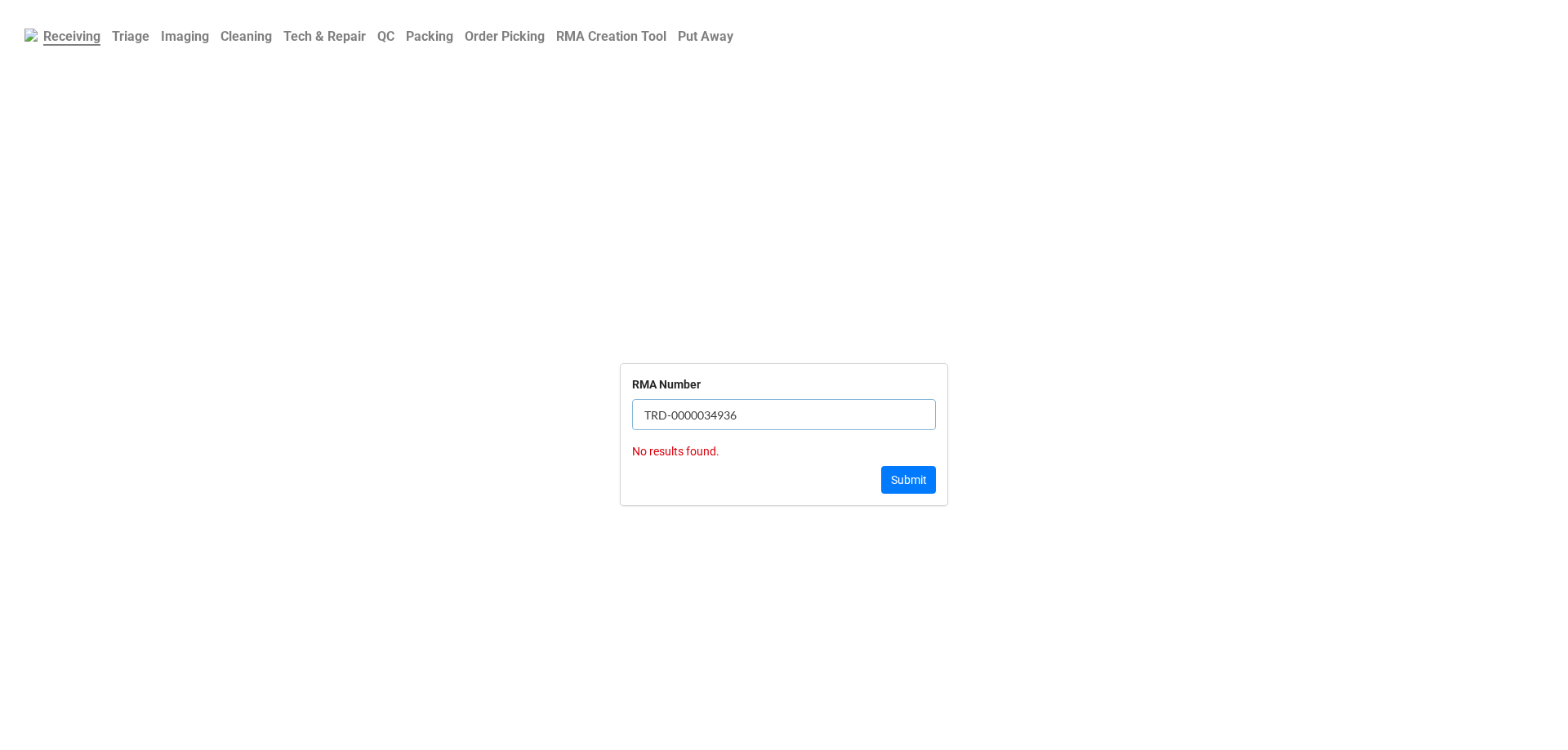
click button "Submit" at bounding box center [908, 480] width 55 height 28
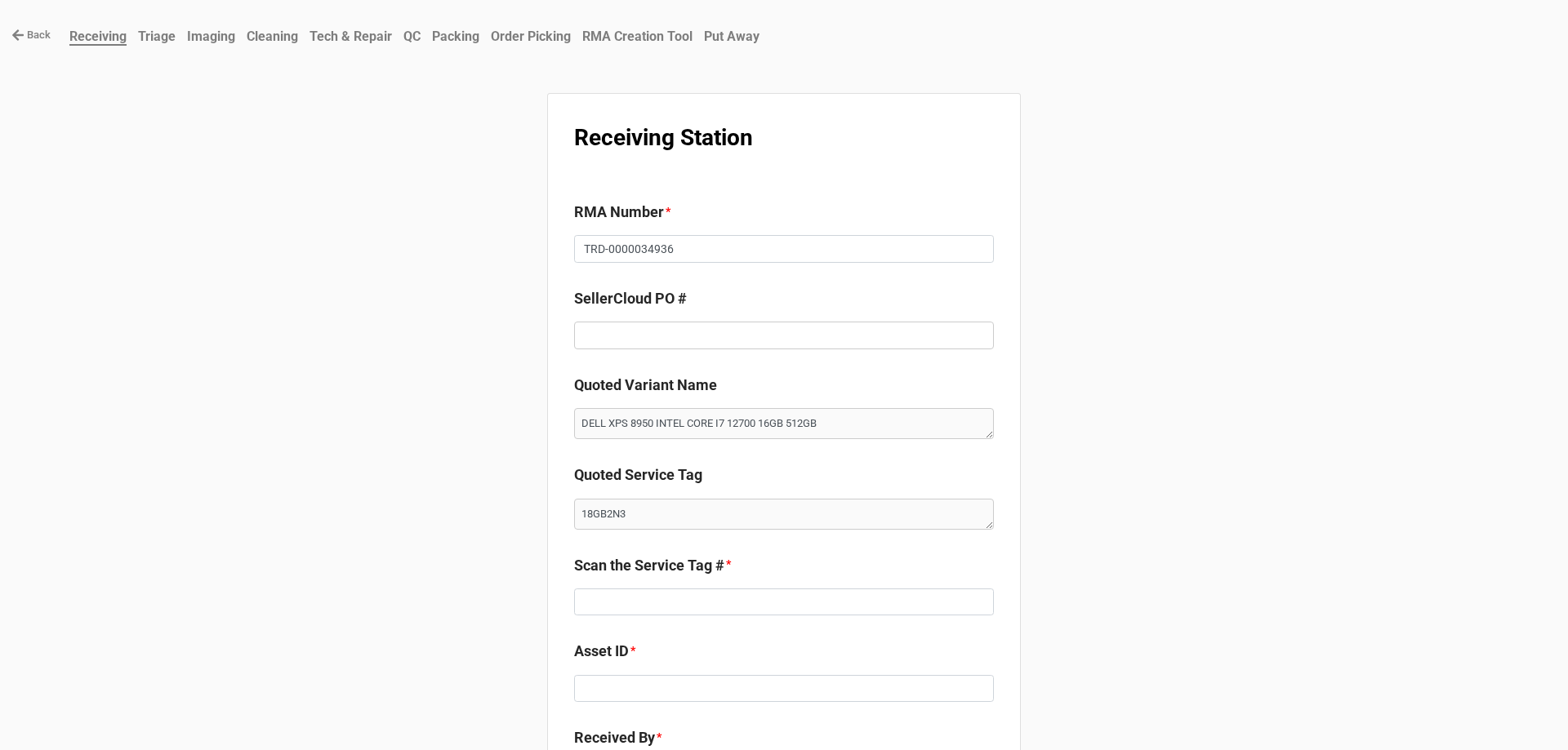
type textarea "x"
click at [624, 244] on input "TRD-0000034936" at bounding box center [784, 248] width 419 height 28
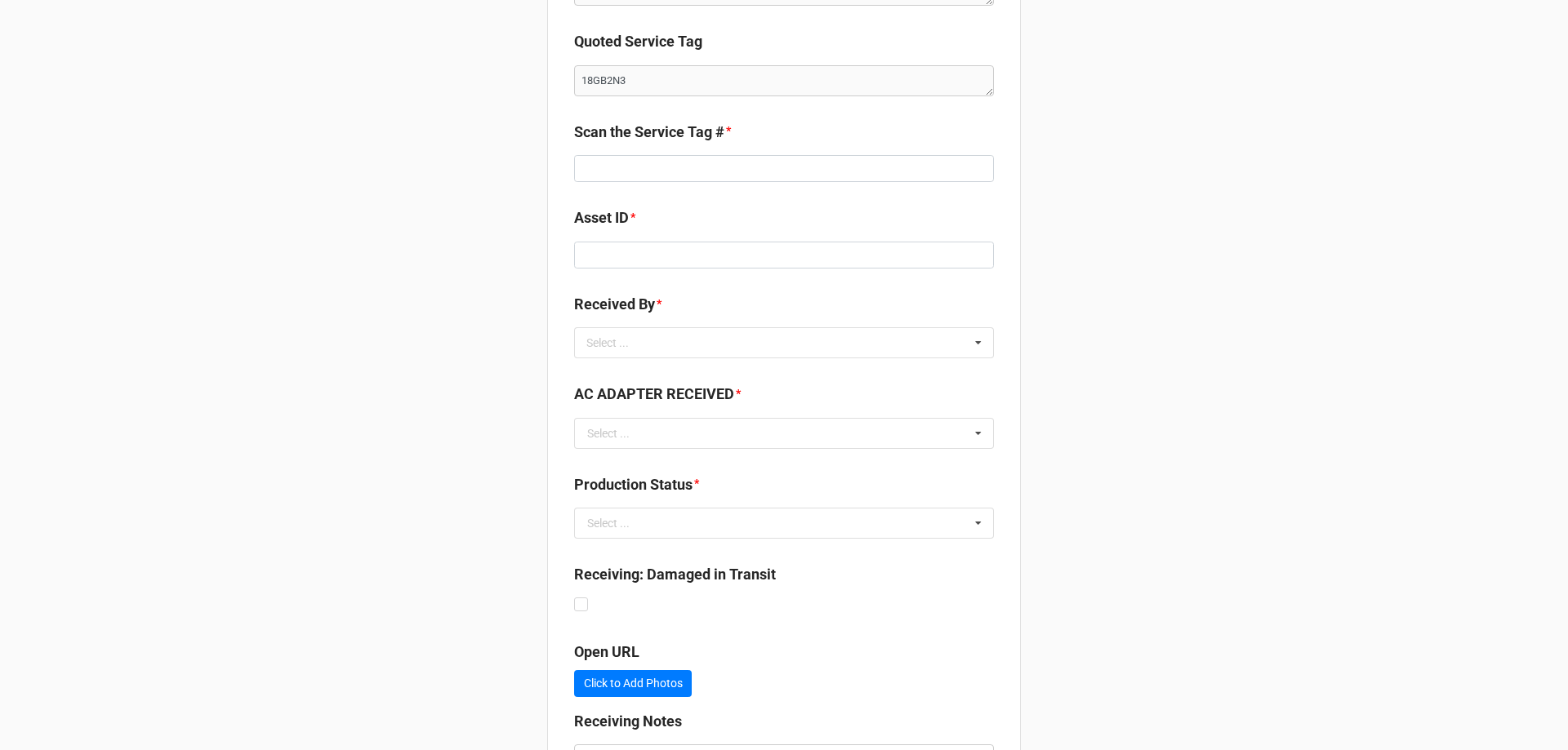
scroll to position [427, 0]
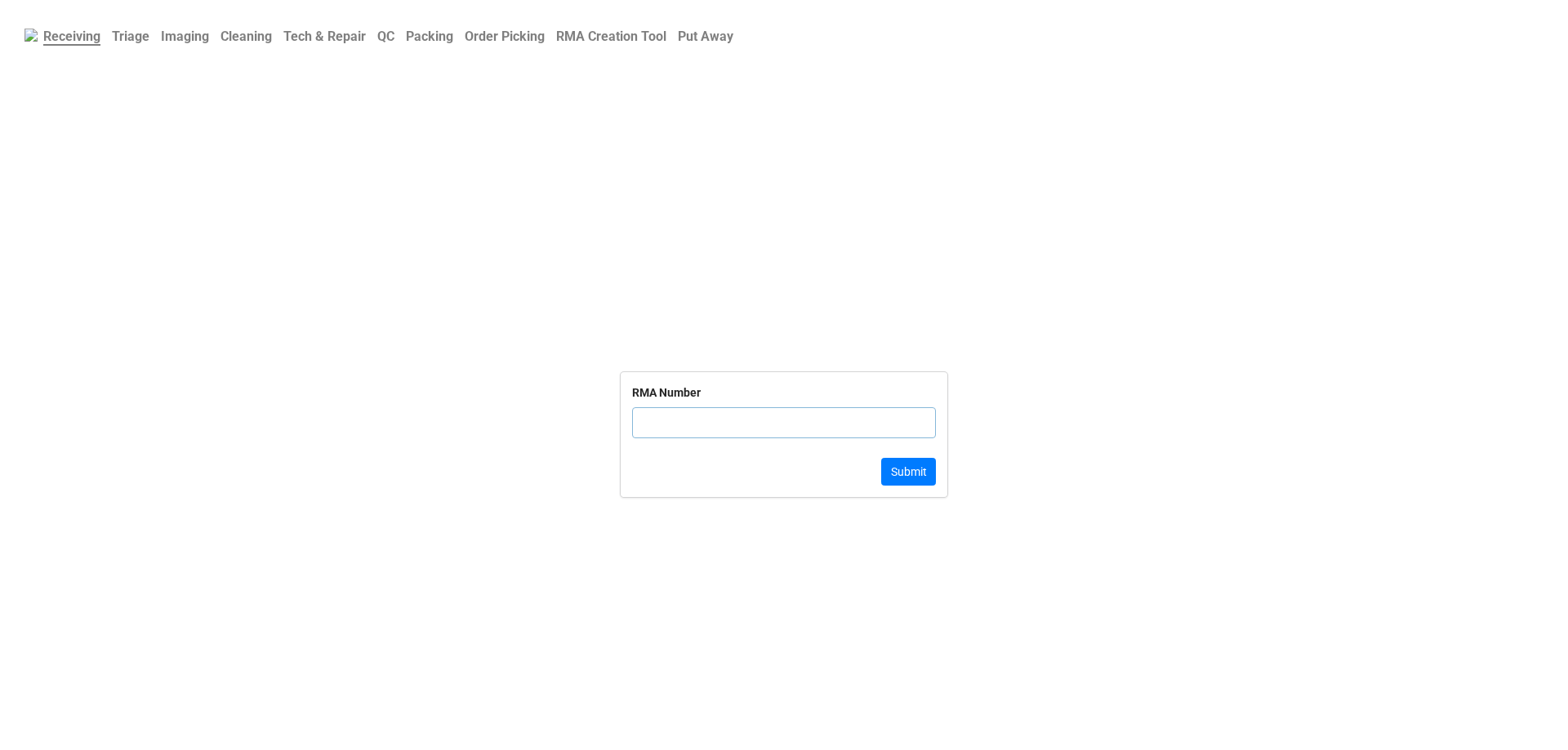
click at [143, 31] on b "Triage" at bounding box center [131, 36] width 38 height 15
click at [690, 427] on div "Dell Service Tag" at bounding box center [784, 436] width 304 height 68
click at [698, 439] on input "text" at bounding box center [784, 442] width 304 height 31
paste input "bc04vq3"
type input "bc04vq3"
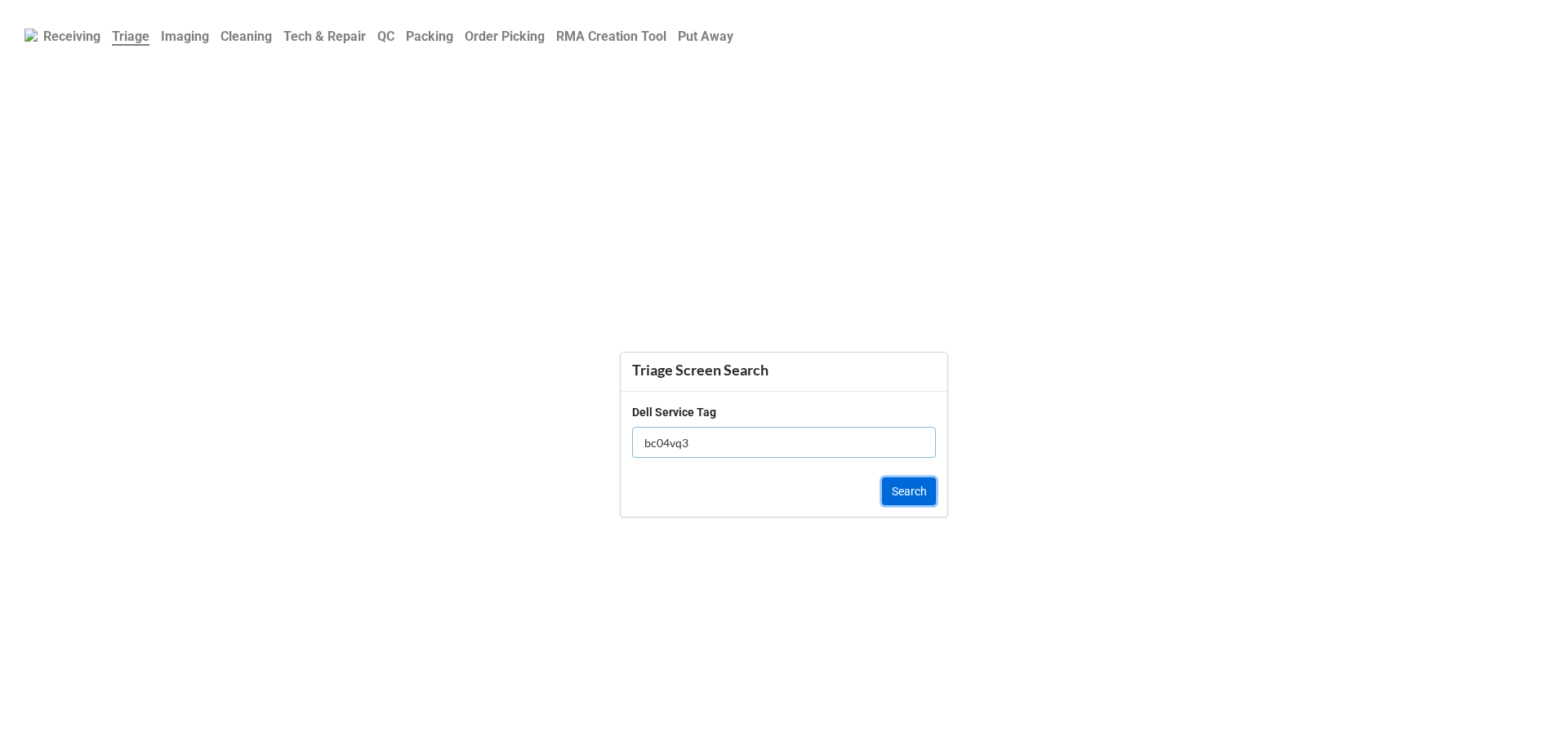
click at [906, 500] on button "Search" at bounding box center [909, 491] width 54 height 28
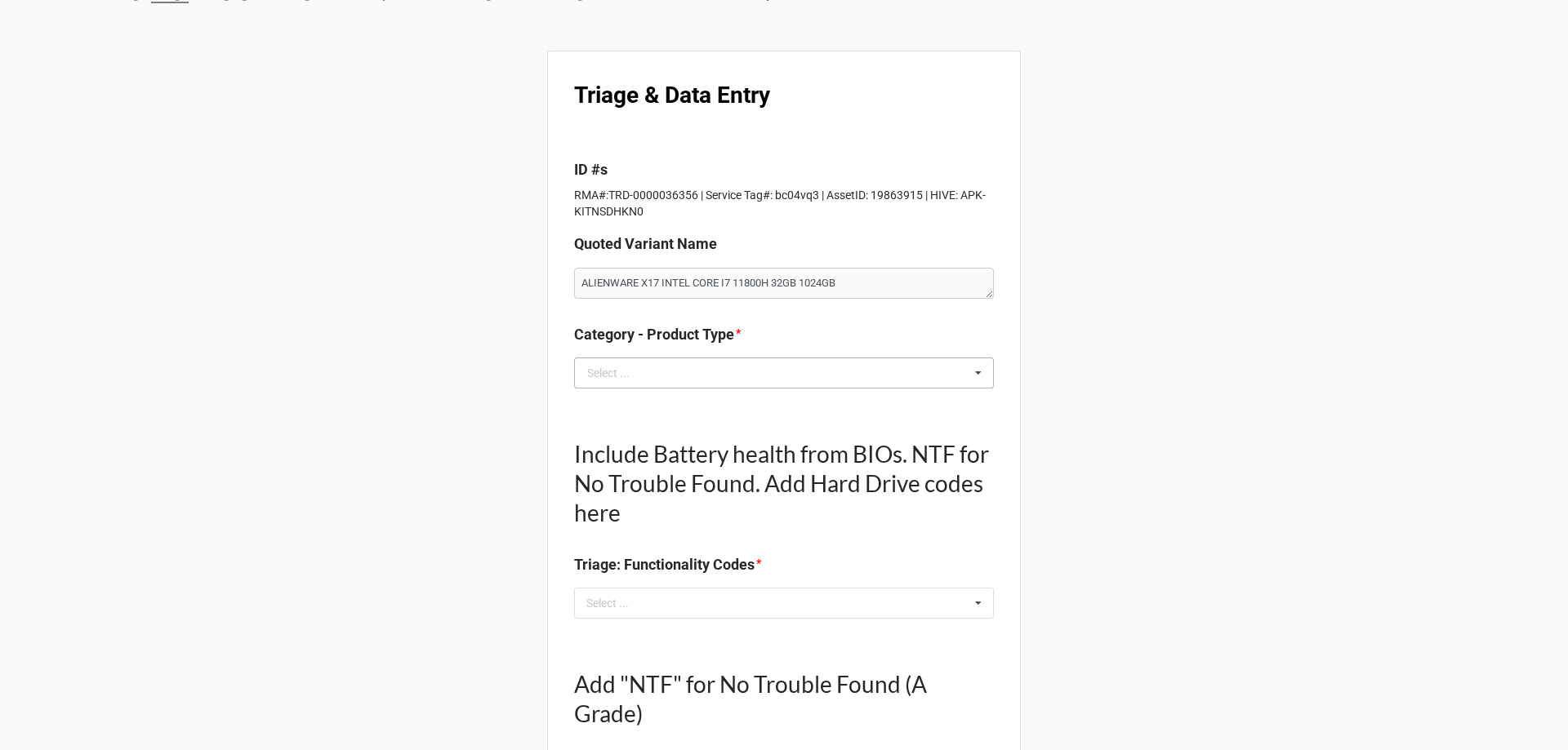
scroll to position [81, 0]
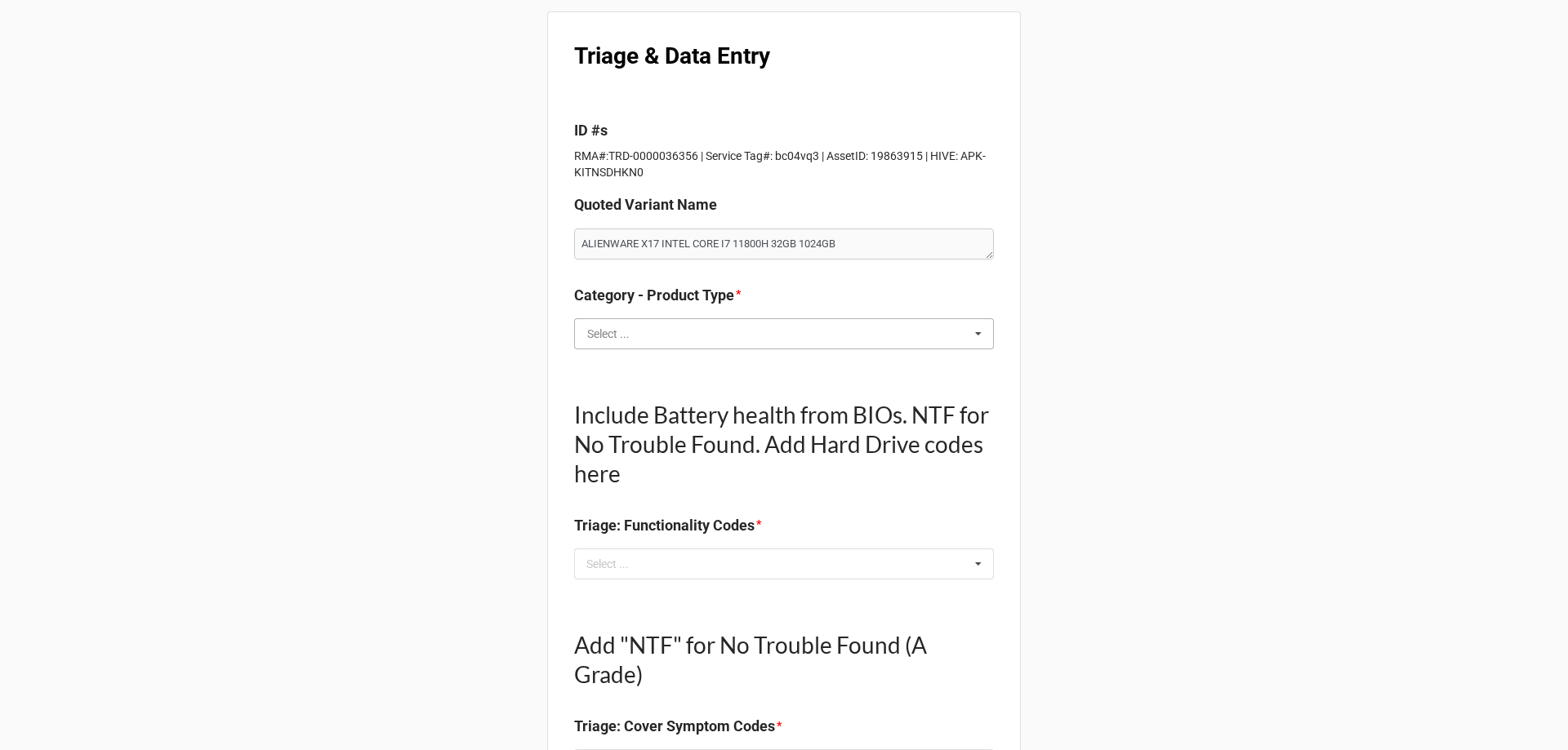
click at [774, 342] on input "text" at bounding box center [784, 333] width 418 height 30
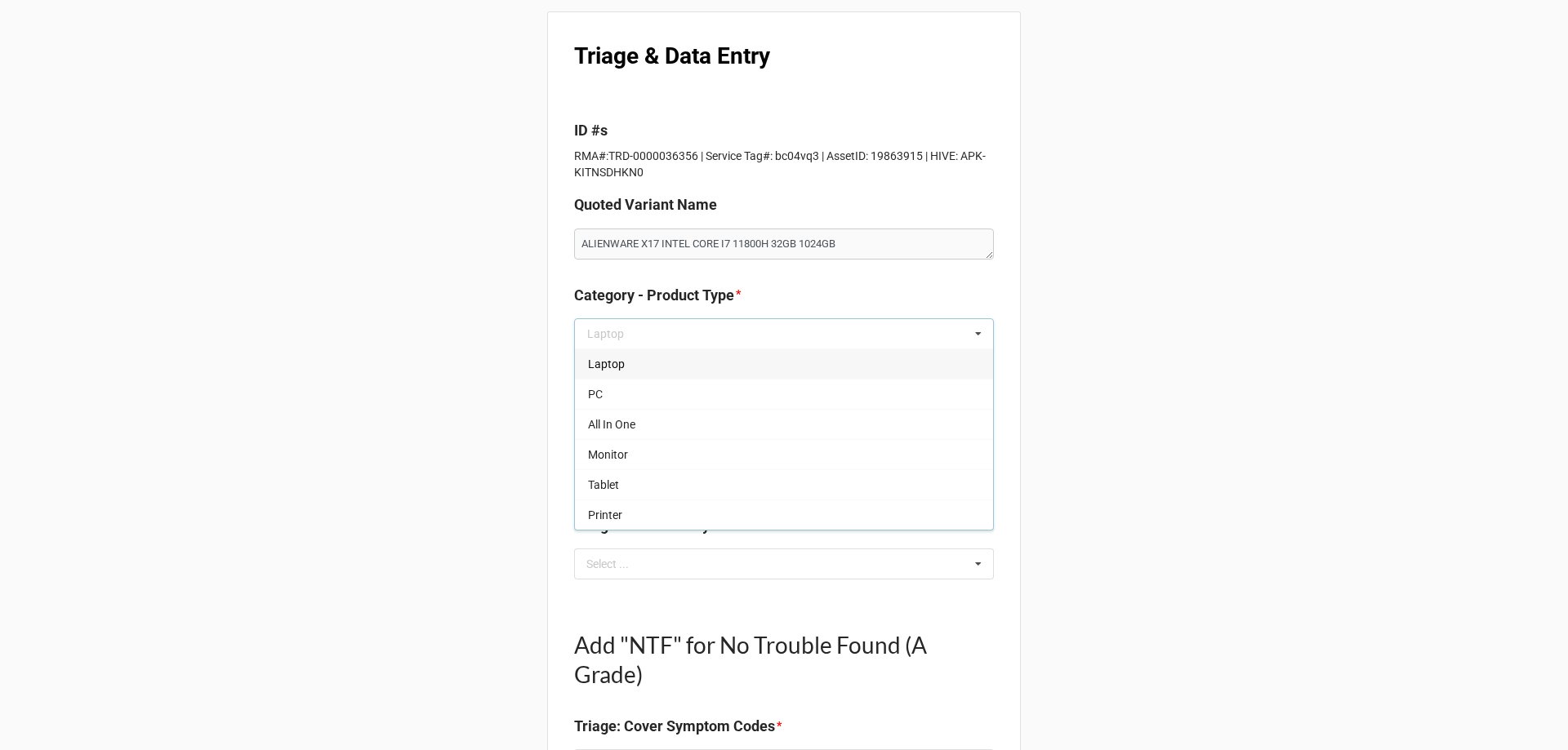
click at [772, 358] on div "Laptop" at bounding box center [784, 363] width 418 height 30
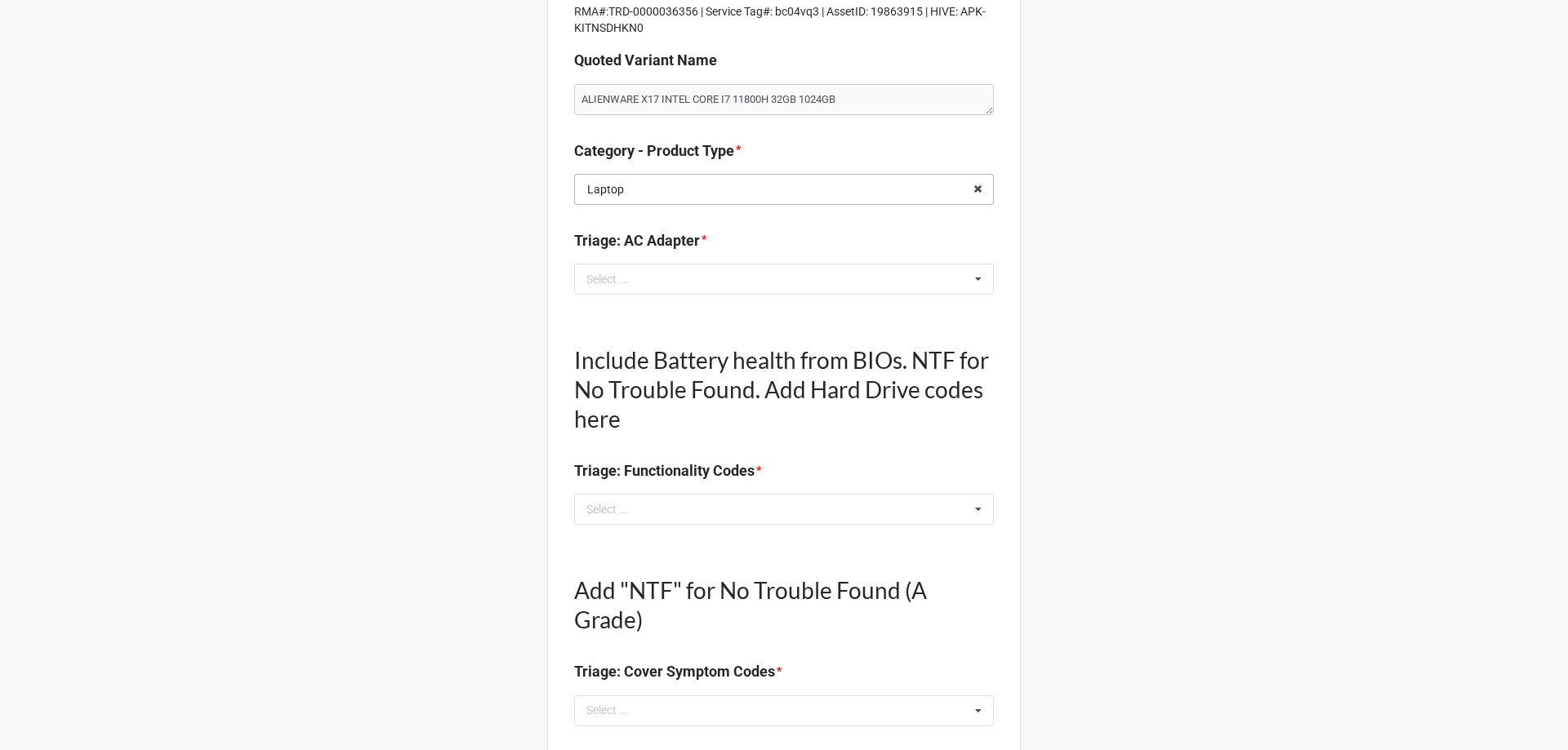
scroll to position [245, 0]
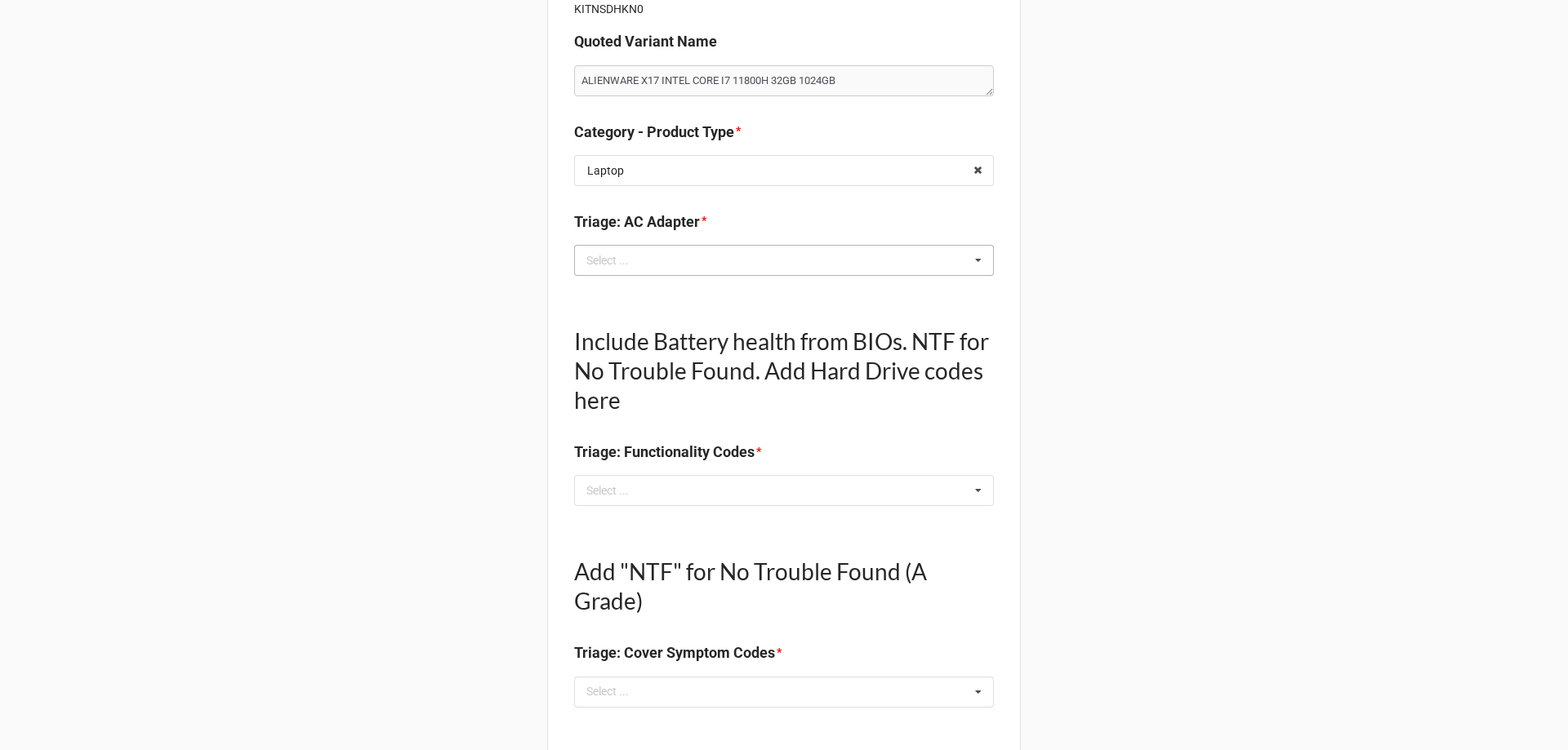
click at [777, 264] on div "Select ... No results found." at bounding box center [784, 260] width 419 height 31
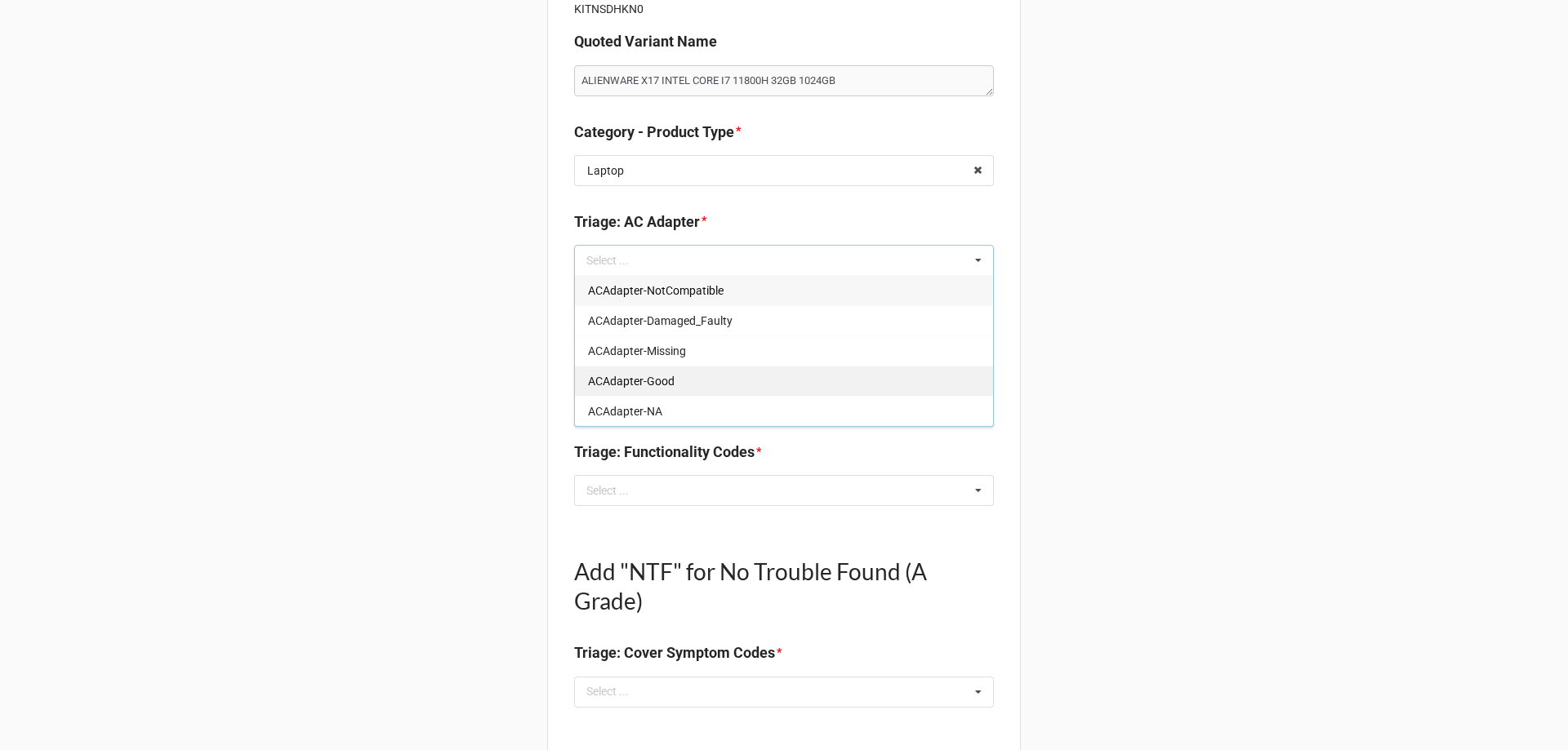
click at [716, 380] on div "ACAdapter-Good" at bounding box center [784, 380] width 418 height 30
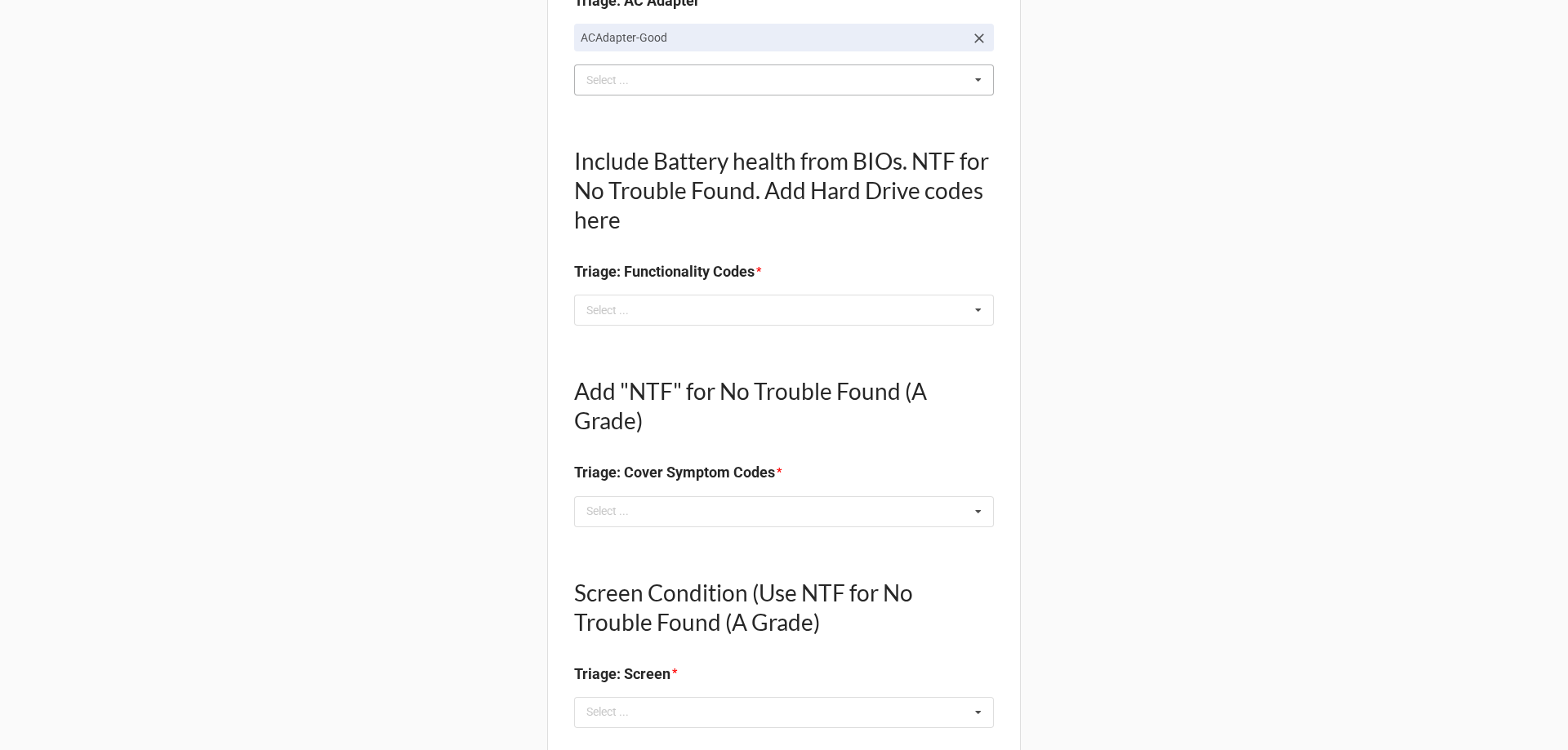
scroll to position [490, 0]
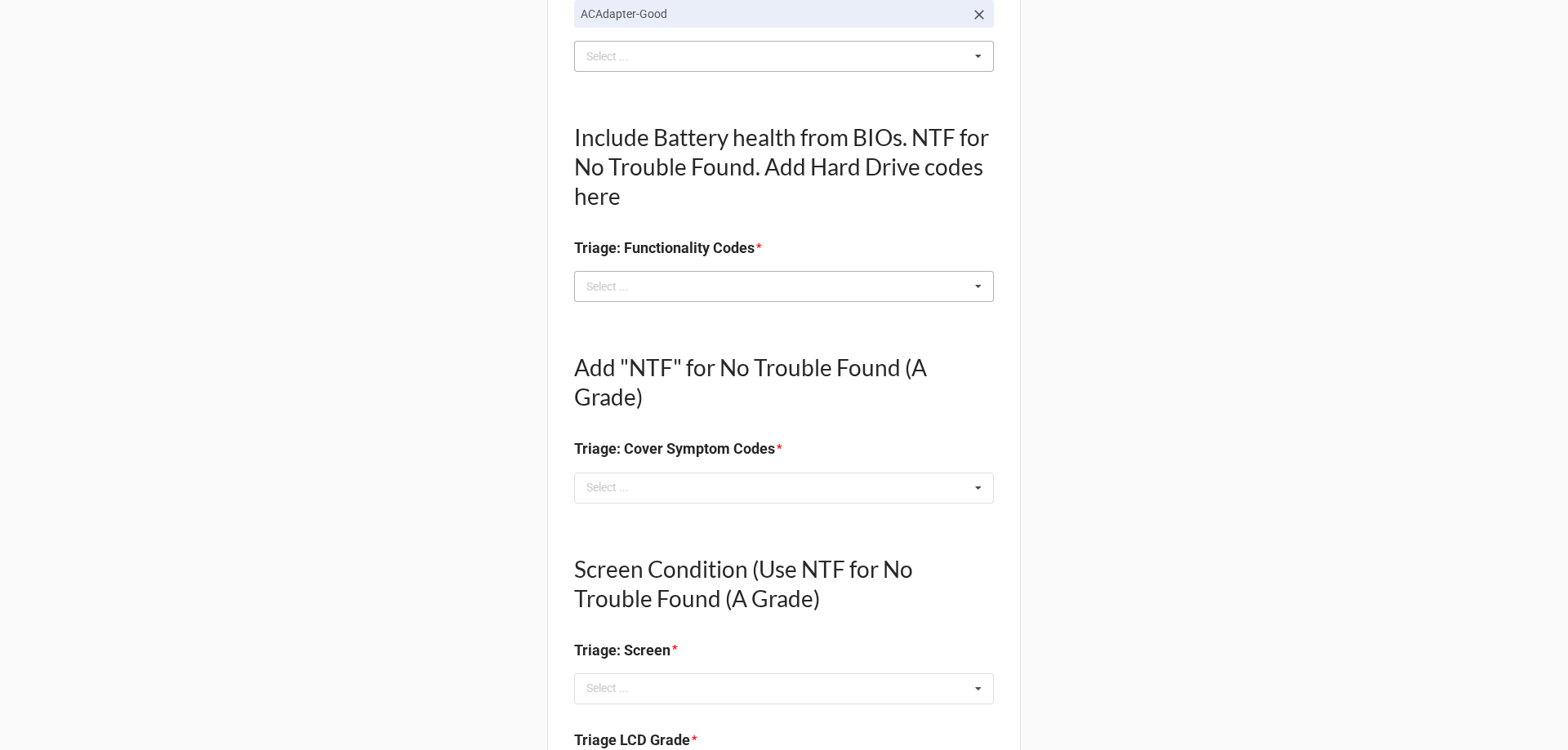
click at [706, 302] on div "Select ... No results found." at bounding box center [784, 286] width 419 height 31
type textarea "x"
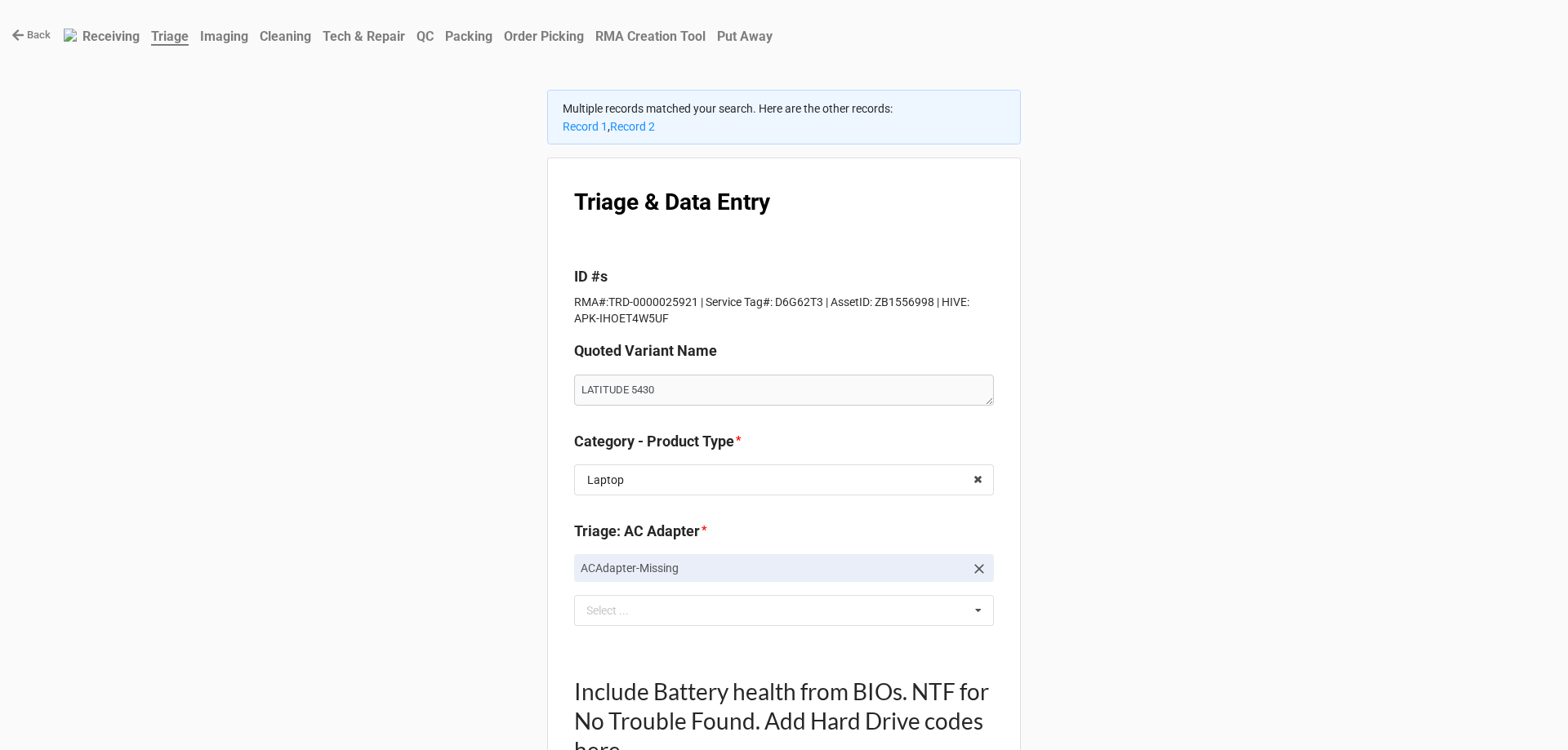
click at [40, 29] on link "Back" at bounding box center [31, 35] width 39 height 16
